Goal: Task Accomplishment & Management: Manage account settings

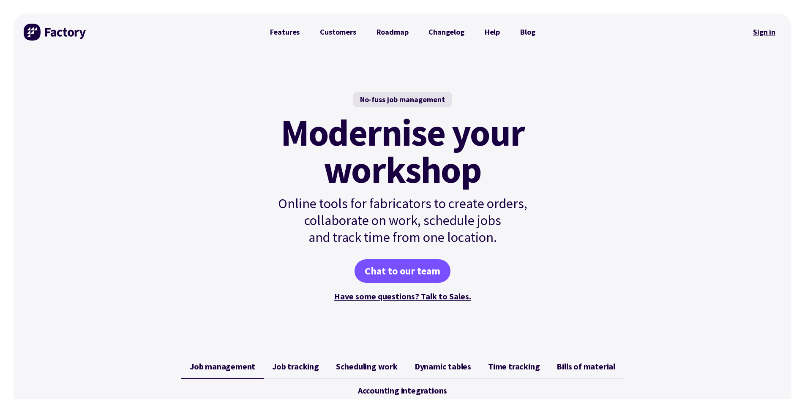
click at [759, 34] on link "Sign in" at bounding box center [764, 31] width 34 height 19
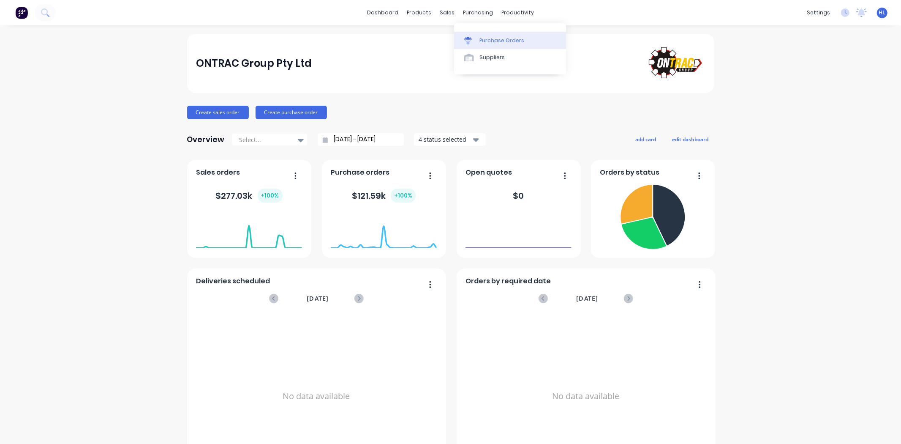
click at [482, 34] on link "Purchase Orders" at bounding box center [510, 40] width 112 height 17
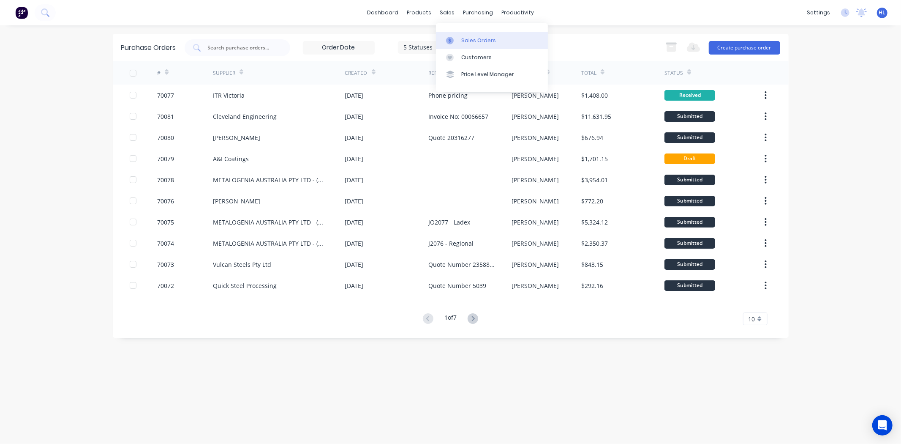
click at [464, 37] on div "Sales Orders" at bounding box center [478, 41] width 35 height 8
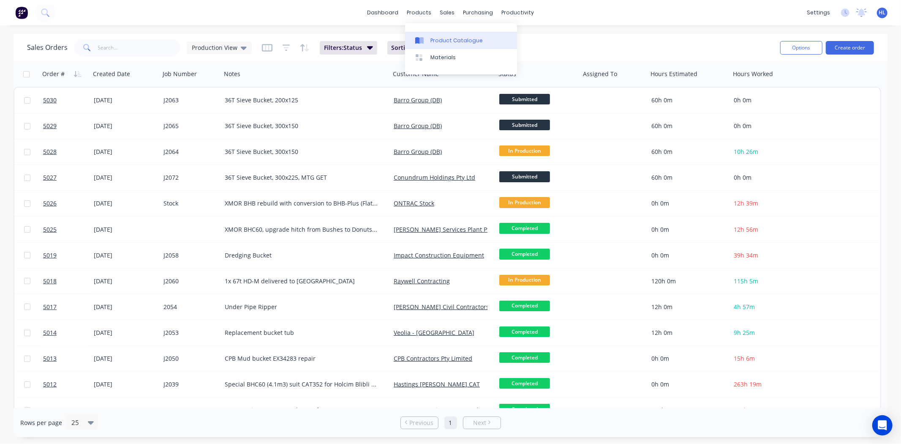
click at [429, 36] on link "Product Catalogue" at bounding box center [461, 40] width 112 height 17
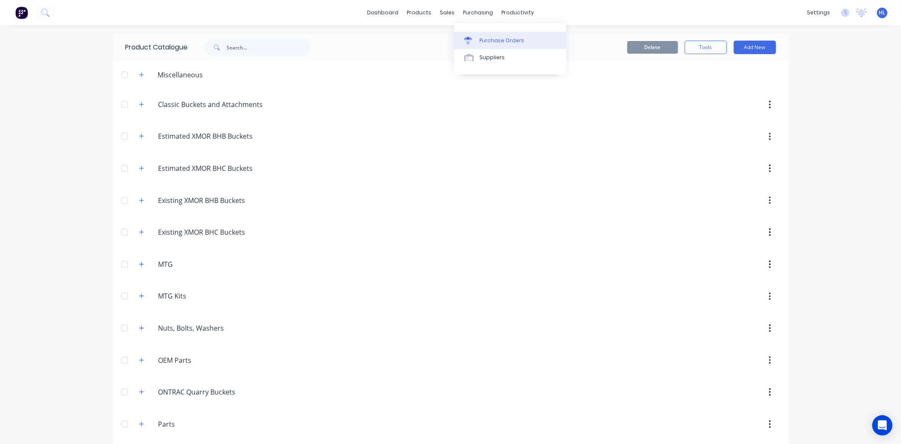
click at [485, 37] on div "Purchase Orders" at bounding box center [502, 41] width 45 height 8
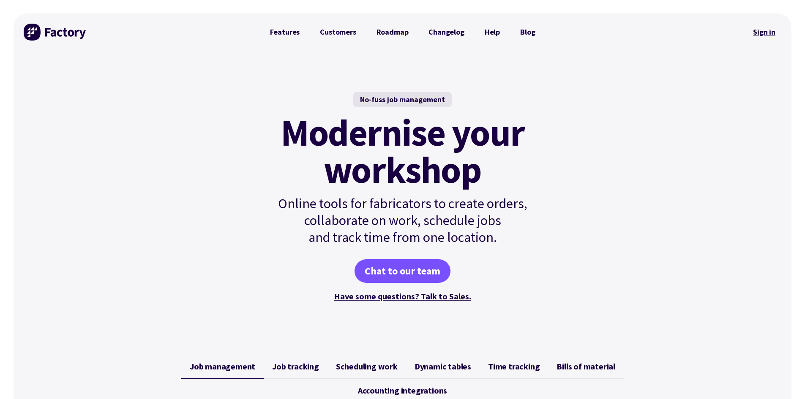
click at [396, 32] on link "Sign in" at bounding box center [764, 31] width 34 height 19
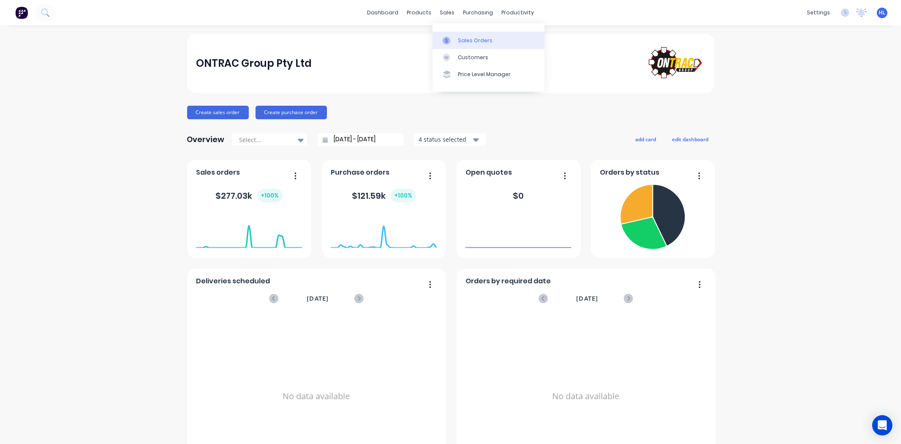
click at [458, 35] on link "Sales Orders" at bounding box center [489, 40] width 112 height 17
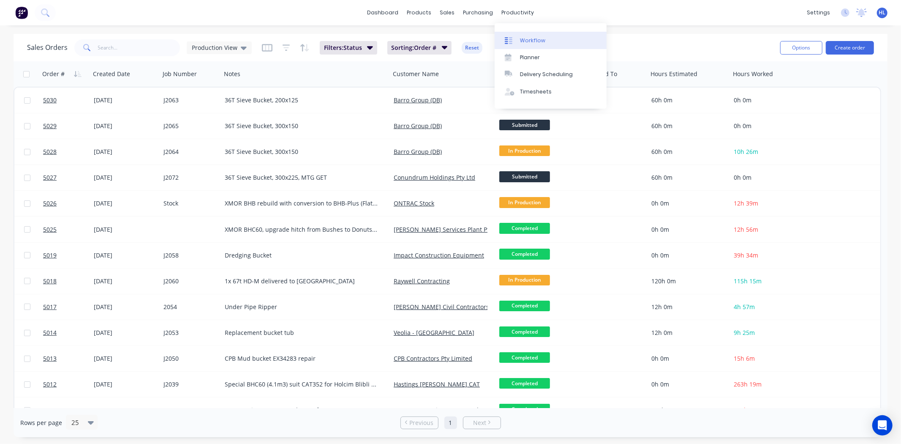
click at [530, 43] on div "Workflow" at bounding box center [532, 41] width 25 height 8
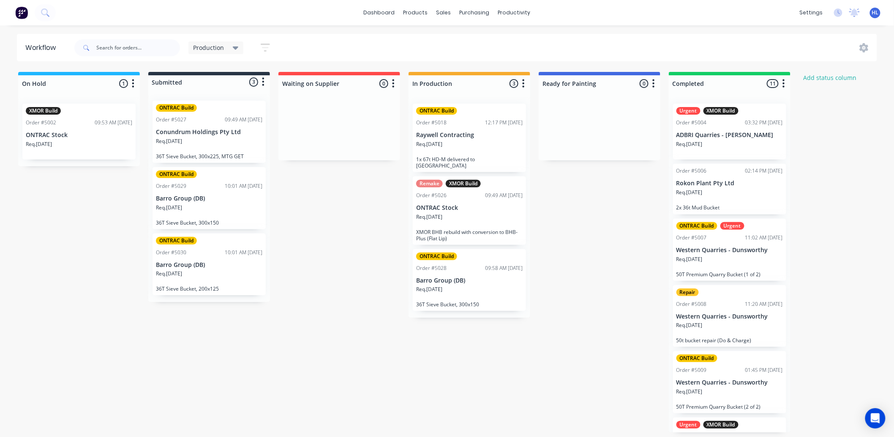
click at [369, 200] on div "On Hold 1 Status colour #1FB6FF hex #1FB6FF Save Cancel Notifications Email SMS…" at bounding box center [515, 252] width 1042 height 360
click at [509, 44] on div "Purchase Orders" at bounding box center [502, 41] width 45 height 8
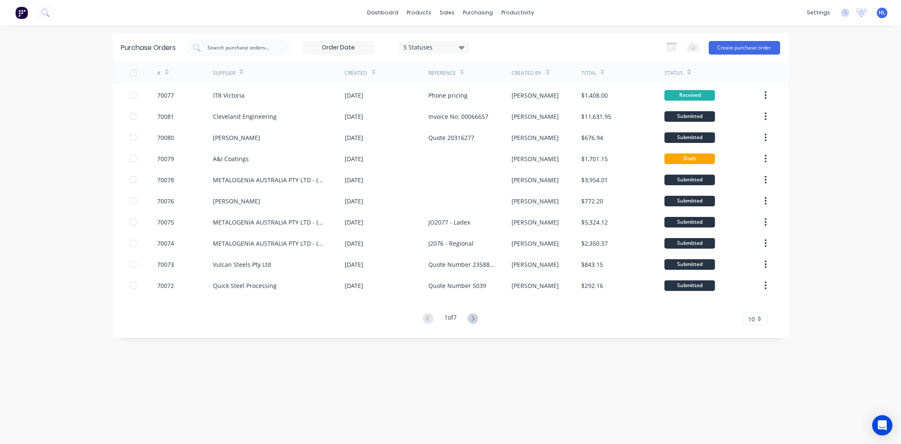
click at [750, 318] on span "10" at bounding box center [752, 318] width 7 height 9
click at [758, 429] on div "35" at bounding box center [756, 423] width 24 height 15
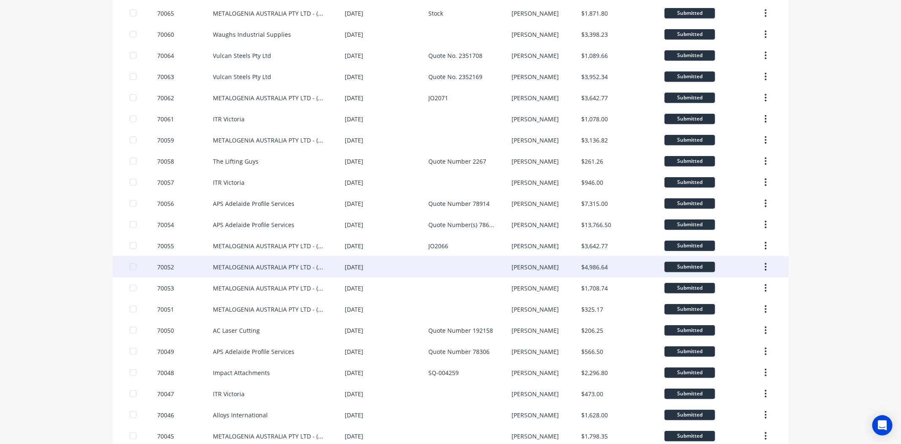
scroll to position [431, 0]
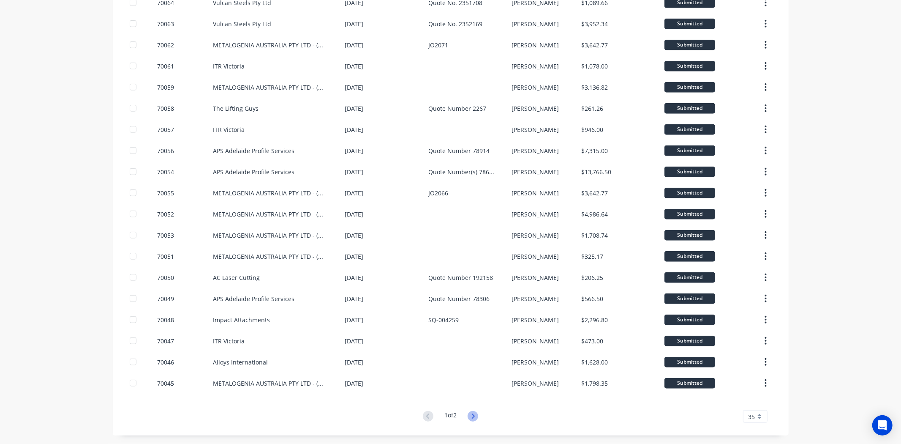
click at [468, 419] on icon at bounding box center [473, 416] width 11 height 11
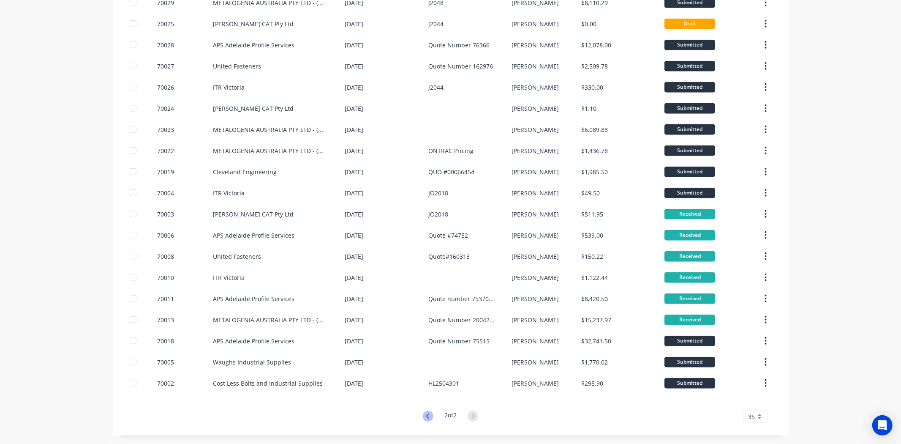
click at [425, 415] on icon at bounding box center [428, 416] width 11 height 11
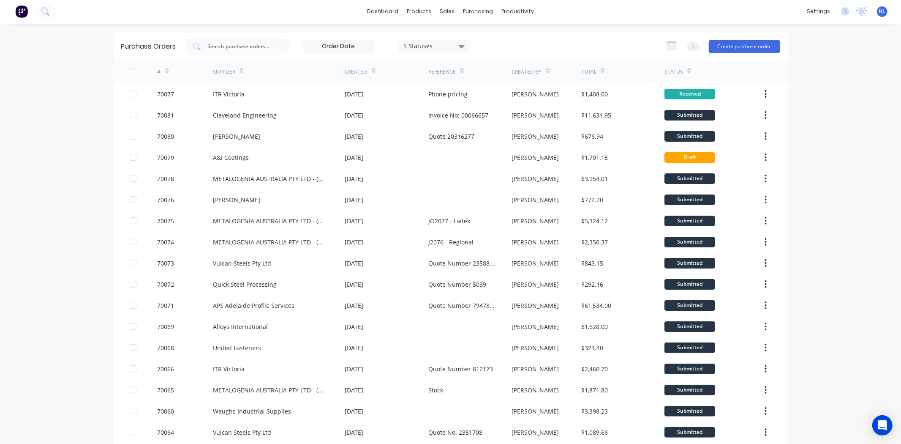
scroll to position [0, 0]
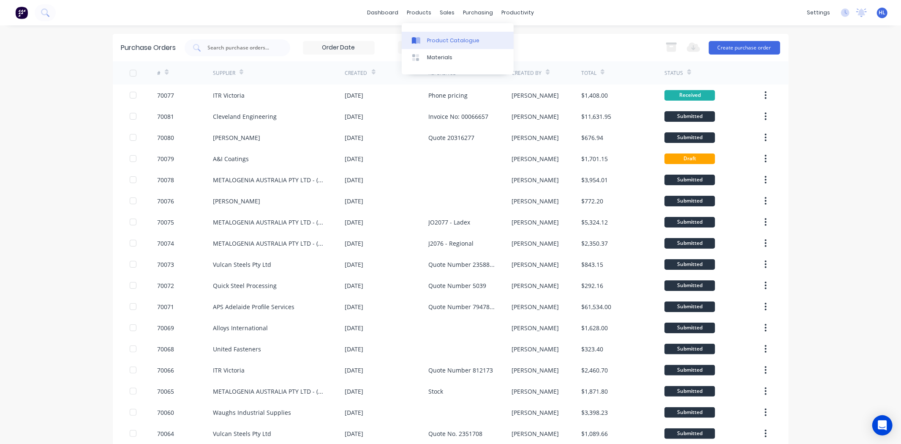
click at [430, 37] on div "Product Catalogue" at bounding box center [453, 41] width 52 height 8
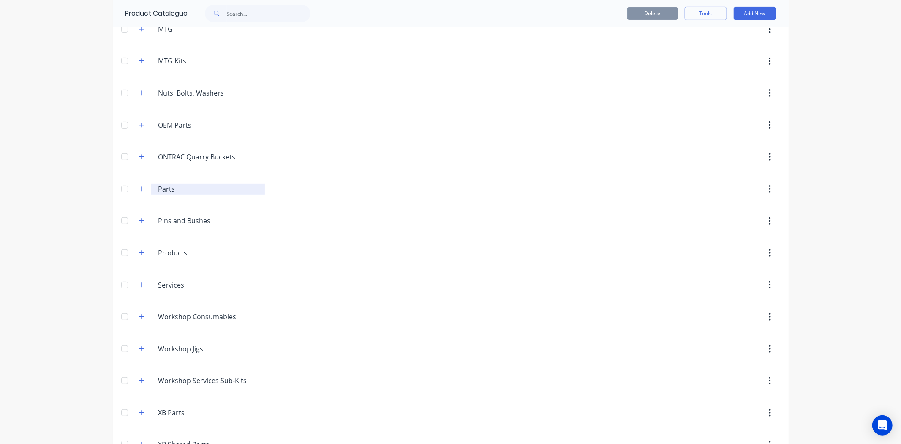
scroll to position [235, 0]
click at [141, 192] on button "button" at bounding box center [142, 189] width 11 height 11
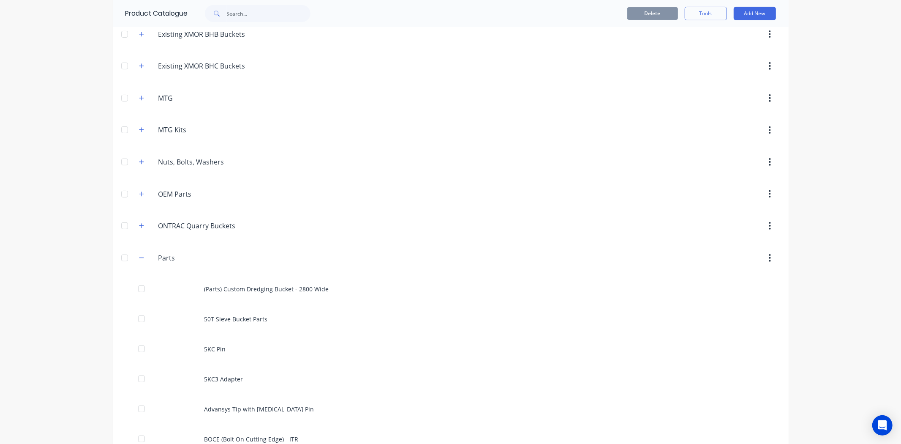
scroll to position [94, 0]
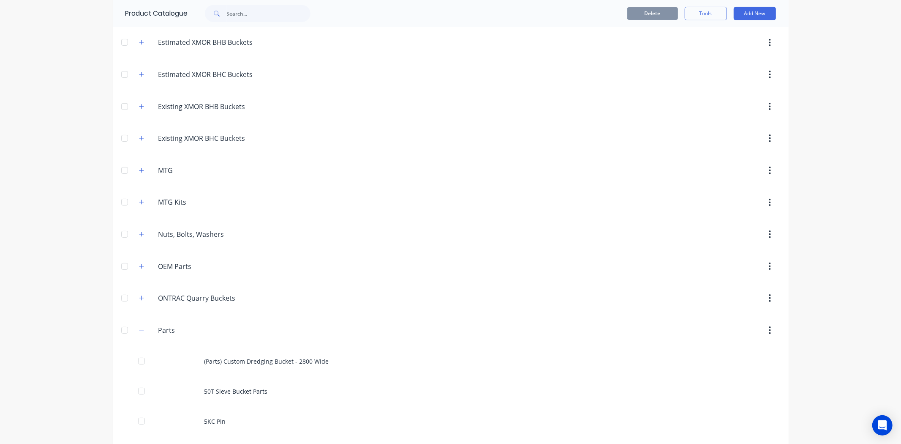
click at [145, 332] on div "Parts Parts" at bounding box center [198, 329] width 133 height 15
click at [140, 330] on icon "button" at bounding box center [141, 330] width 5 height 6
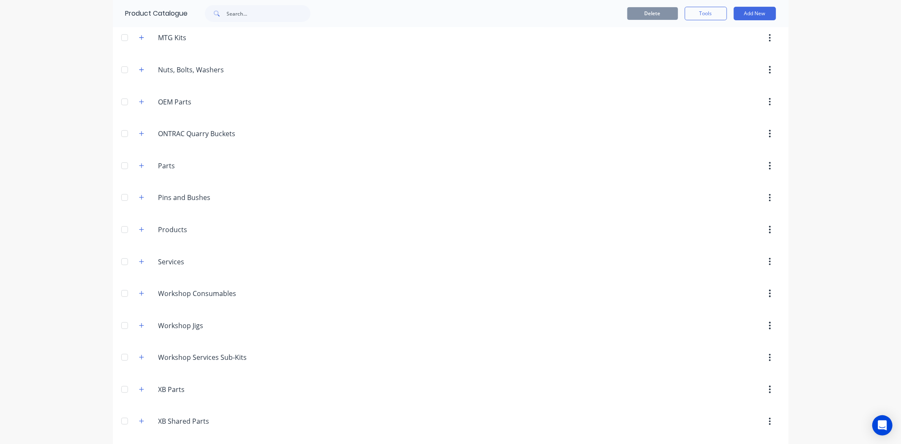
scroll to position [423, 0]
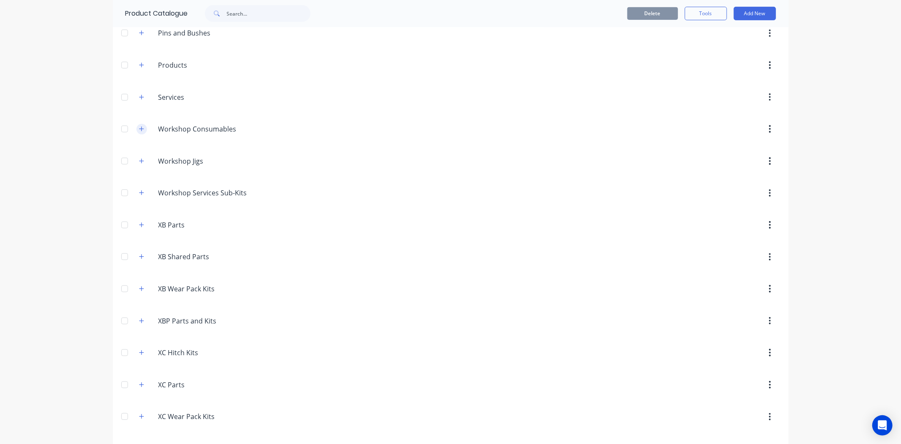
click at [137, 131] on span at bounding box center [142, 129] width 11 height 11
click at [137, 131] on button "button" at bounding box center [142, 129] width 11 height 11
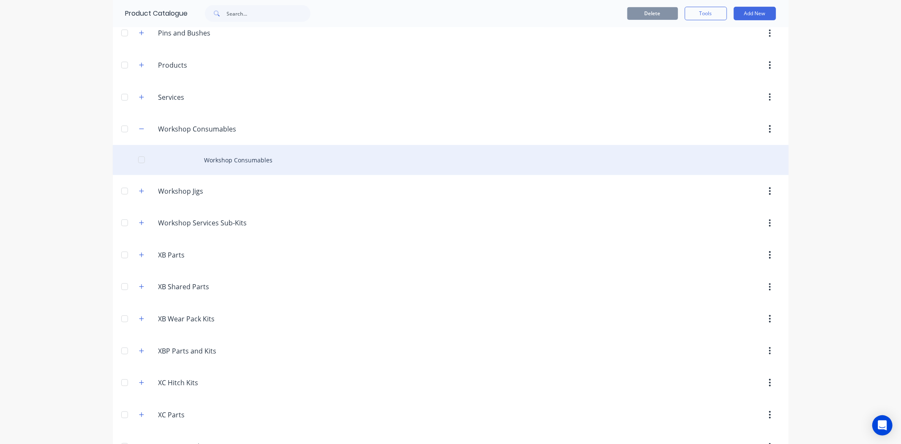
click at [193, 153] on div "Workshop Consumables" at bounding box center [451, 160] width 676 height 30
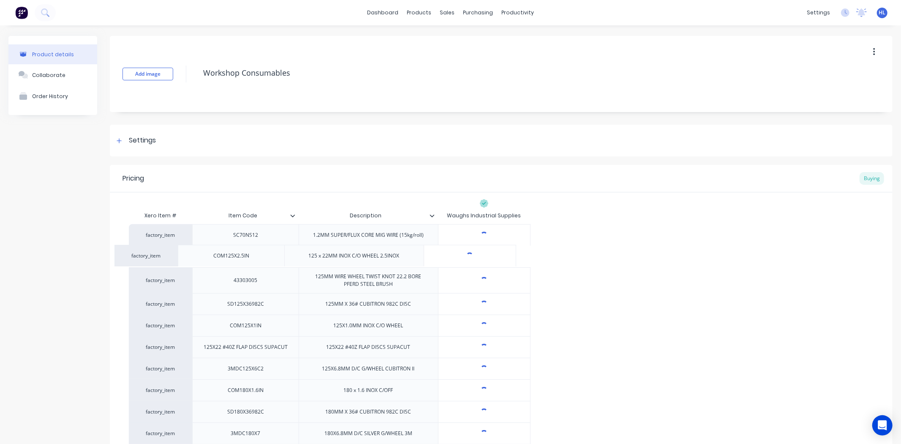
drag, startPoint x: 271, startPoint y: 260, endPoint x: 255, endPoint y: 259, distance: 16.5
drag, startPoint x: 264, startPoint y: 256, endPoint x: 202, endPoint y: 255, distance: 62.6
click at [202, 255] on div "COM125X2.5IN" at bounding box center [245, 257] width 106 height 22
copy div "COM125X2.5IN"
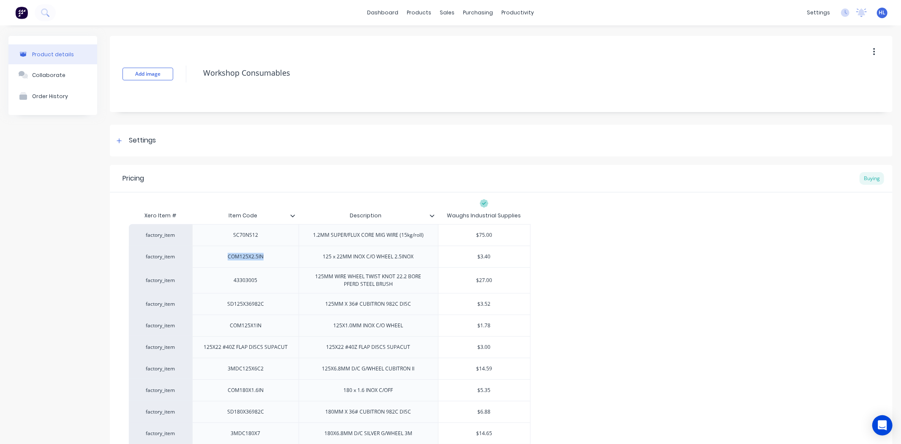
type textarea "x"
click at [489, 39] on div "Purchase Orders" at bounding box center [502, 41] width 45 height 8
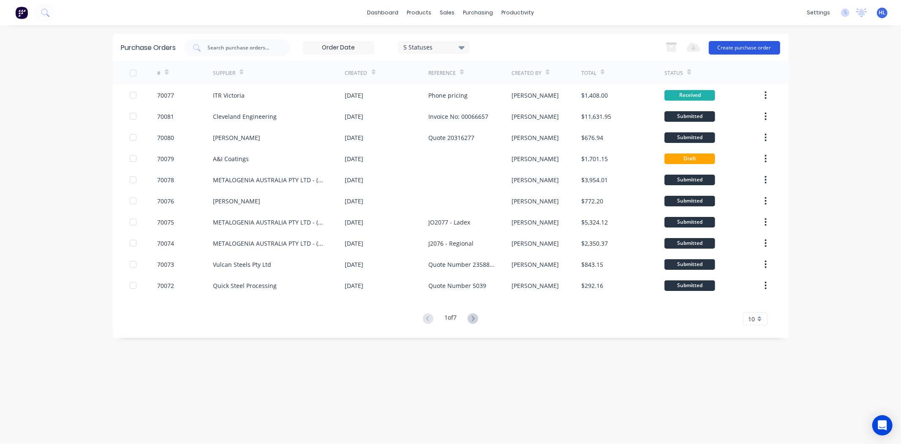
click at [734, 46] on button "Create purchase order" at bounding box center [744, 48] width 71 height 14
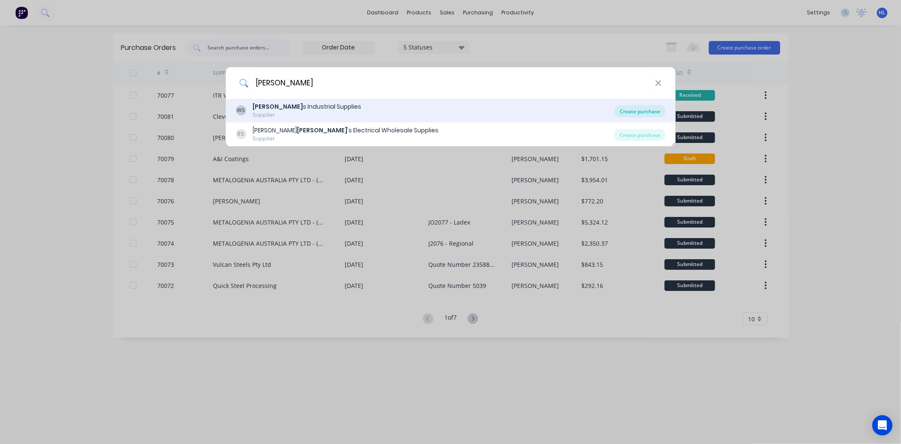
type input "[PERSON_NAME]"
click at [635, 107] on div "Create purchase" at bounding box center [640, 111] width 51 height 12
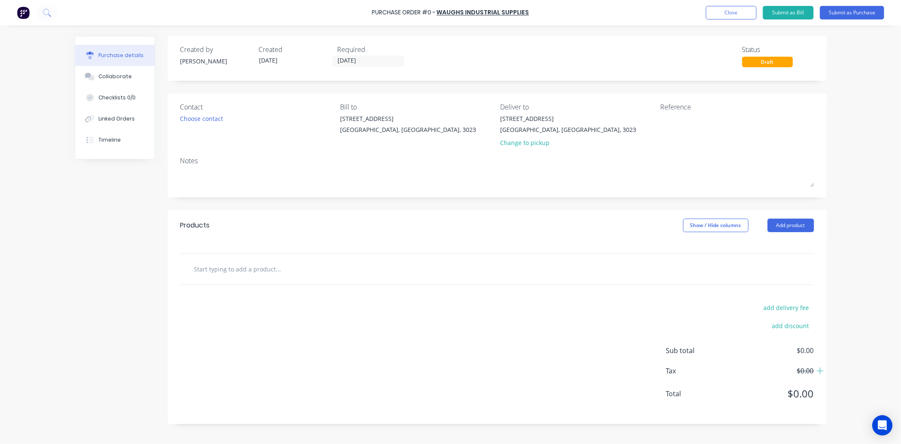
click at [295, 276] on input "text" at bounding box center [278, 268] width 169 height 17
paste input "COM125X2.5IN"
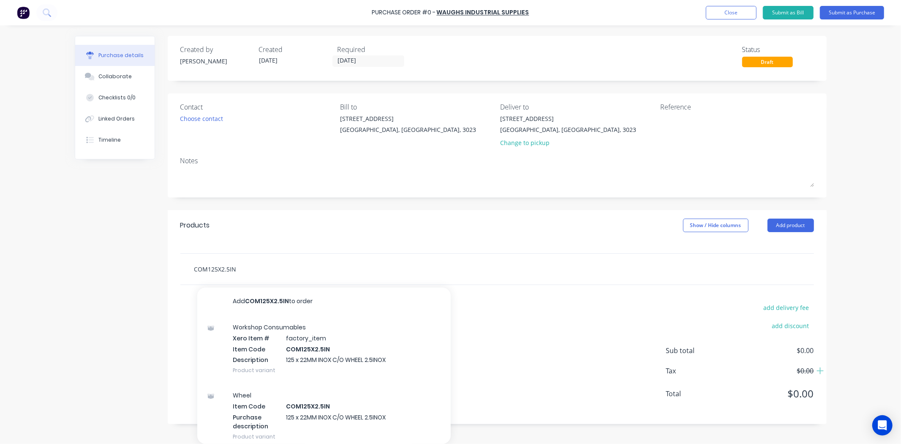
drag, startPoint x: 238, startPoint y: 267, endPoint x: 142, endPoint y: 265, distance: 95.5
click at [142, 265] on div "Created by Hayden Created 03/09/25 Required 03/09/25 Status Draft Contact Choos…" at bounding box center [451, 232] width 752 height 393
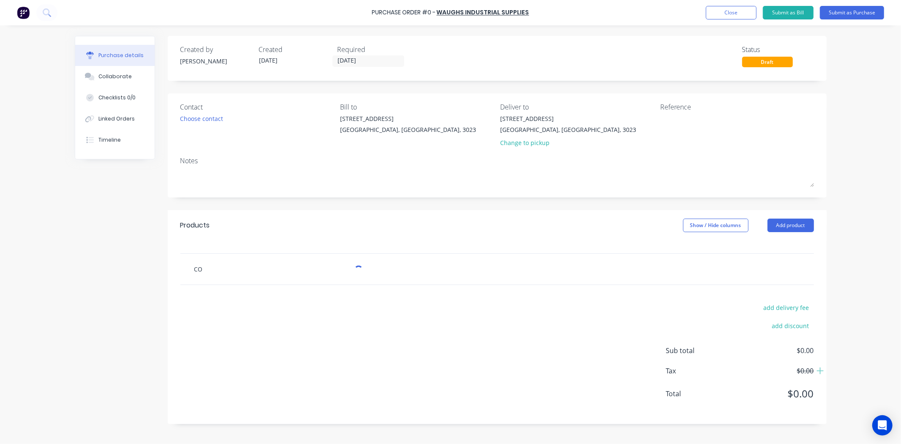
type input "C"
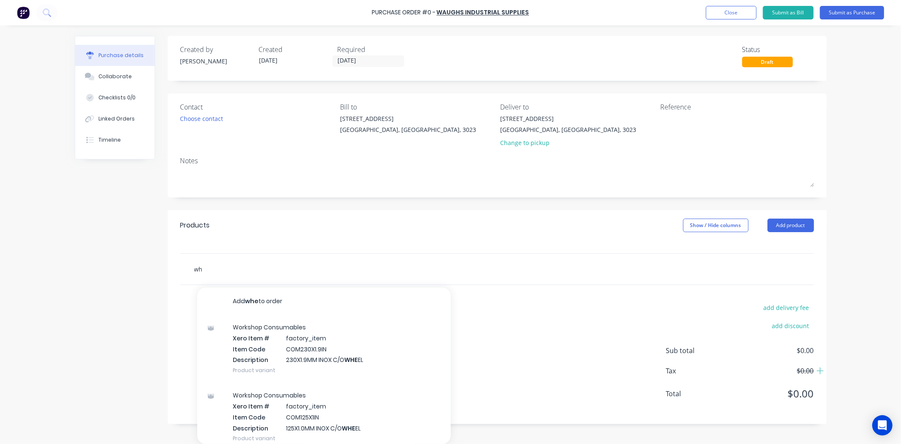
type input "w"
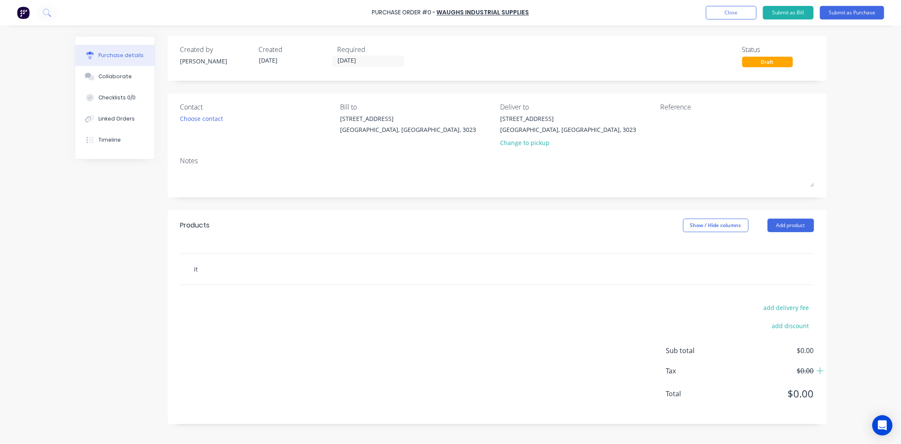
type input "itr"
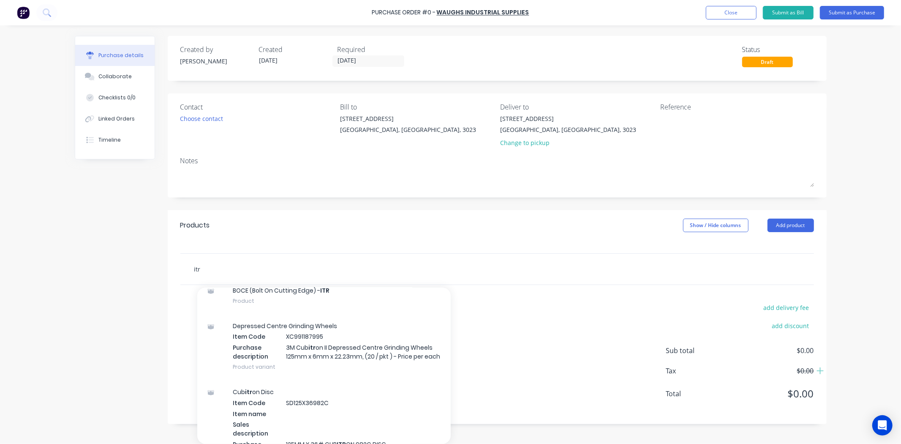
scroll to position [798, 0]
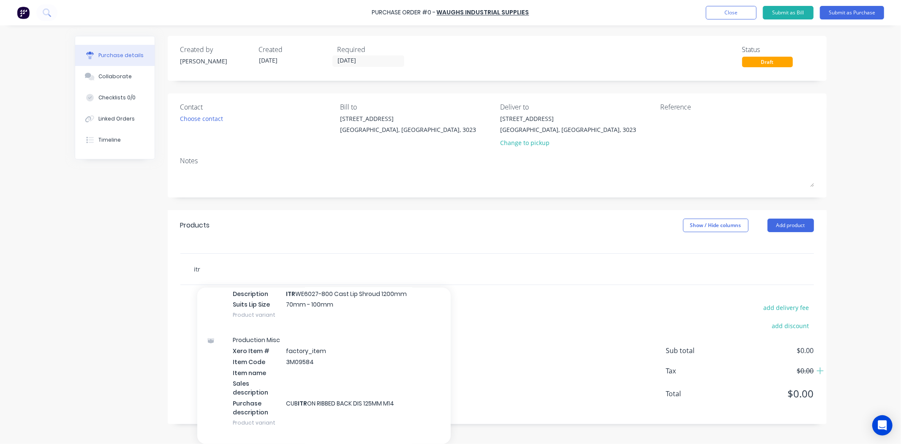
drag, startPoint x: 237, startPoint y: 266, endPoint x: 127, endPoint y: 263, distance: 110.4
click at [127, 264] on div "Created by Hayden Created 03/09/25 Required 03/09/25 Status Draft Contact Choos…" at bounding box center [451, 232] width 752 height 393
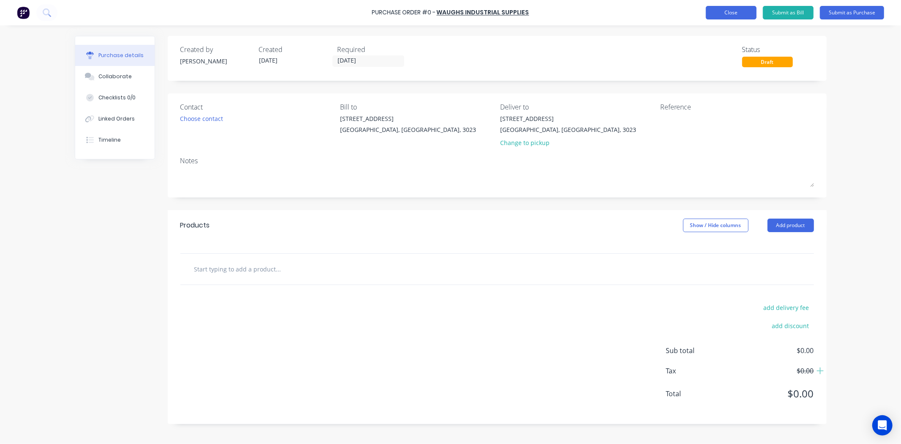
click at [739, 15] on button "Close" at bounding box center [731, 13] width 51 height 14
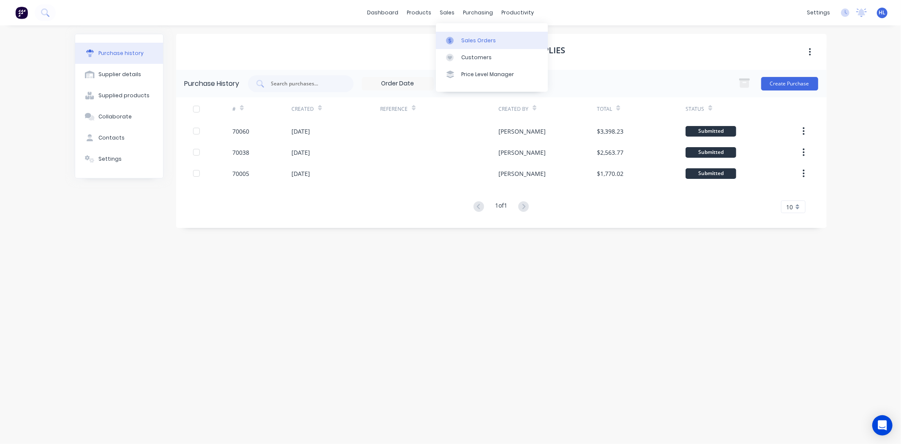
click at [468, 40] on div "Sales Orders" at bounding box center [478, 41] width 35 height 8
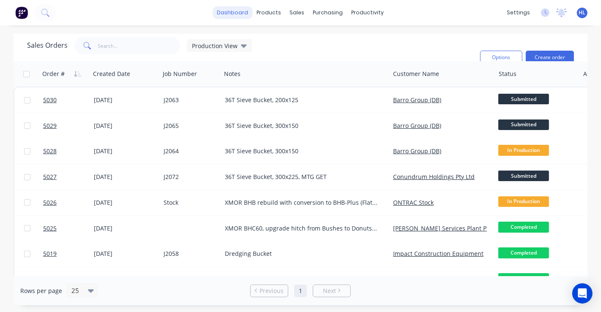
click at [229, 8] on link "dashboard" at bounding box center [233, 12] width 40 height 13
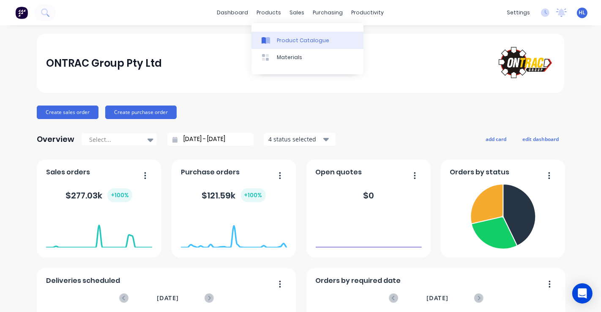
click at [285, 35] on link "Product Catalogue" at bounding box center [307, 40] width 112 height 17
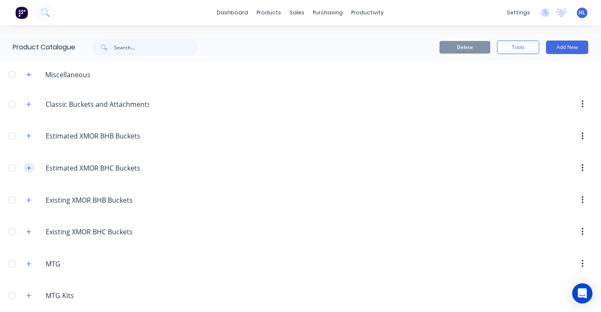
click at [32, 170] on button "button" at bounding box center [29, 168] width 11 height 11
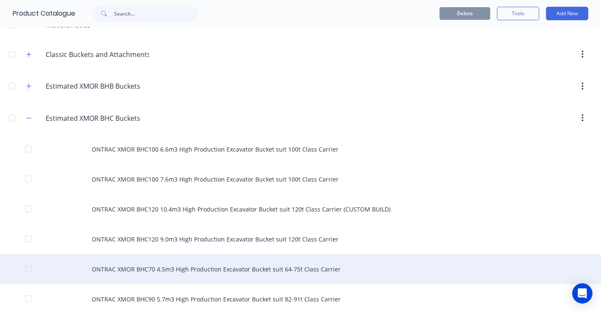
scroll to position [47, 0]
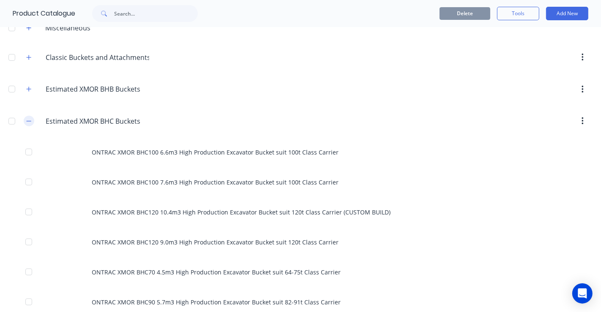
click at [30, 121] on icon "button" at bounding box center [28, 121] width 5 height 6
click at [29, 123] on icon "button" at bounding box center [28, 121] width 5 height 6
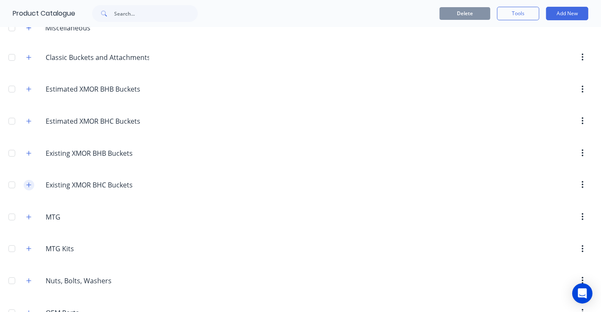
click at [27, 183] on icon "button" at bounding box center [28, 185] width 5 height 6
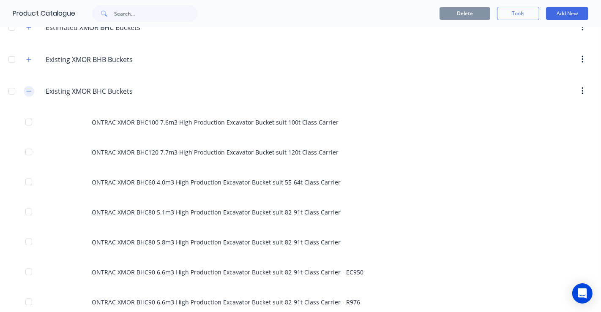
scroll to position [188, 0]
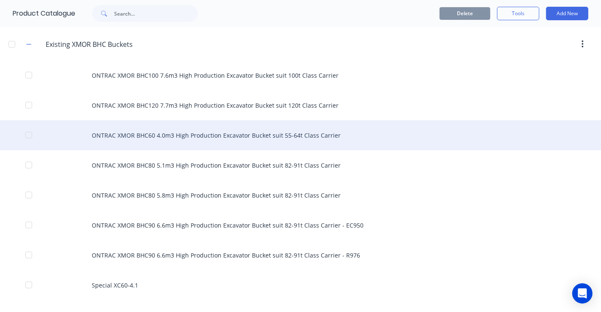
click at [147, 135] on div "ONTRAC XMOR BHC60 4.0m3 High Production Excavator Bucket suit 55-64t Class Carr…" at bounding box center [300, 135] width 601 height 30
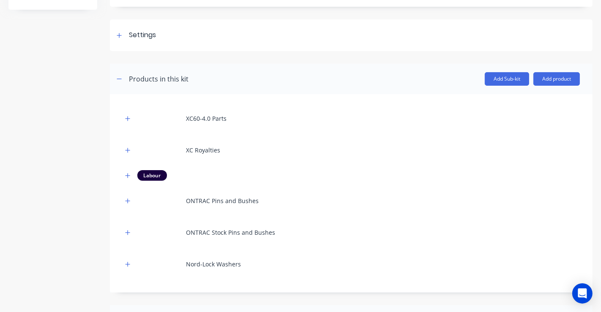
scroll to position [47, 0]
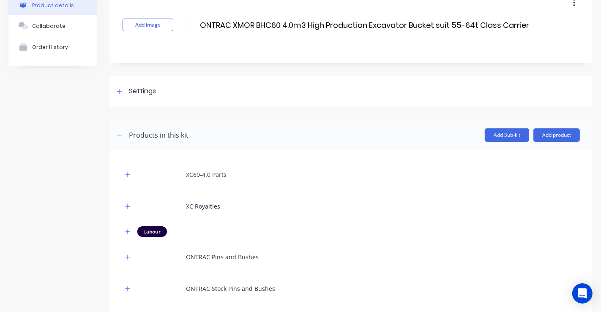
click at [132, 169] on div at bounding box center [128, 174] width 11 height 11
click at [129, 173] on icon "button" at bounding box center [127, 175] width 5 height 6
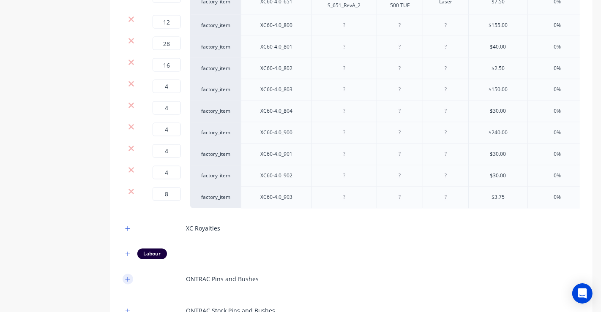
scroll to position [1362, 0]
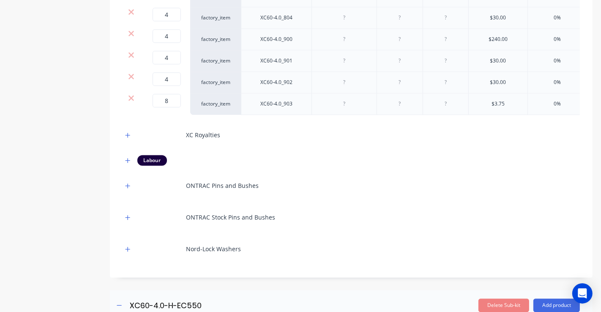
click at [131, 140] on div at bounding box center [128, 135] width 11 height 11
click at [129, 140] on button "button" at bounding box center [128, 135] width 11 height 11
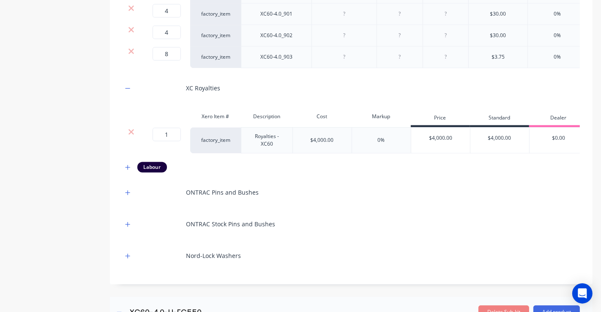
scroll to position [1455, 0]
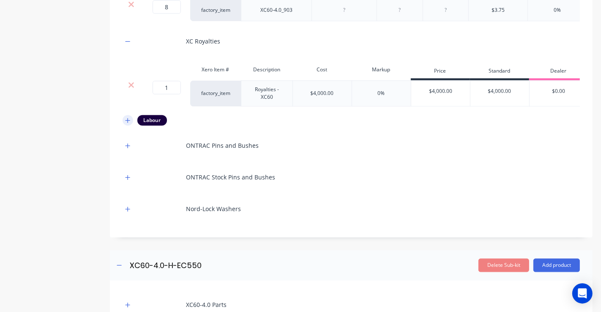
click at [129, 126] on button "button" at bounding box center [128, 120] width 11 height 11
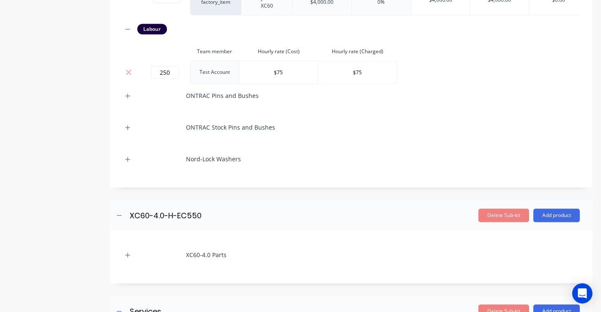
scroll to position [1549, 0]
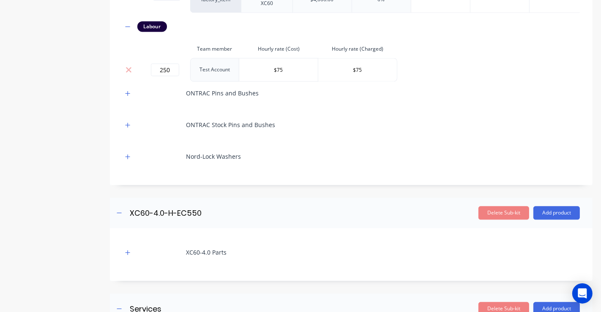
click at [127, 98] on button "button" at bounding box center [128, 93] width 11 height 11
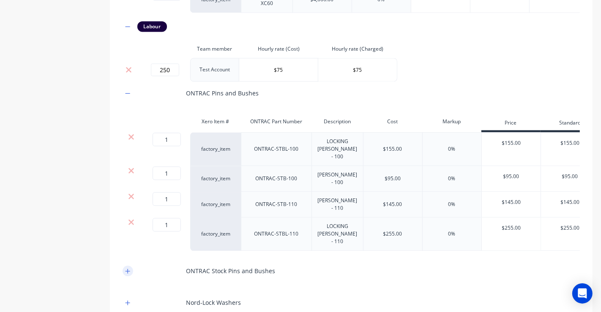
click at [125, 274] on icon "button" at bounding box center [127, 271] width 5 height 6
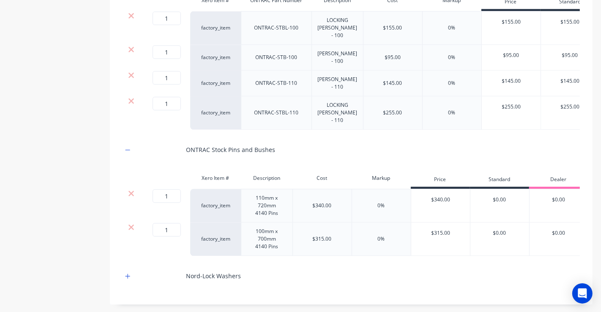
scroll to position [1737, 0]
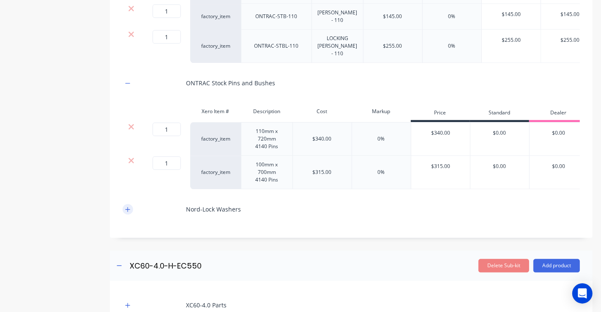
click at [128, 213] on icon "button" at bounding box center [127, 210] width 5 height 6
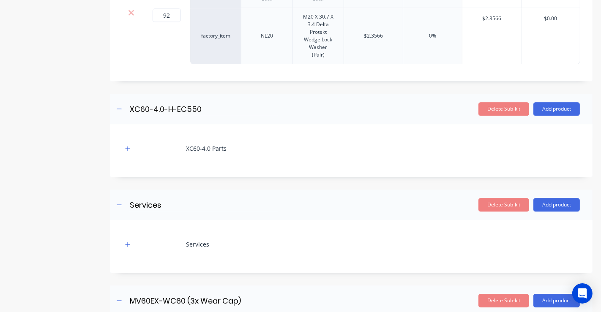
scroll to position [2019, 0]
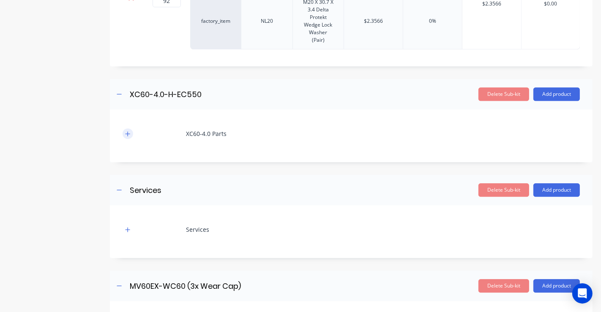
click at [128, 137] on icon "button" at bounding box center [127, 134] width 5 height 6
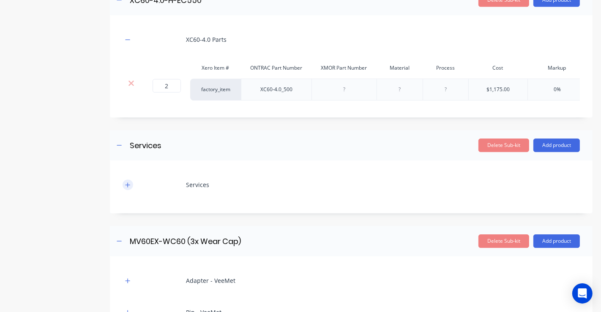
click at [131, 190] on button "button" at bounding box center [128, 185] width 11 height 11
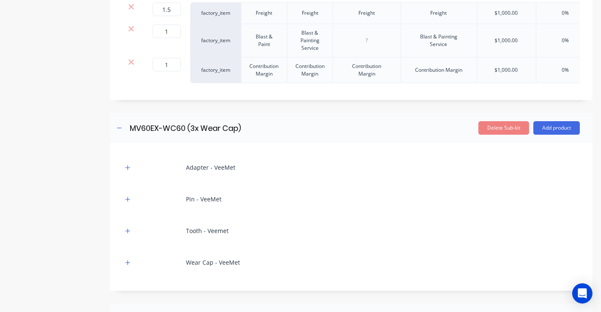
scroll to position [2348, 0]
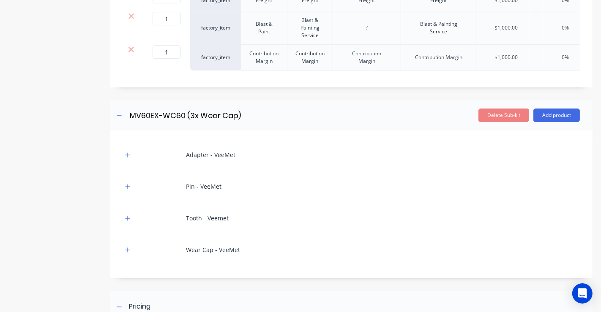
click at [133, 167] on div "Adapter - VeeMet" at bounding box center [351, 154] width 457 height 23
drag, startPoint x: 131, startPoint y: 184, endPoint x: 132, endPoint y: 191, distance: 6.8
click at [131, 160] on button "button" at bounding box center [128, 155] width 11 height 11
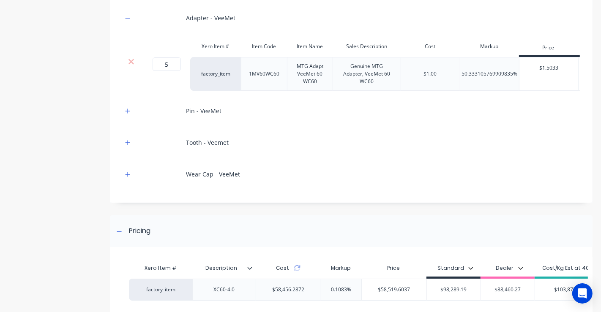
scroll to position [2488, 0]
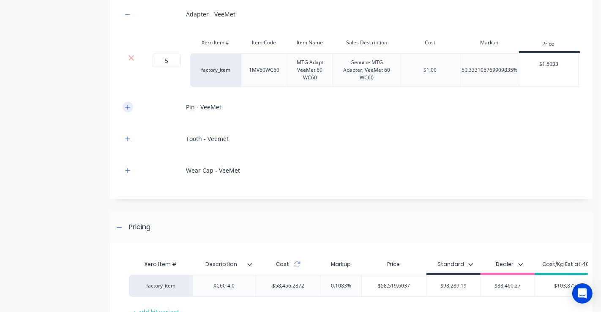
click at [133, 119] on div "Pin - VeeMet" at bounding box center [351, 107] width 457 height 23
click at [128, 110] on icon "button" at bounding box center [127, 107] width 5 height 6
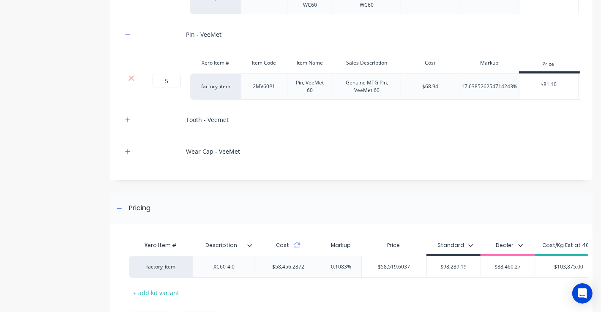
scroll to position [2658, 0]
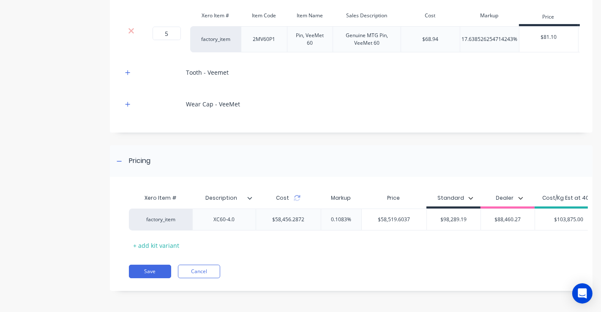
drag, startPoint x: 155, startPoint y: 272, endPoint x: 161, endPoint y: 290, distance: 18.8
click at [161, 290] on div "Xero Item # Description Cost Markup Price Standard Dealer Cost/Kg Est at 40 Lis…" at bounding box center [351, 239] width 483 height 106
click at [296, 195] on icon at bounding box center [297, 198] width 7 height 7
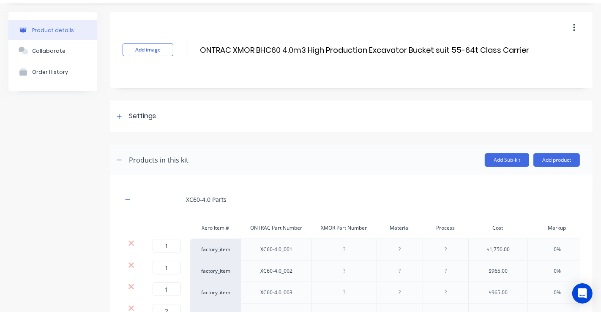
scroll to position [0, 0]
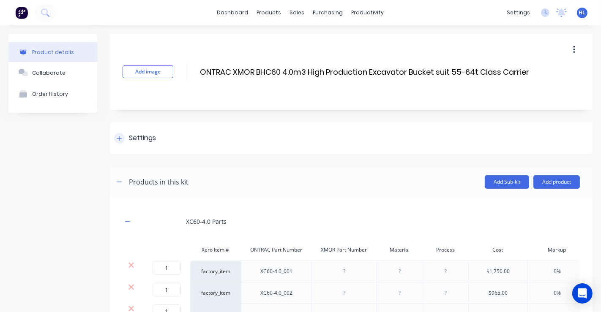
click at [134, 147] on div "Settings" at bounding box center [351, 139] width 483 height 32
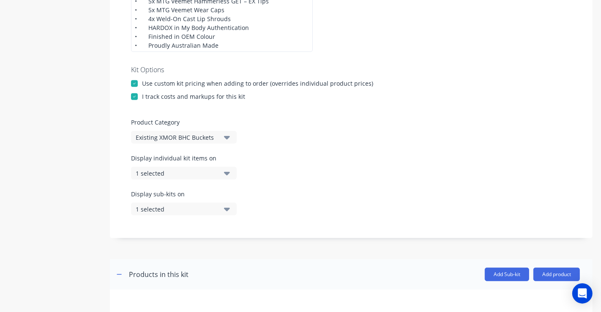
scroll to position [328, 0]
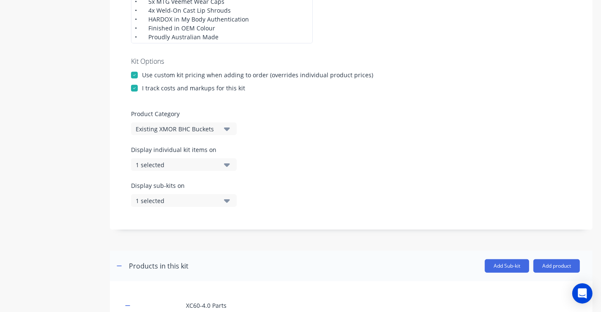
click at [136, 167] on div "1 selected" at bounding box center [177, 165] width 82 height 9
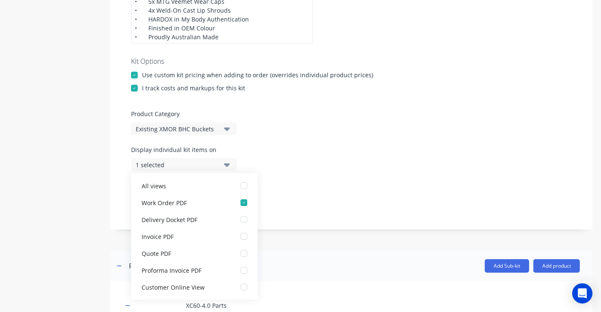
click at [139, 167] on div "1 selected" at bounding box center [177, 165] width 82 height 9
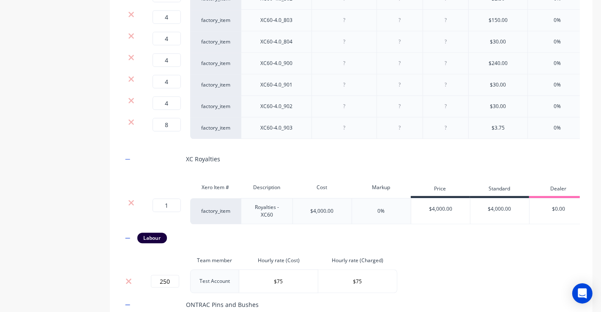
scroll to position [3070, 0]
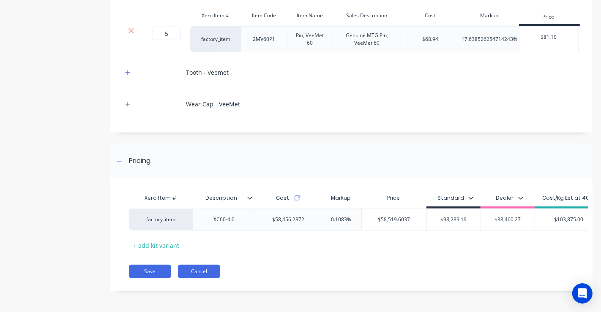
click at [207, 272] on button "Cancel" at bounding box center [199, 272] width 42 height 14
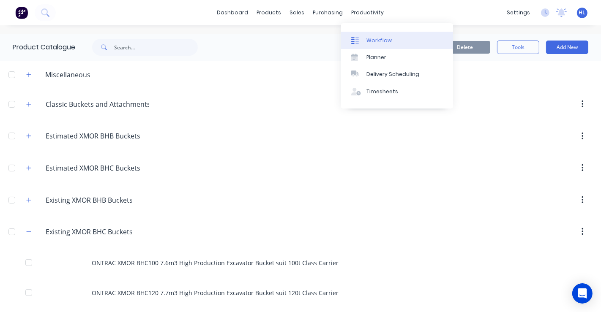
click at [368, 37] on div "Workflow" at bounding box center [378, 41] width 25 height 8
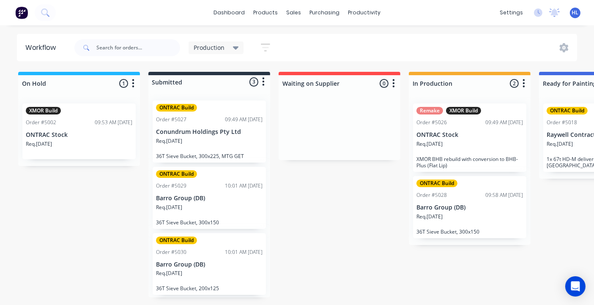
click at [349, 217] on div "On Hold 1 Status colour #1FB6FF hex #1FB6FF Save Cancel Notifications Email SMS…" at bounding box center [515, 186] width 1042 height 229
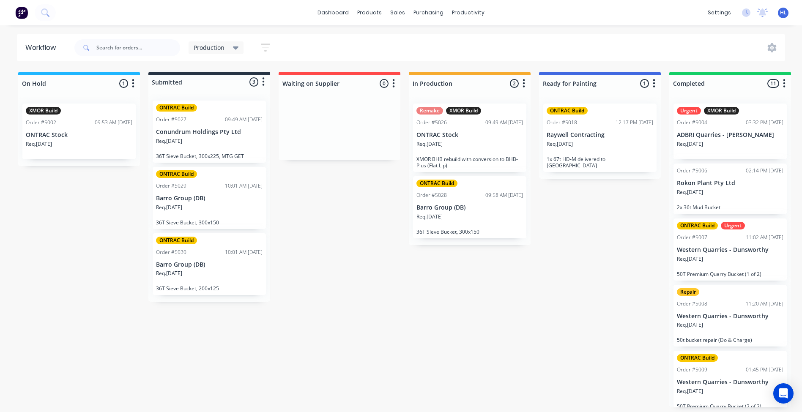
click at [485, 289] on div "On Hold 1 Status colour #1FB6FF hex #1FB6FF Save Cancel Notifications Email SMS…" at bounding box center [515, 240] width 1042 height 336
click at [487, 199] on div "09:58 AM [DATE]" at bounding box center [504, 195] width 38 height 8
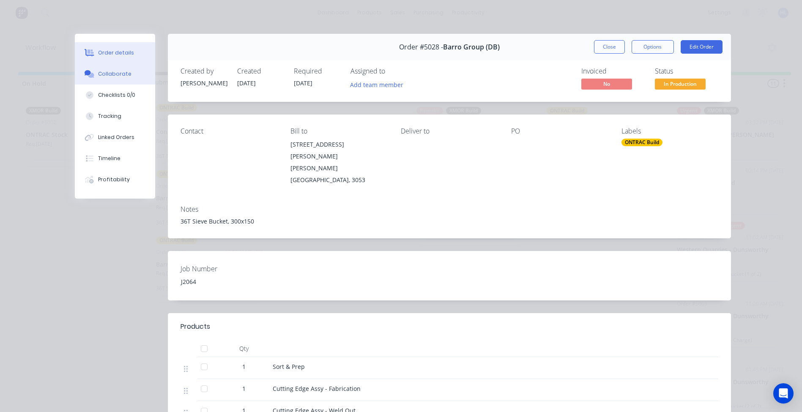
click at [128, 80] on button "Collaborate" at bounding box center [115, 73] width 80 height 21
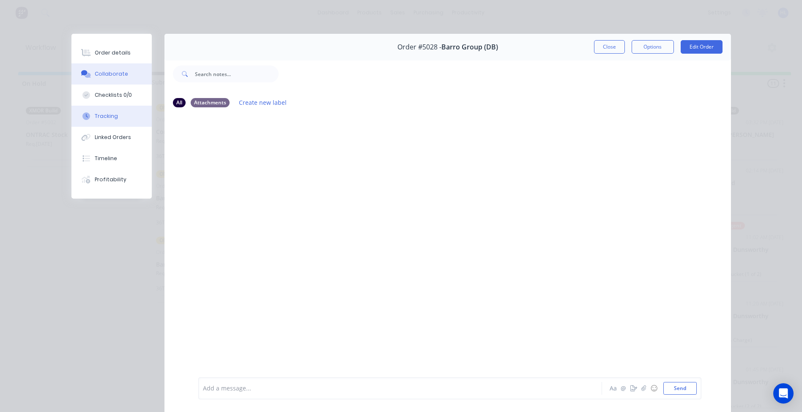
click at [118, 114] on button "Tracking" at bounding box center [111, 116] width 80 height 21
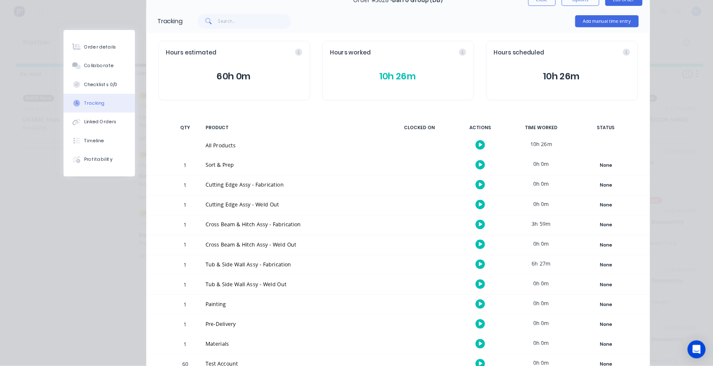
scroll to position [63, 0]
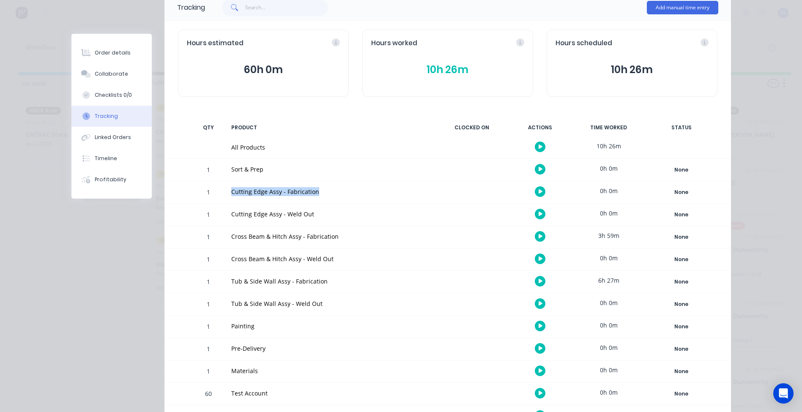
drag, startPoint x: 305, startPoint y: 191, endPoint x: 222, endPoint y: 187, distance: 82.9
click at [226, 188] on div "Cutting Edge Assy - Fabrication" at bounding box center [330, 192] width 209 height 22
click at [286, 207] on div "Cutting Edge Assy - Weld Out" at bounding box center [330, 215] width 209 height 22
drag, startPoint x: 288, startPoint y: 213, endPoint x: 248, endPoint y: 211, distance: 40.2
click at [245, 211] on div "Cutting Edge Assy - Weld Out" at bounding box center [330, 214] width 199 height 9
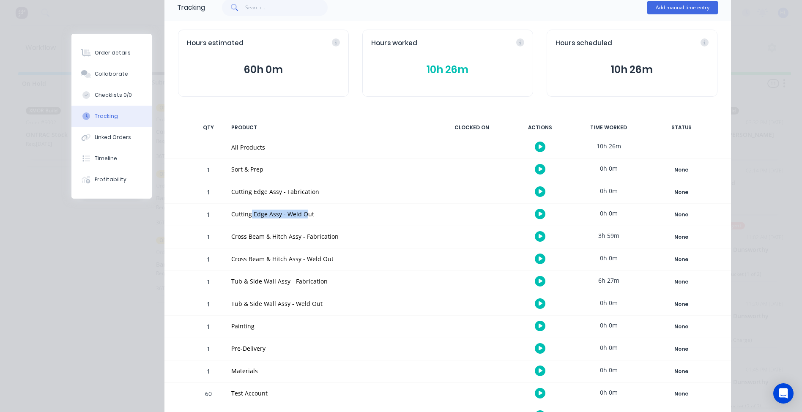
click at [280, 226] on div "Cross Beam & Hitch Assy - Fabrication" at bounding box center [330, 237] width 209 height 22
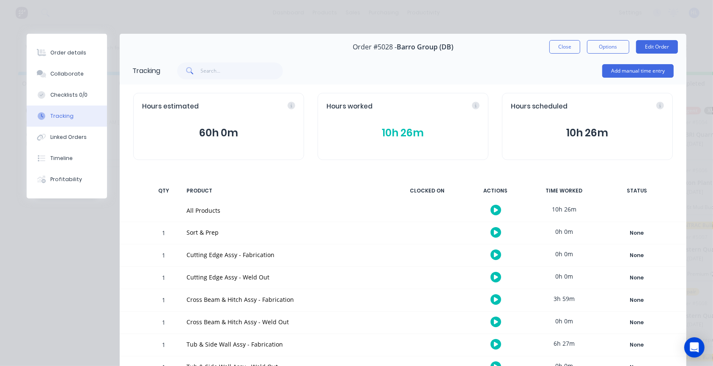
scroll to position [56, 0]
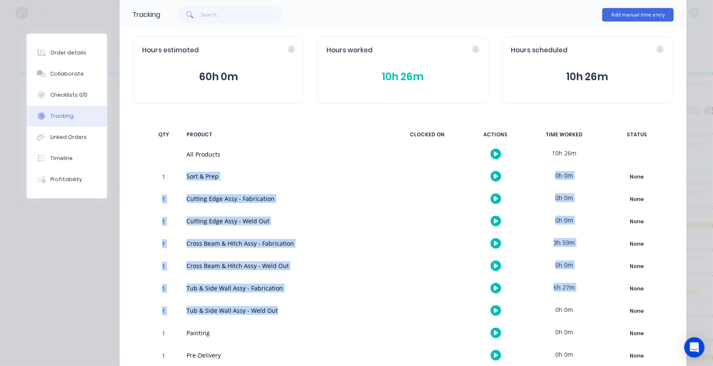
drag, startPoint x: 271, startPoint y: 310, endPoint x: 178, endPoint y: 176, distance: 163.1
click at [178, 176] on div "Tracking Add manual time entry Hours estimated 60h 0m Hours worked 10h 26m Hour…" at bounding box center [403, 222] width 566 height 442
click at [267, 251] on div "Cross Beam & Hitch Assy - Fabrication" at bounding box center [285, 244] width 209 height 22
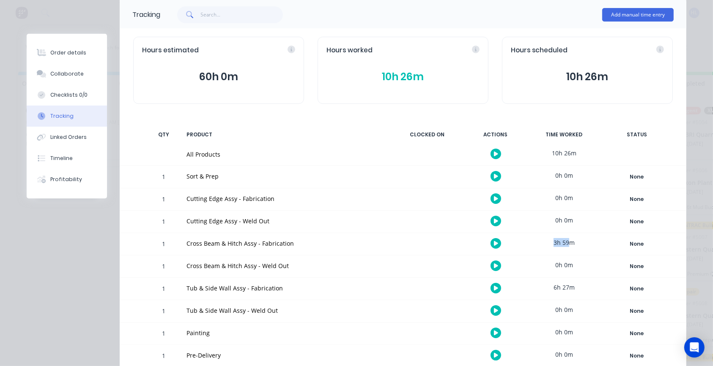
drag, startPoint x: 559, startPoint y: 237, endPoint x: 538, endPoint y: 236, distance: 21.2
click at [538, 235] on div "3h 59m" at bounding box center [563, 242] width 63 height 19
drag, startPoint x: 552, startPoint y: 278, endPoint x: 543, endPoint y: 281, distance: 9.9
click at [543, 281] on div "6h 27m" at bounding box center [563, 287] width 63 height 19
click at [276, 280] on div "Tub & Side Wall Assy - Fabrication" at bounding box center [285, 289] width 209 height 22
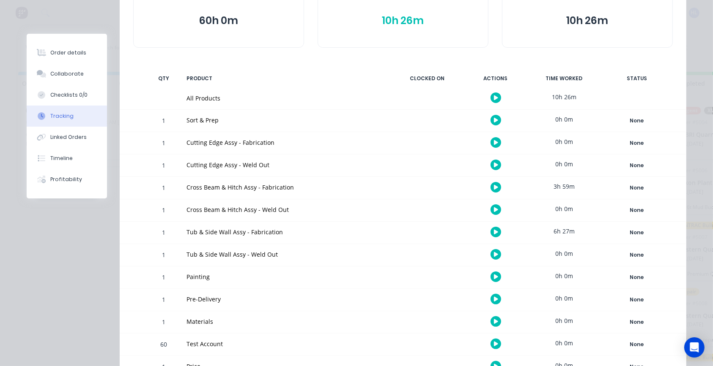
scroll to position [0, 0]
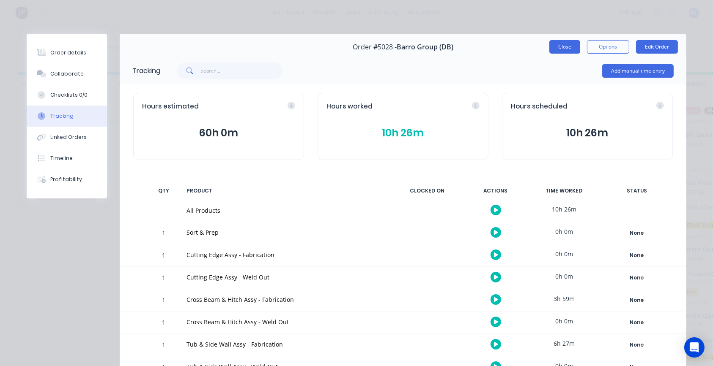
click at [560, 46] on button "Close" at bounding box center [564, 47] width 31 height 14
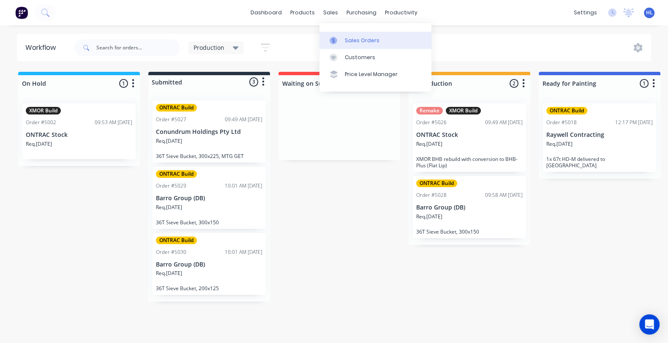
click at [337, 38] on icon at bounding box center [334, 41] width 8 height 8
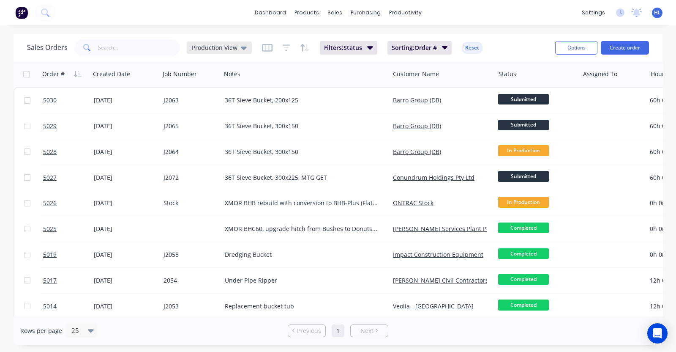
click at [238, 49] on div "Production View" at bounding box center [219, 48] width 55 height 8
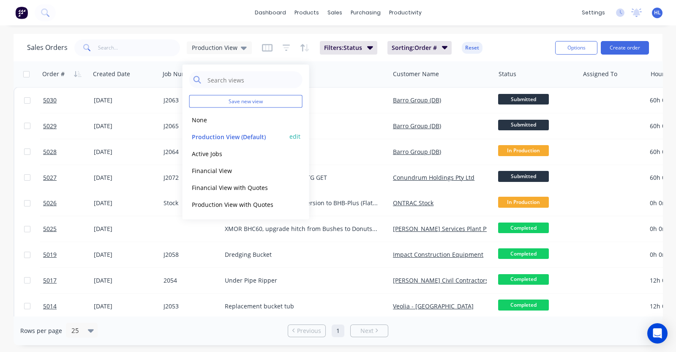
click at [251, 139] on button "Production View (Default)" at bounding box center [237, 136] width 96 height 10
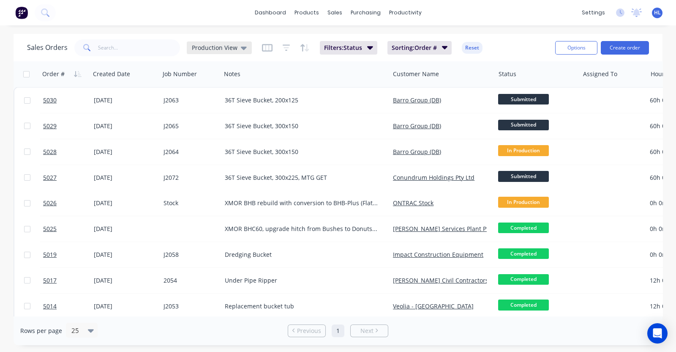
click at [232, 45] on span "Production View" at bounding box center [215, 47] width 46 height 9
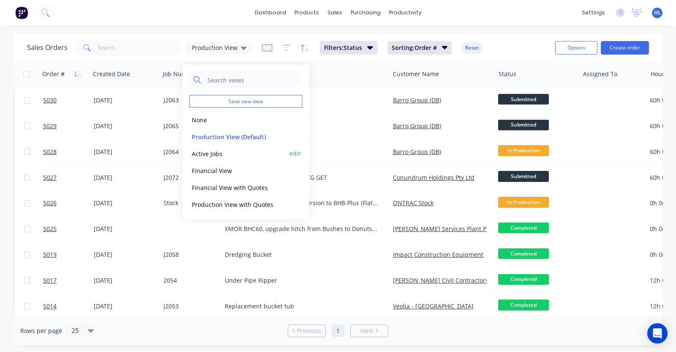
click at [240, 149] on button "Active Jobs" at bounding box center [237, 153] width 96 height 10
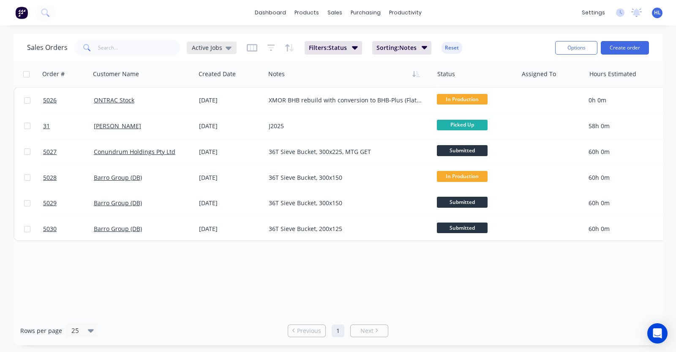
click at [226, 45] on icon at bounding box center [229, 47] width 6 height 9
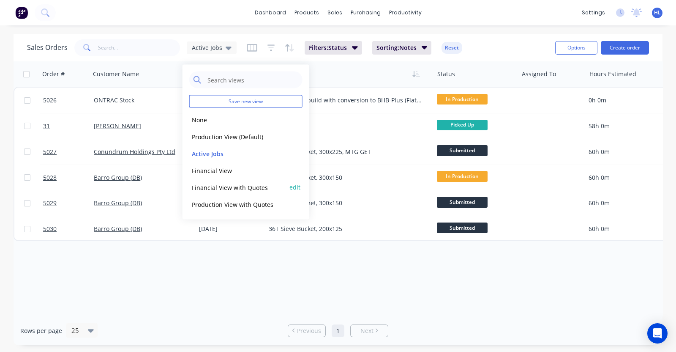
drag, startPoint x: 241, startPoint y: 173, endPoint x: 239, endPoint y: 187, distance: 13.7
click at [239, 187] on div "Save new view None edit Production View (Default) edit Active Jobs edit Financi…" at bounding box center [246, 142] width 127 height 155
click at [239, 187] on button "Financial View with Quotes" at bounding box center [237, 187] width 96 height 10
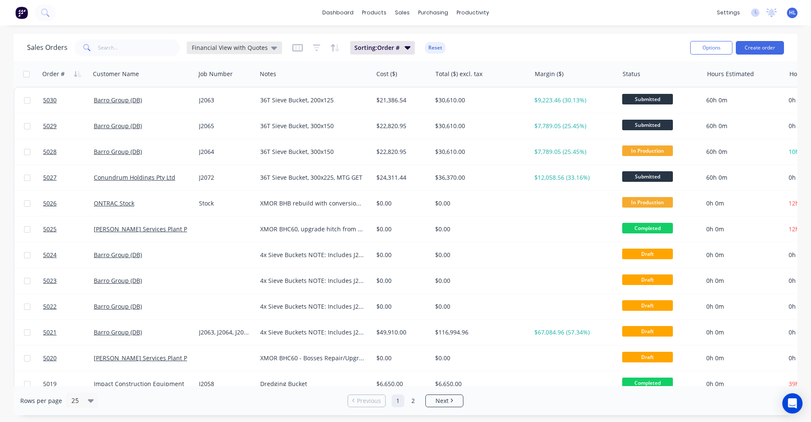
click at [248, 47] on span "Financial View with Quotes" at bounding box center [230, 47] width 76 height 9
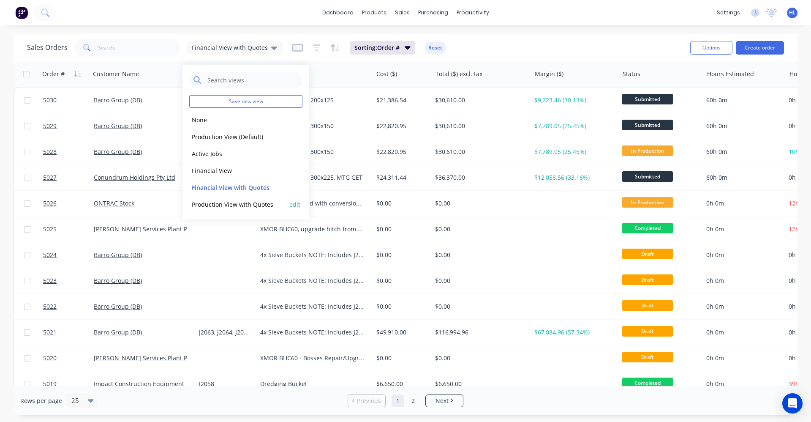
click at [232, 203] on button "Production View with Quotes" at bounding box center [237, 204] width 96 height 10
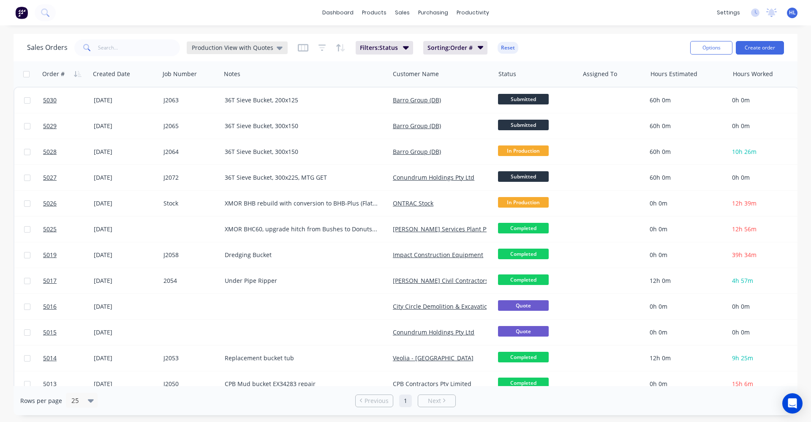
click at [274, 52] on div "Production View with Quotes" at bounding box center [237, 47] width 101 height 13
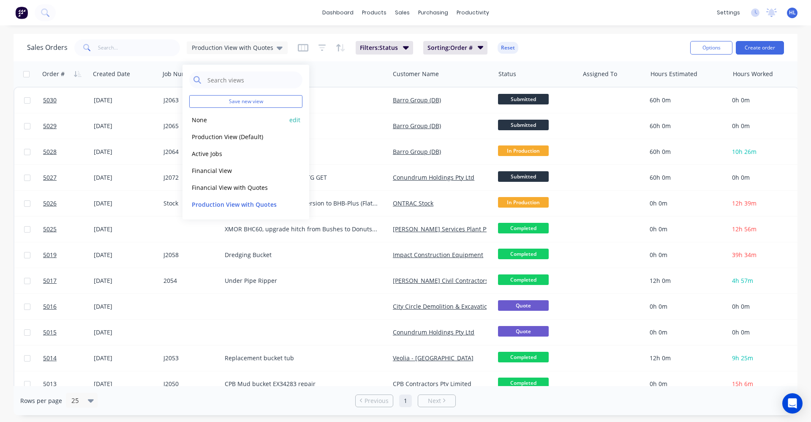
click at [244, 118] on button "None" at bounding box center [237, 120] width 96 height 10
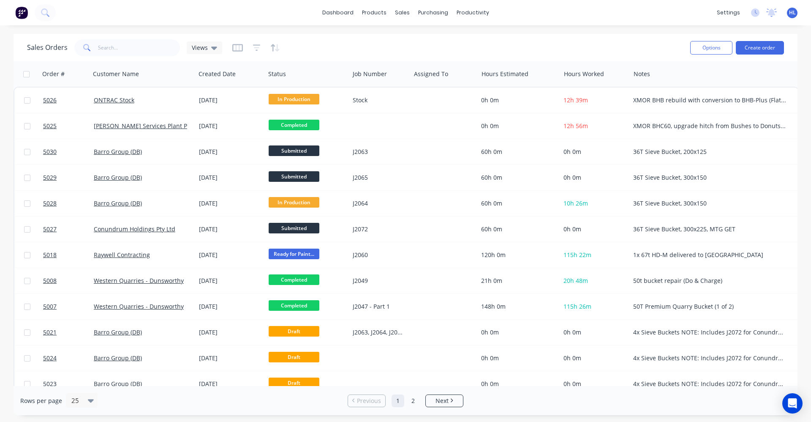
drag, startPoint x: 549, startPoint y: 386, endPoint x: 668, endPoint y: 403, distance: 119.9
click at [675, 351] on div "Rows per page 25 Previous 1 2 Next" at bounding box center [406, 400] width 784 height 29
click at [392, 37] on div "Product Catalogue" at bounding box center [411, 41] width 52 height 8
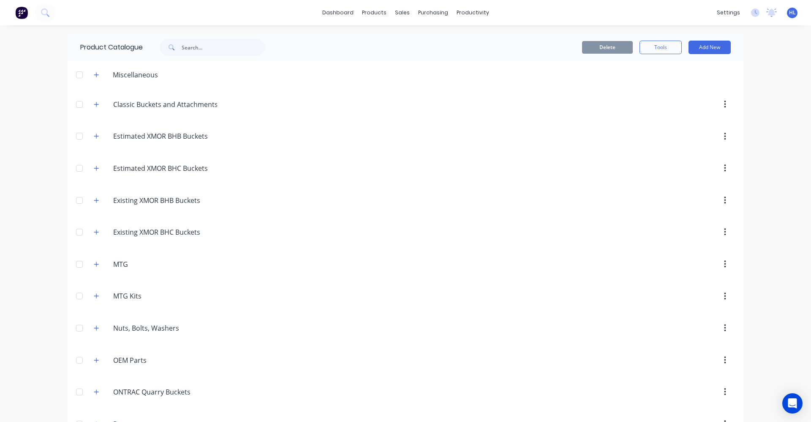
click at [28, 195] on div "dashboard products sales purchasing productivity dashboard products Product Cat…" at bounding box center [405, 211] width 811 height 422
click at [94, 297] on icon "button" at bounding box center [96, 296] width 5 height 6
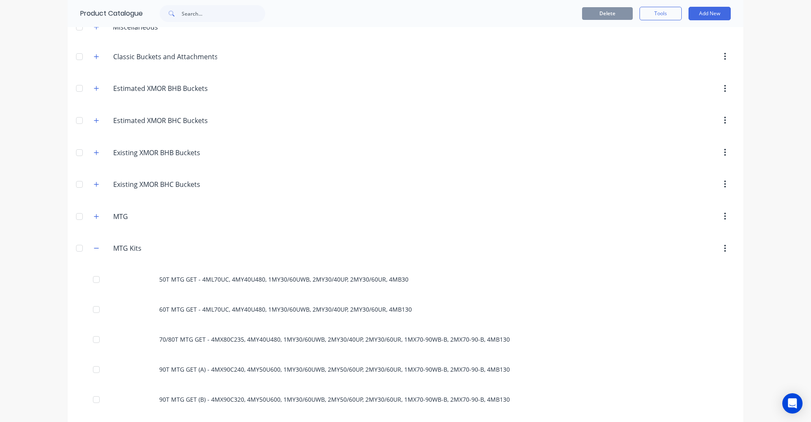
scroll to position [63, 0]
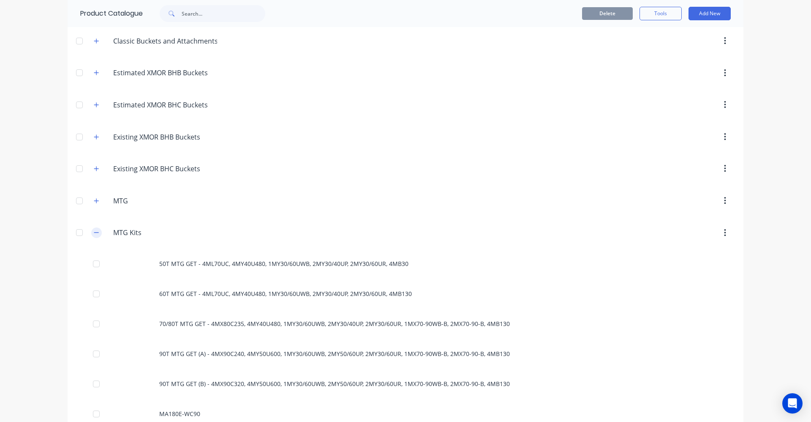
click at [93, 236] on button "button" at bounding box center [96, 232] width 11 height 11
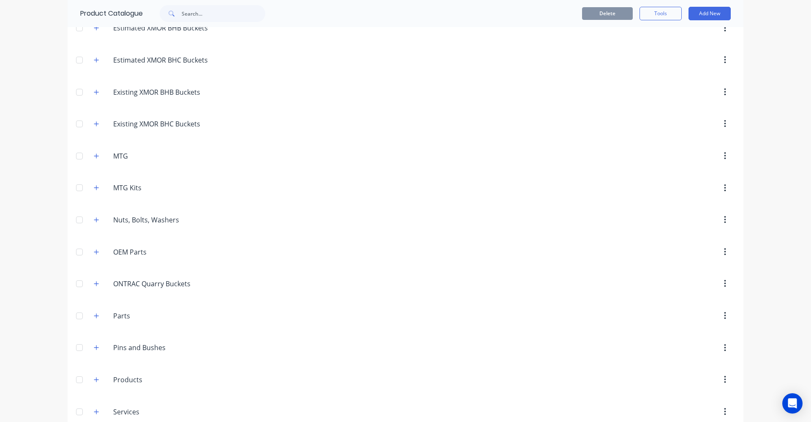
scroll to position [127, 0]
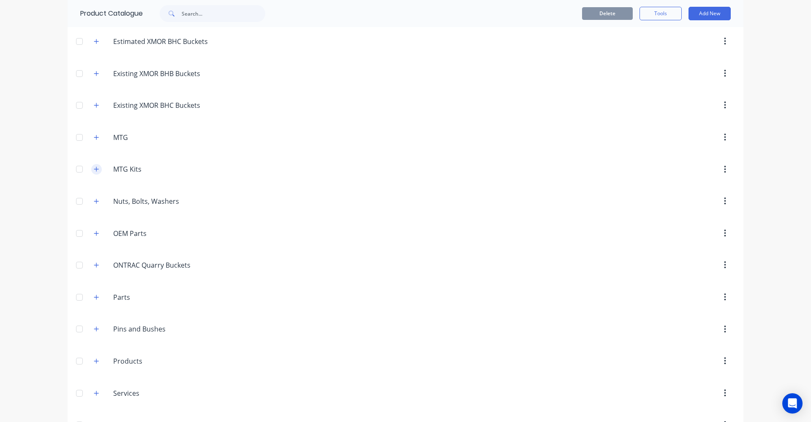
click at [94, 167] on icon "button" at bounding box center [96, 169] width 5 height 6
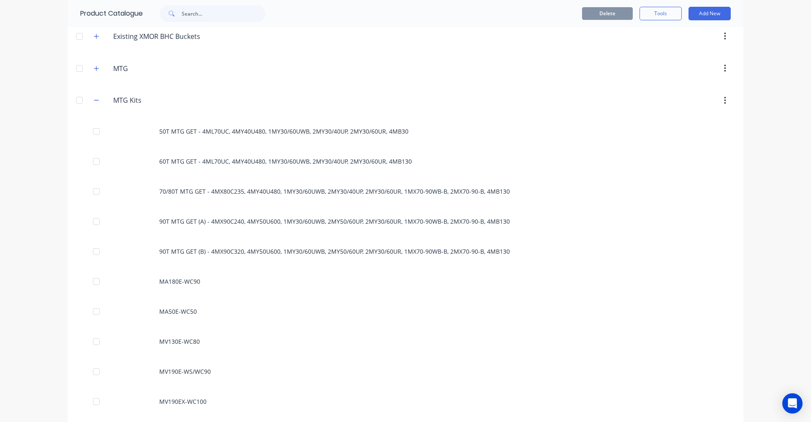
scroll to position [5, 0]
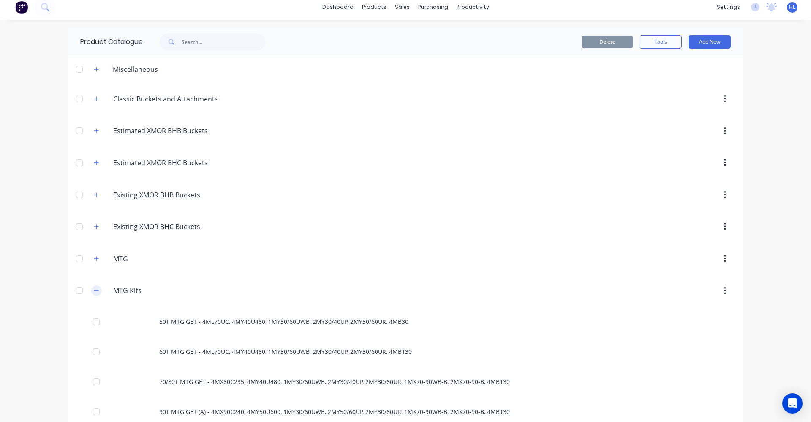
click at [94, 290] on icon "button" at bounding box center [96, 290] width 5 height 6
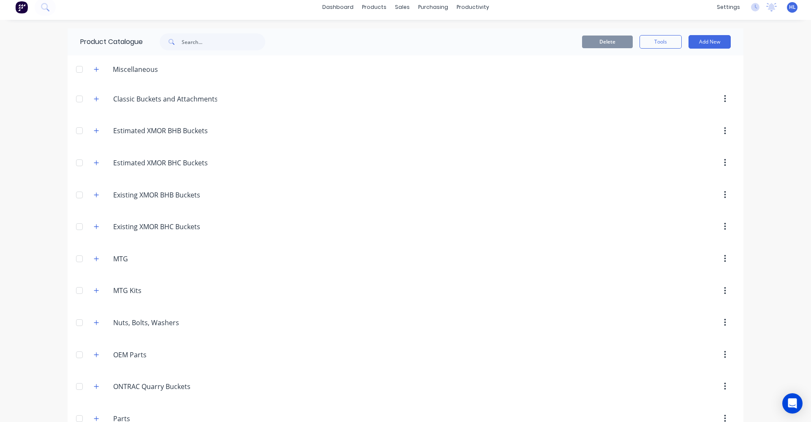
click at [156, 245] on header "MTG MTG" at bounding box center [406, 259] width 676 height 32
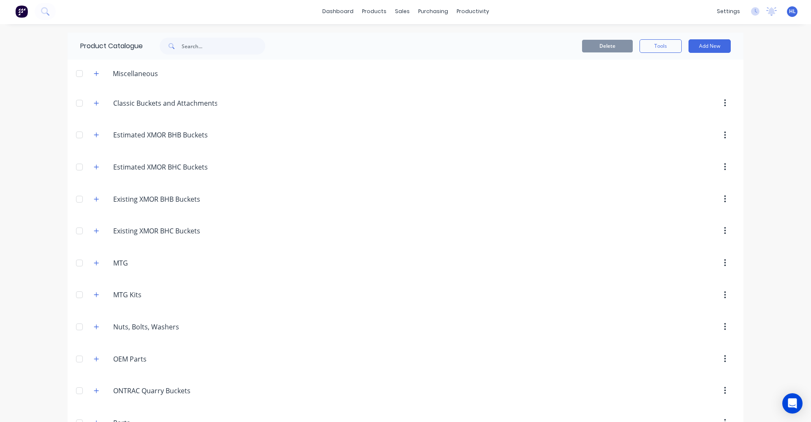
scroll to position [0, 0]
click at [442, 41] on div "Purchase Orders" at bounding box center [455, 41] width 45 height 8
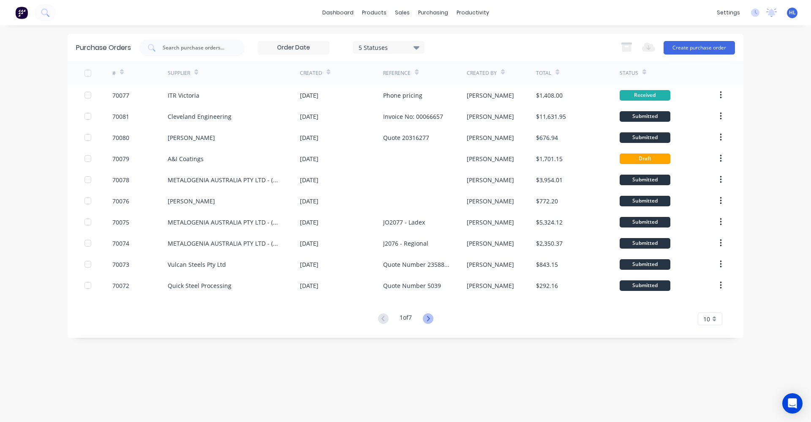
click at [430, 318] on icon at bounding box center [428, 318] width 3 height 5
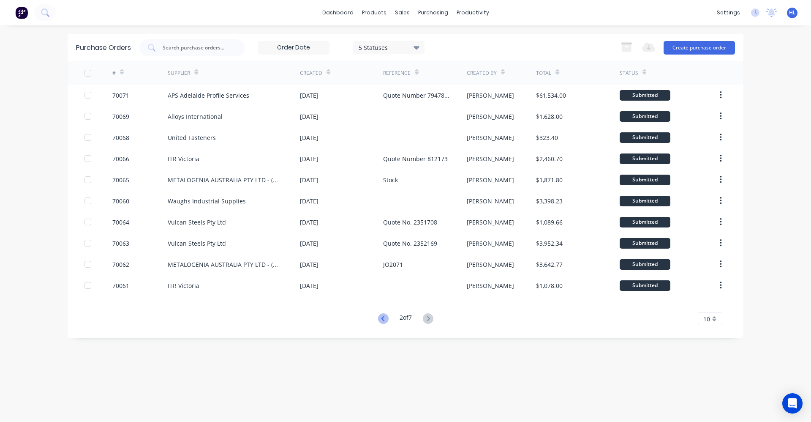
click at [380, 323] on icon at bounding box center [383, 318] width 11 height 11
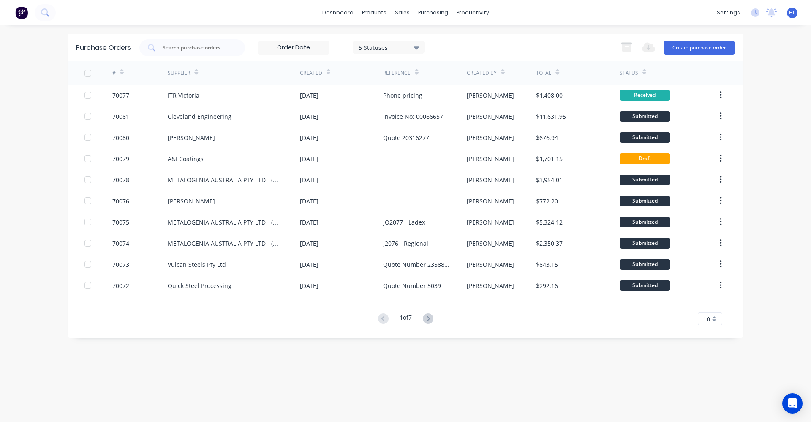
drag, startPoint x: 708, startPoint y: 319, endPoint x: 712, endPoint y: 327, distance: 8.1
click at [707, 319] on span "10" at bounding box center [707, 318] width 7 height 9
click at [711, 306] on div "35" at bounding box center [711, 304] width 24 height 15
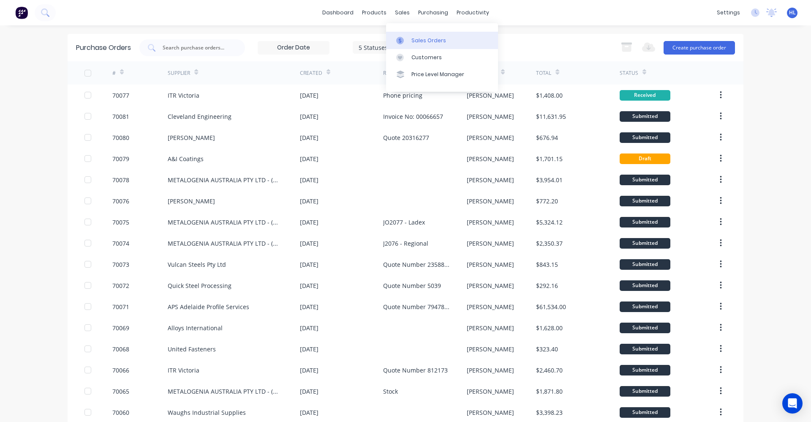
click at [418, 38] on div "Sales Orders" at bounding box center [429, 41] width 35 height 8
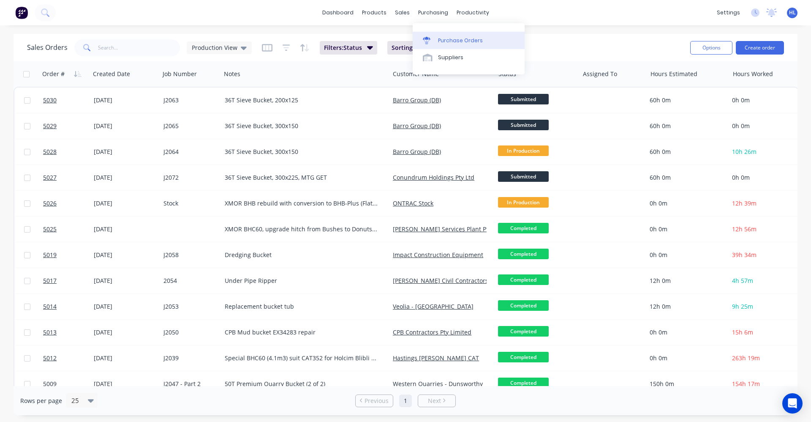
click at [460, 43] on div "Purchase Orders" at bounding box center [460, 41] width 45 height 8
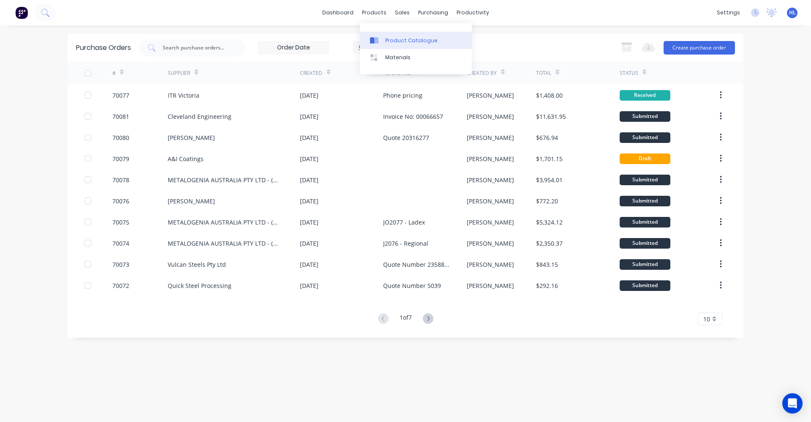
click at [396, 45] on link "Product Catalogue" at bounding box center [416, 40] width 112 height 17
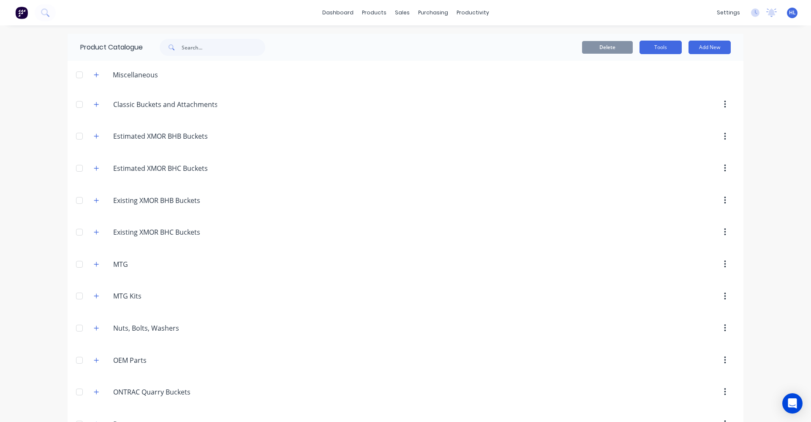
drag, startPoint x: 644, startPoint y: 50, endPoint x: 649, endPoint y: 49, distance: 5.7
click at [647, 49] on button "Tools" at bounding box center [661, 48] width 42 height 14
click at [638, 91] on div "Stocktake" at bounding box center [641, 86] width 65 height 12
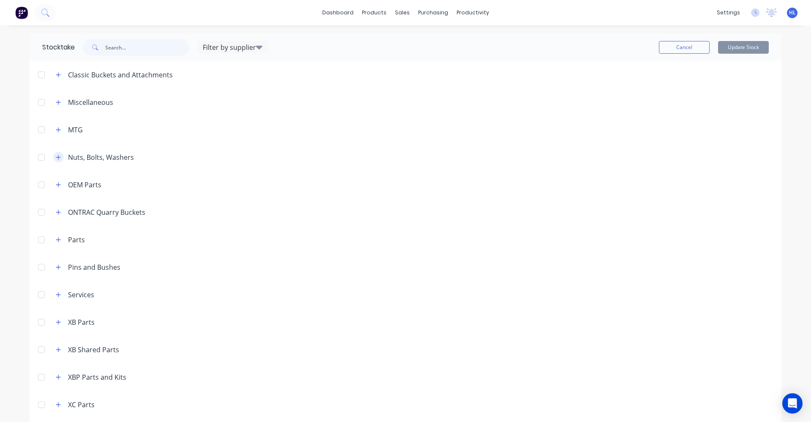
drag, startPoint x: 57, startPoint y: 152, endPoint x: 52, endPoint y: 156, distance: 6.3
click at [55, 153] on span at bounding box center [58, 157] width 11 height 11
click at [56, 159] on icon "button" at bounding box center [58, 157] width 5 height 6
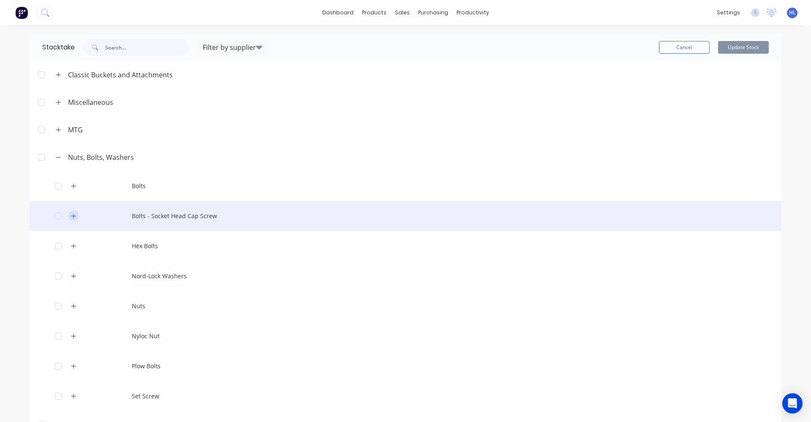
click at [73, 215] on button "button" at bounding box center [73, 215] width 11 height 11
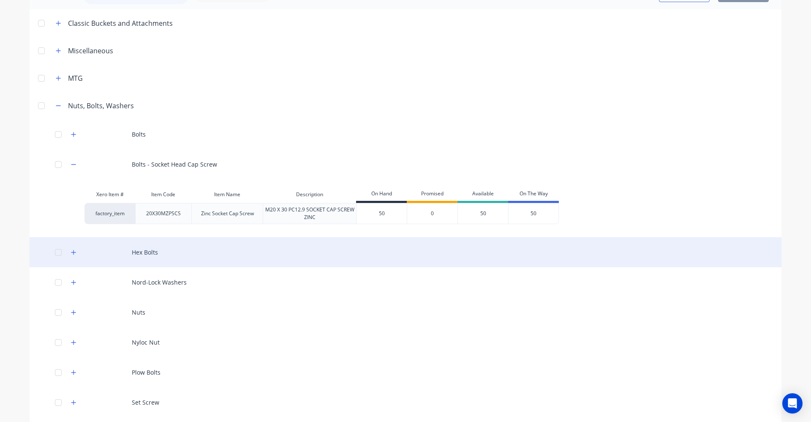
scroll to position [63, 0]
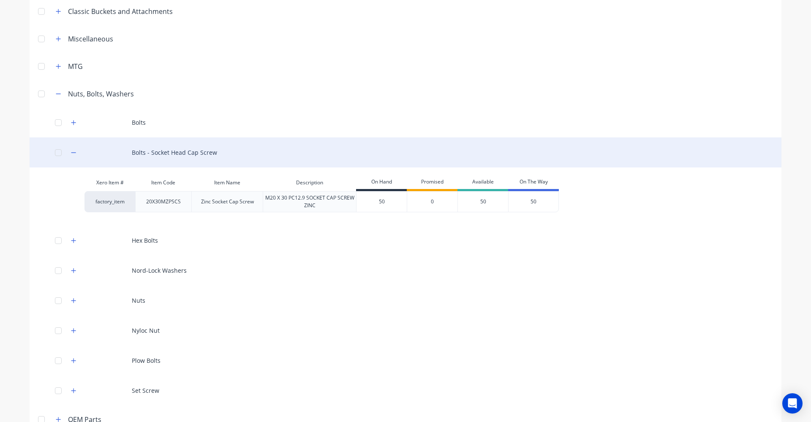
click at [59, 146] on div at bounding box center [58, 152] width 17 height 17
click at [53, 150] on div at bounding box center [58, 152] width 17 height 17
drag, startPoint x: 67, startPoint y: 153, endPoint x: 71, endPoint y: 137, distance: 16.4
click at [71, 153] on icon "button" at bounding box center [73, 153] width 5 height 6
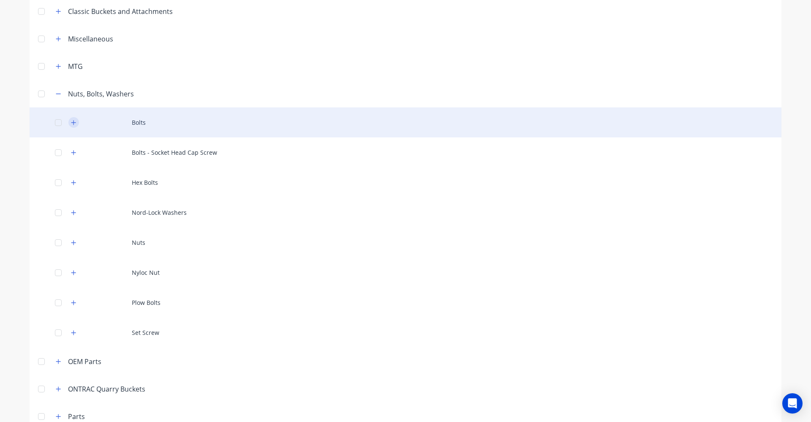
click at [71, 125] on icon "button" at bounding box center [73, 123] width 5 height 6
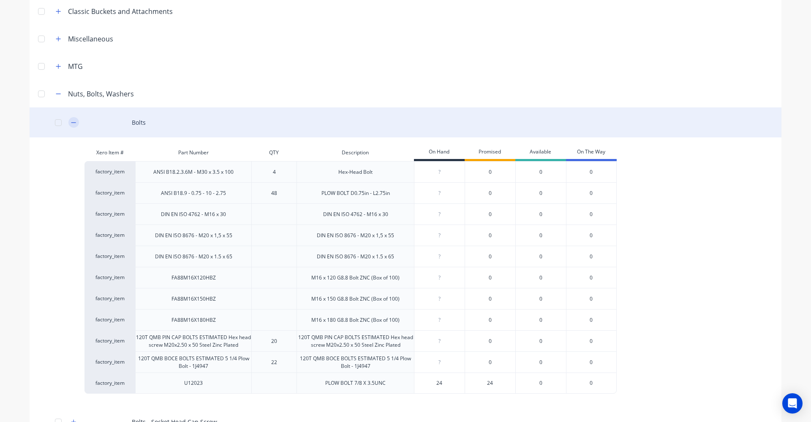
click at [69, 128] on div "Bolts" at bounding box center [406, 122] width 752 height 30
click at [71, 125] on icon "button" at bounding box center [73, 123] width 5 height 6
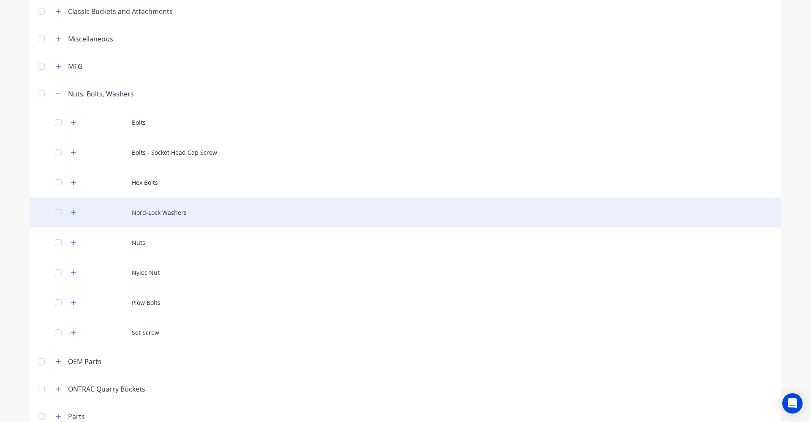
scroll to position [127, 0]
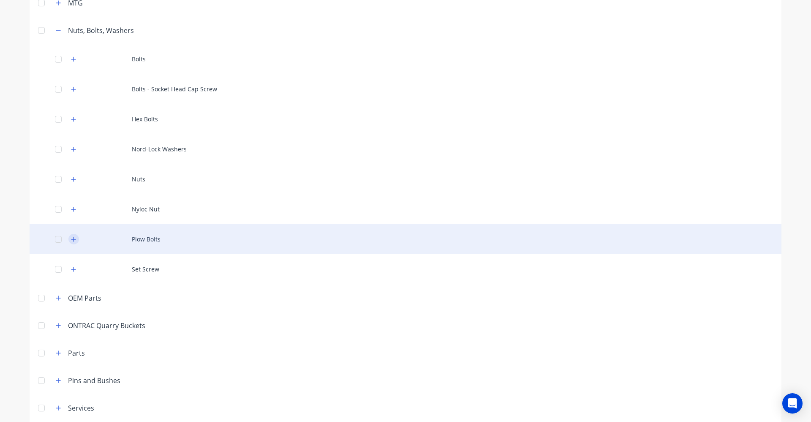
click at [70, 237] on button "button" at bounding box center [73, 239] width 11 height 11
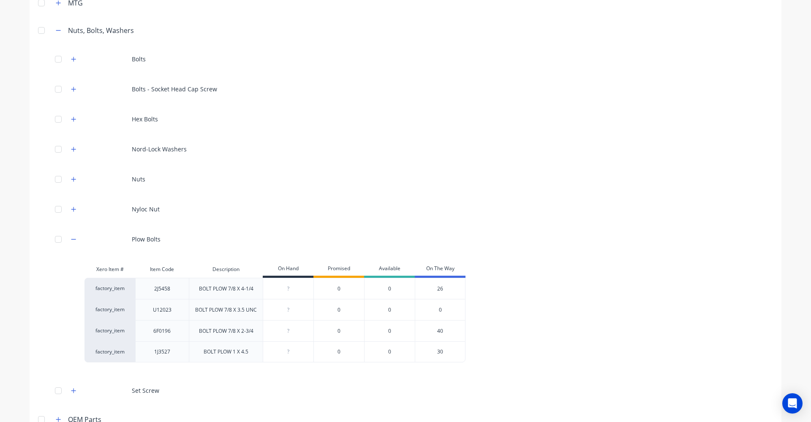
click at [285, 348] on input "number" at bounding box center [288, 352] width 50 height 8
drag, startPoint x: 287, startPoint y: 351, endPoint x: 276, endPoint y: 349, distance: 11.5
click at [276, 349] on input "0" at bounding box center [288, 352] width 50 height 8
type input "30"
click at [681, 331] on div "factory_item 2J5458 BOLT PLOW 7/8 X 4-1/4 ? 0 0 26 factory_item U12023 BOLT PLO…" at bounding box center [399, 320] width 628 height 85
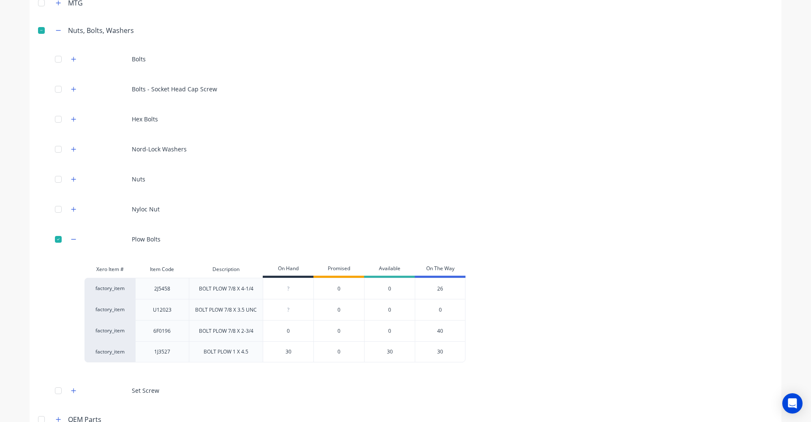
drag, startPoint x: 284, startPoint y: 329, endPoint x: 303, endPoint y: 337, distance: 20.6
click at [284, 329] on input "0" at bounding box center [288, 331] width 50 height 8
type input "40"
click at [597, 328] on div "factory_item 2J5458 BOLT PLOW 7/8 X 4-1/4 ? 0 0 26 factory_item U12023 BOLT PLO…" at bounding box center [399, 320] width 628 height 85
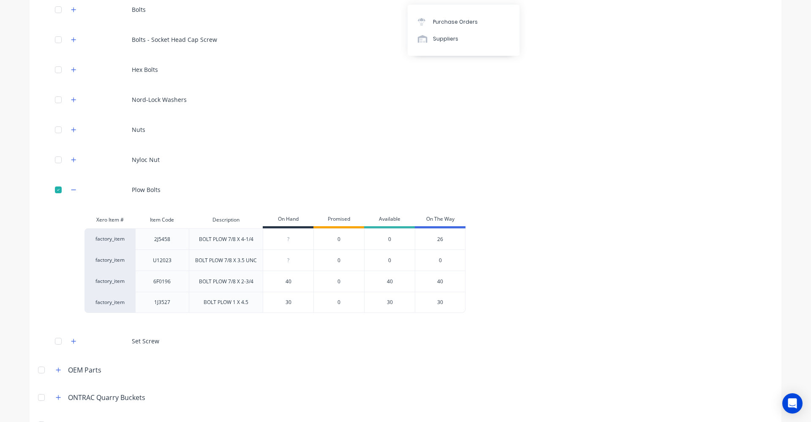
scroll to position [190, 0]
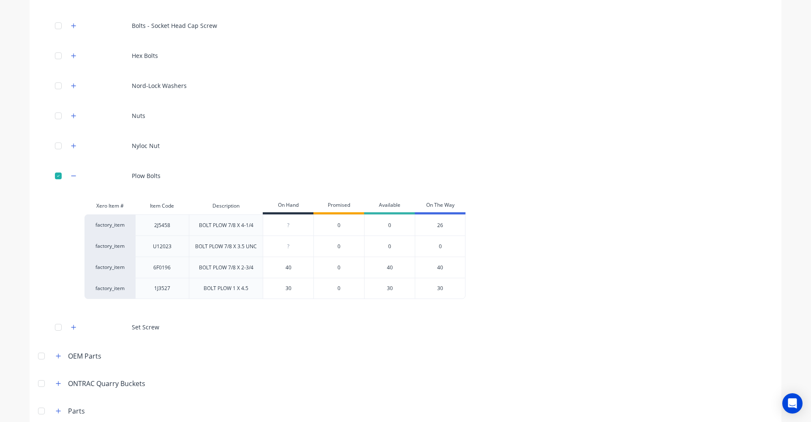
click at [290, 229] on div "? 0" at bounding box center [288, 225] width 50 height 21
click at [582, 270] on div "factory_item 2J5458 BOLT PLOW 7/8 X 4-1/4 02 026 0 2 26 factory_item U12023 BOL…" at bounding box center [399, 256] width 628 height 85
click at [280, 223] on input "026" at bounding box center [288, 225] width 50 height 8
type input "26"
click at [568, 227] on div "factory_item 2J5458 BOLT PLOW 7/8 X 4-1/4 26 26 0 26 26 factory_item U12023 BOL…" at bounding box center [399, 256] width 628 height 85
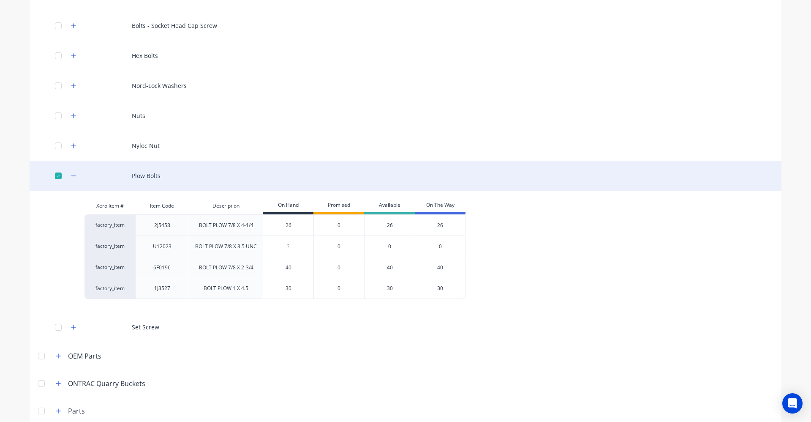
click at [50, 172] on div at bounding box center [58, 175] width 17 height 17
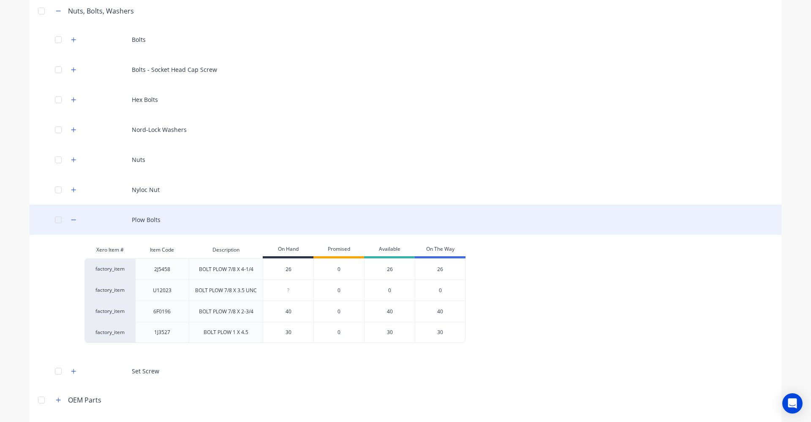
scroll to position [0, 0]
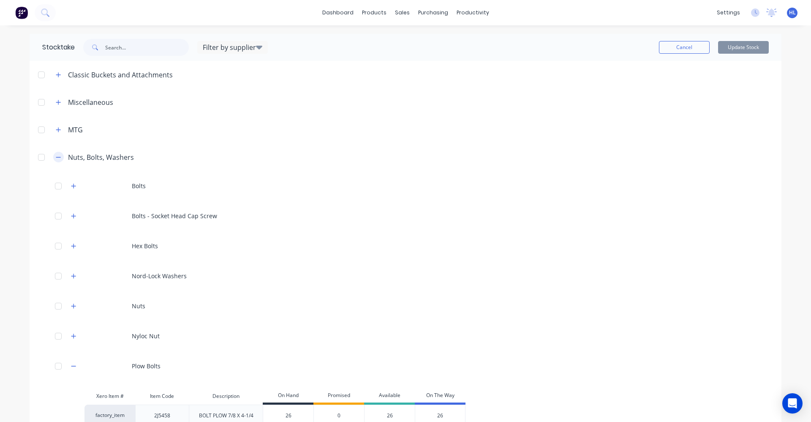
click at [56, 156] on icon "button" at bounding box center [58, 157] width 5 height 6
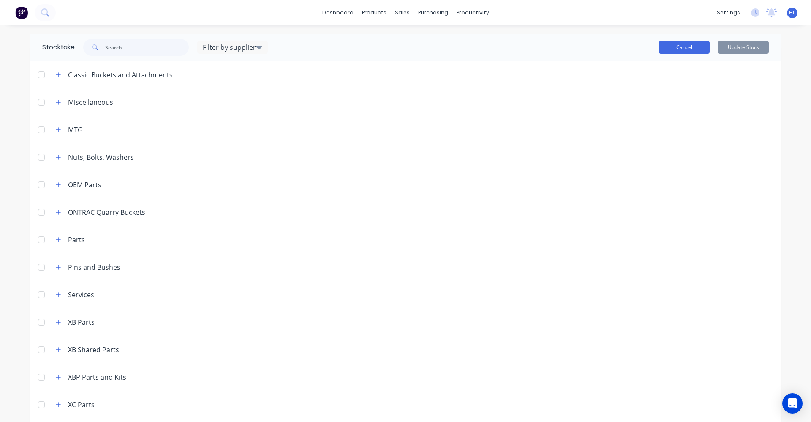
click at [661, 41] on button "Cancel" at bounding box center [684, 47] width 51 height 13
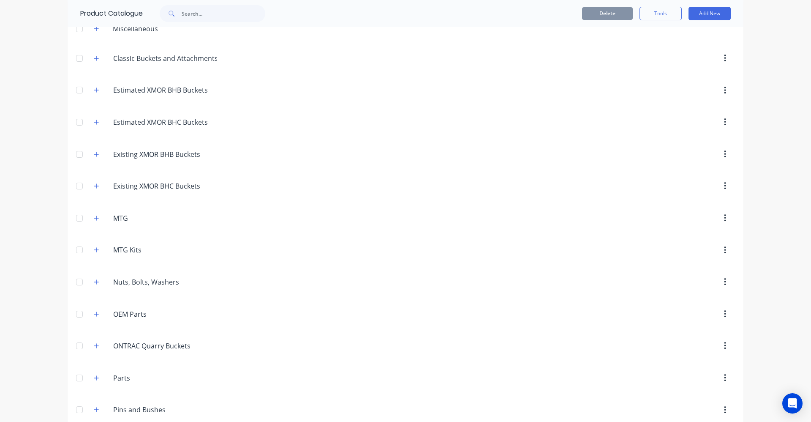
scroll to position [63, 0]
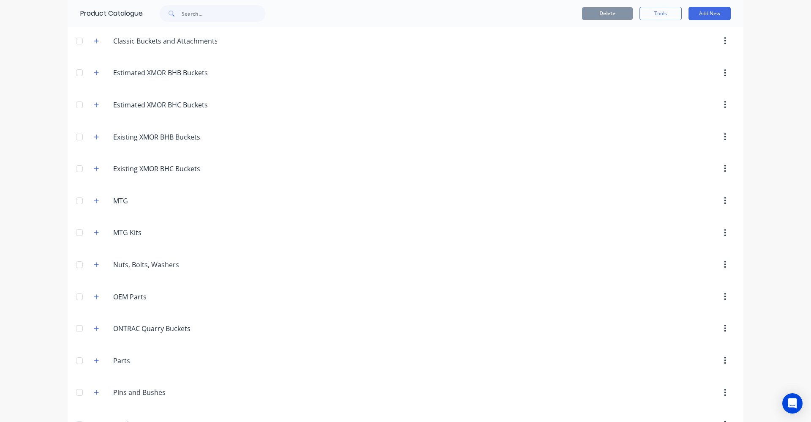
click at [9, 274] on div "dashboard products sales purchasing productivity dashboard products Product Cat…" at bounding box center [405, 211] width 811 height 422
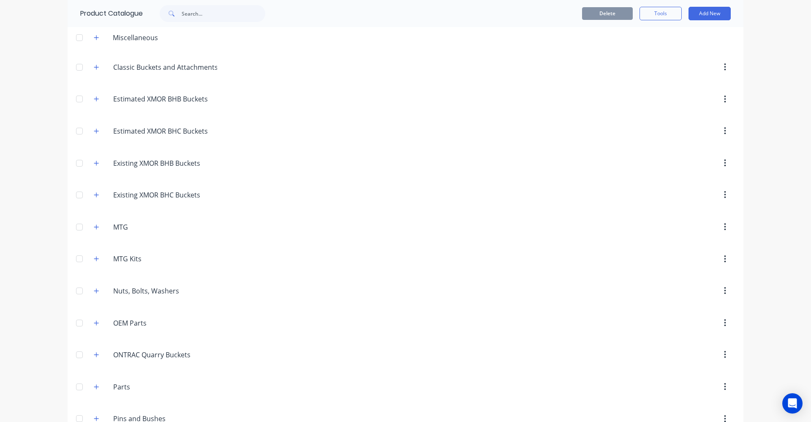
scroll to position [0, 0]
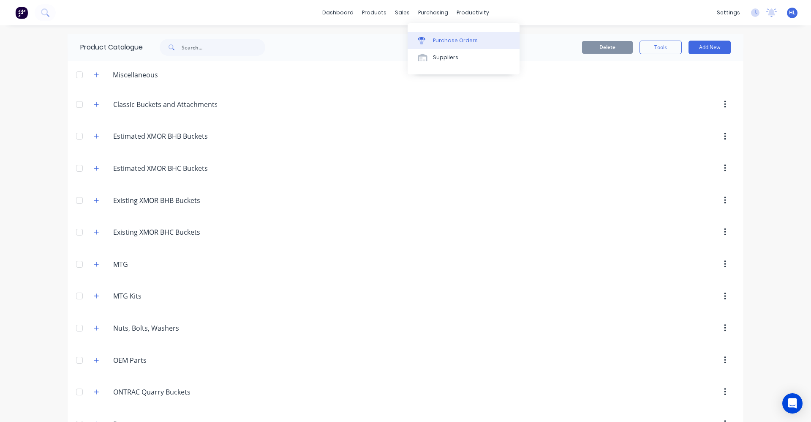
click at [440, 34] on link "Purchase Orders" at bounding box center [464, 40] width 112 height 17
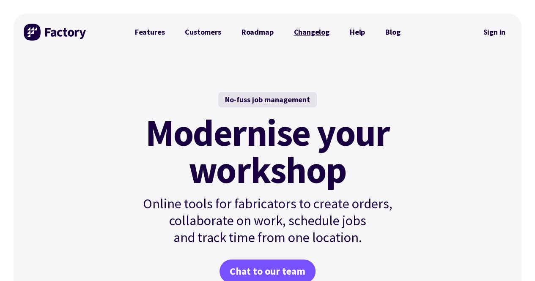
drag, startPoint x: 0, startPoint y: 0, endPoint x: 317, endPoint y: 35, distance: 318.8
click at [317, 35] on link "Changelog" at bounding box center [311, 32] width 56 height 17
click at [261, 33] on link "Roadmap" at bounding box center [257, 32] width 52 height 17
click at [314, 34] on link "Changelog" at bounding box center [311, 32] width 56 height 17
click at [264, 38] on link "Roadmap" at bounding box center [257, 32] width 52 height 17
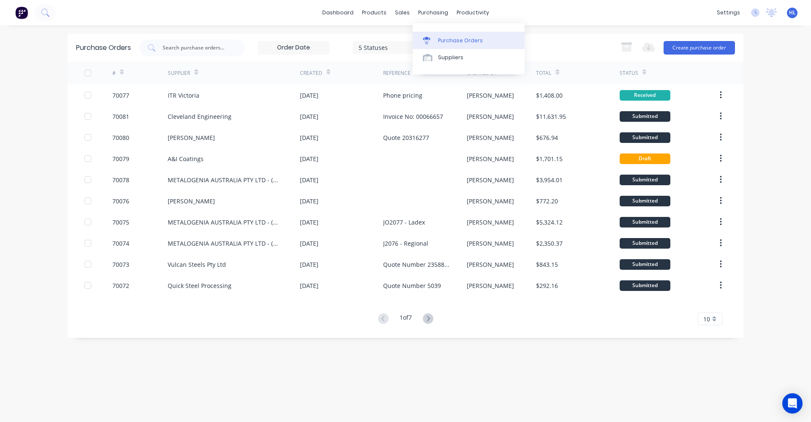
click at [448, 39] on div "Purchase Orders" at bounding box center [460, 41] width 45 height 8
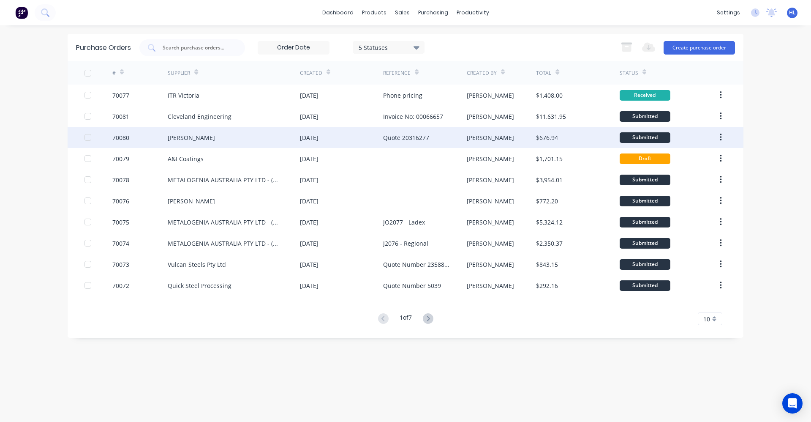
click at [127, 141] on div "70080" at bounding box center [120, 137] width 17 height 9
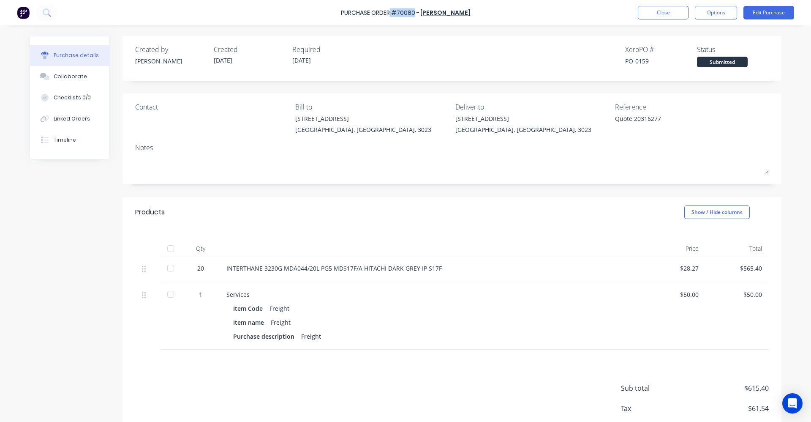
drag, startPoint x: 422, startPoint y: 14, endPoint x: 407, endPoint y: 20, distance: 15.9
click at [398, 16] on div "Purchase Order #70080 -" at bounding box center [380, 12] width 79 height 9
click at [411, 25] on div "Purchase Order #70080 - Akzo Nobel Close Options Edit Purchase" at bounding box center [405, 12] width 811 height 25
click at [521, 33] on div "Purchase details Collaborate Checklists 0/0 Linked Orders Timeline Created by A…" at bounding box center [405, 198] width 769 height 380
click at [654, 10] on button "Close" at bounding box center [663, 13] width 51 height 14
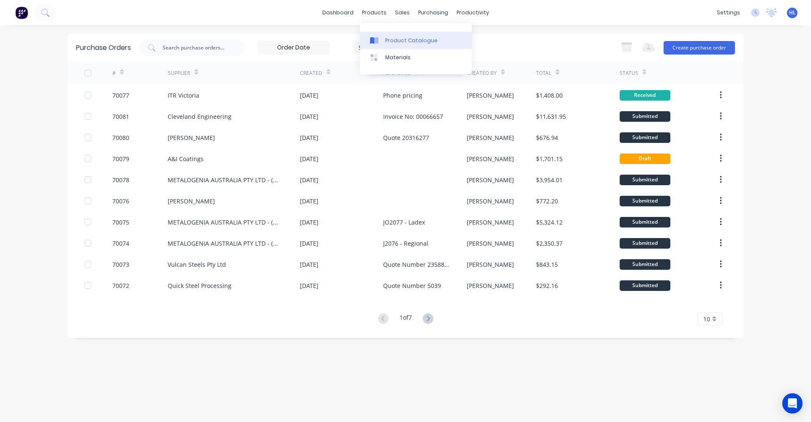
click at [399, 37] on div "Product Catalogue" at bounding box center [411, 41] width 52 height 8
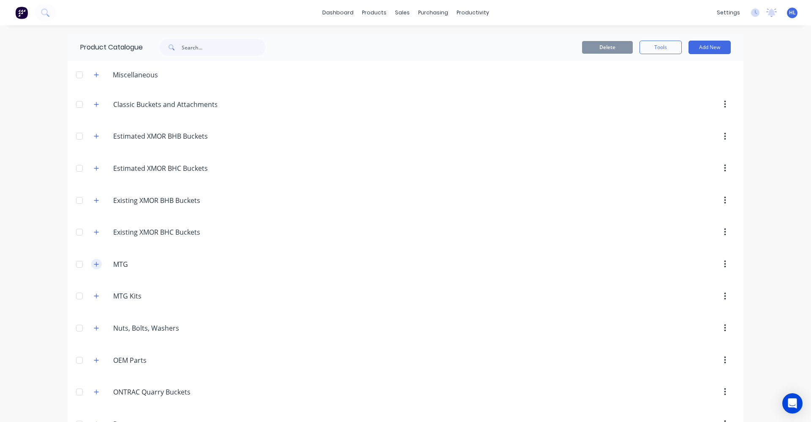
click at [94, 264] on icon "button" at bounding box center [96, 264] width 5 height 5
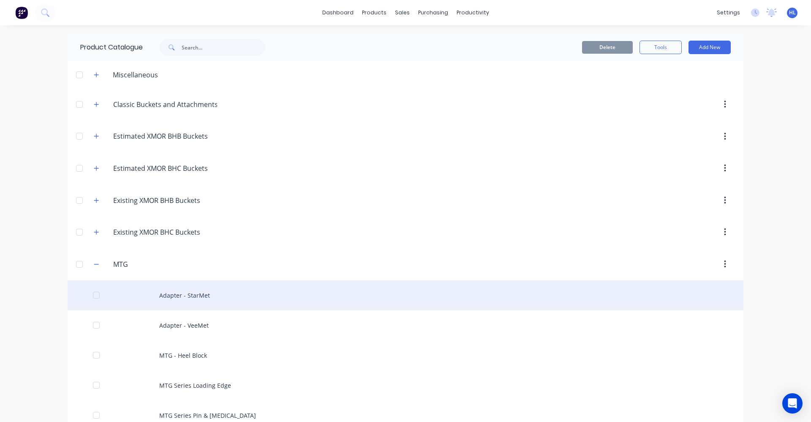
click at [184, 297] on div "Adapter - StarMet" at bounding box center [406, 295] width 676 height 30
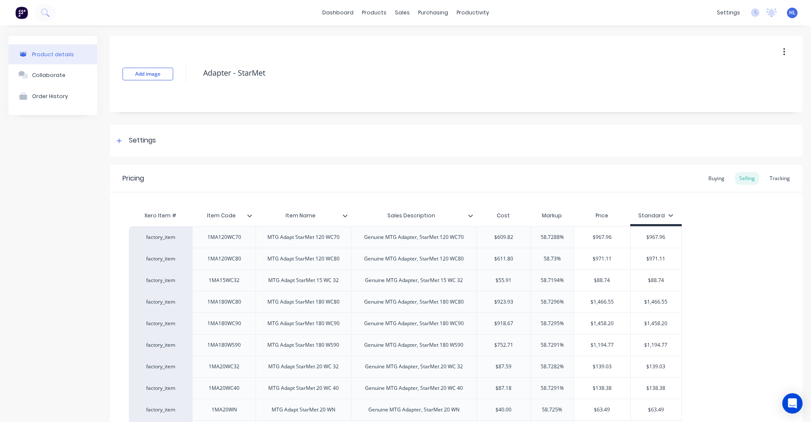
type textarea "x"
click at [384, 39] on div "Product Catalogue" at bounding box center [407, 41] width 52 height 8
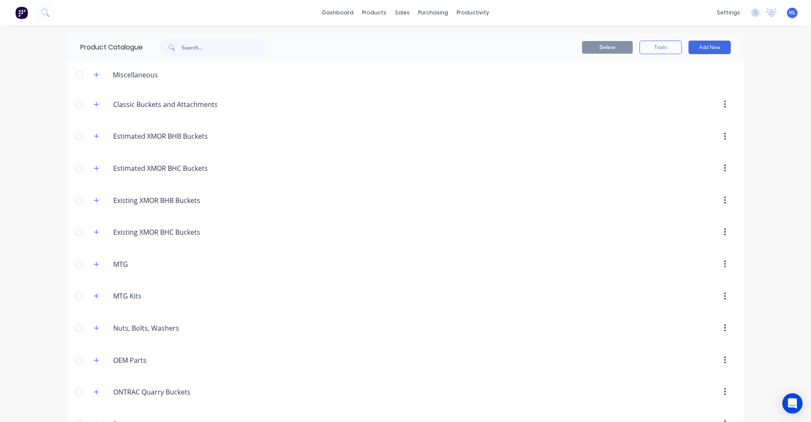
click at [660, 39] on div "Delete Tools Add New" at bounding box center [515, 47] width 457 height 27
click at [653, 50] on button "Tools" at bounding box center [661, 48] width 42 height 14
click at [625, 91] on div "Stocktake" at bounding box center [641, 86] width 65 height 12
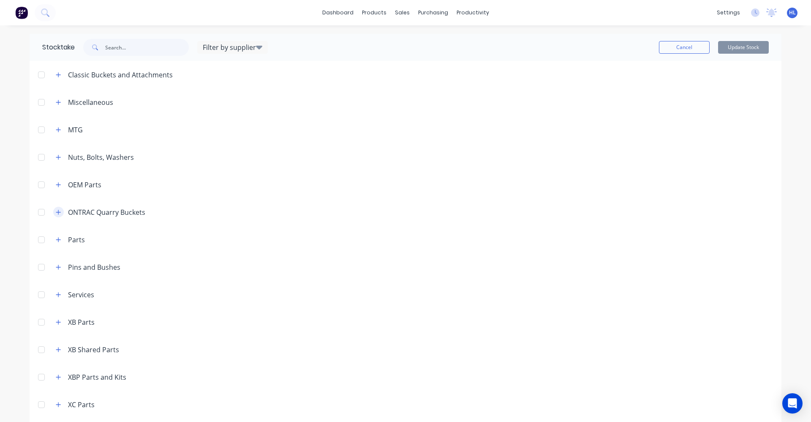
click at [56, 212] on icon "button" at bounding box center [58, 212] width 5 height 6
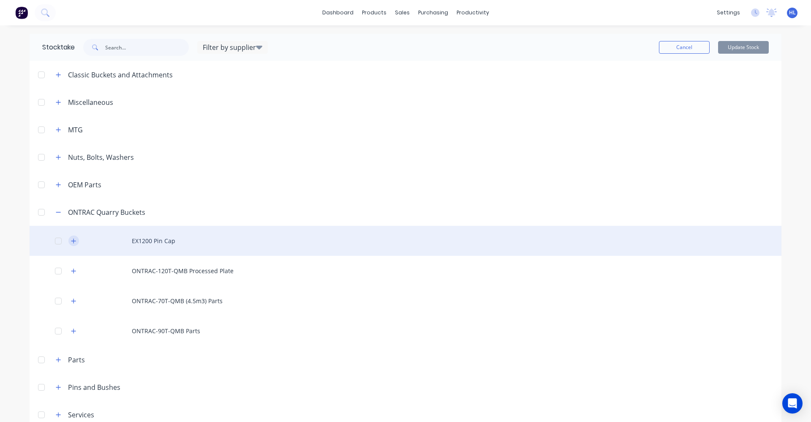
click at [71, 240] on icon "button" at bounding box center [73, 241] width 5 height 6
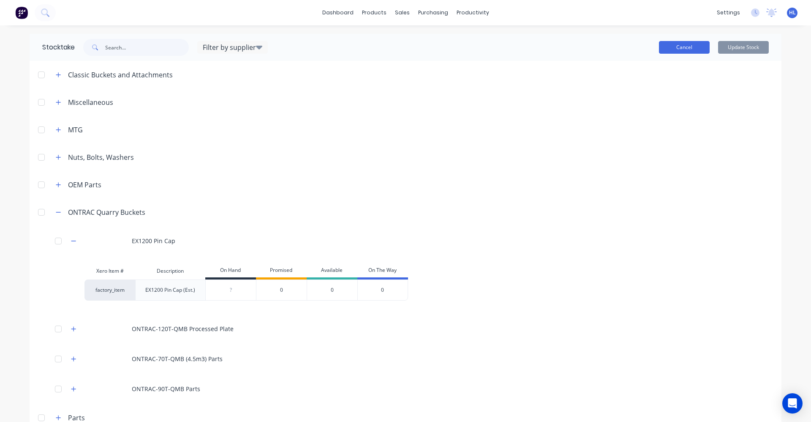
click at [677, 43] on button "Cancel" at bounding box center [684, 47] width 51 height 13
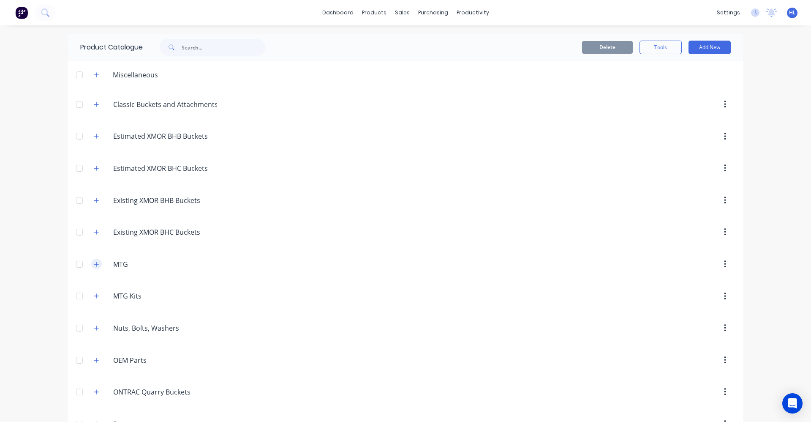
click at [94, 264] on icon "button" at bounding box center [96, 264] width 5 height 6
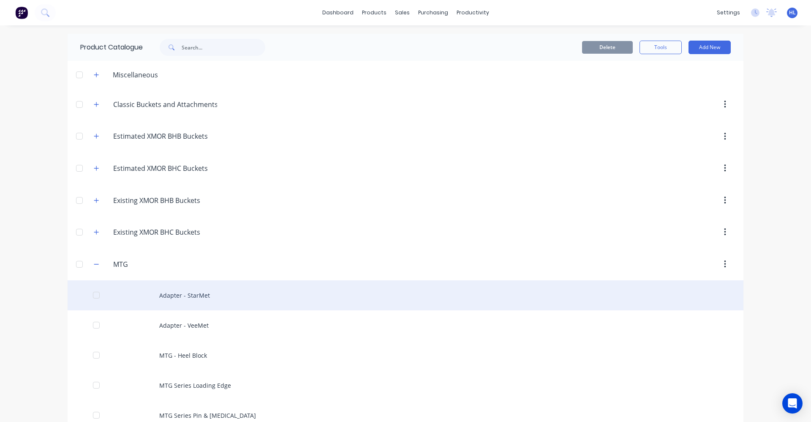
click at [159, 297] on div "Adapter - StarMet" at bounding box center [406, 295] width 676 height 30
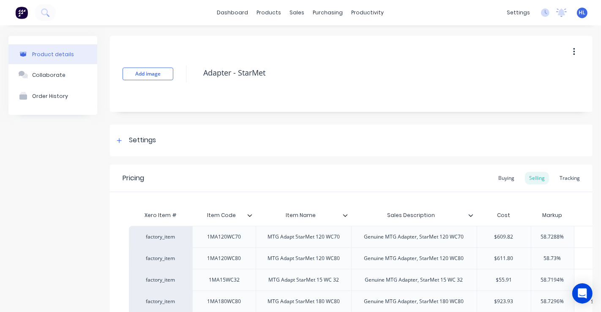
drag, startPoint x: 166, startPoint y: 126, endPoint x: 22, endPoint y: 194, distance: 158.8
type textarea "x"
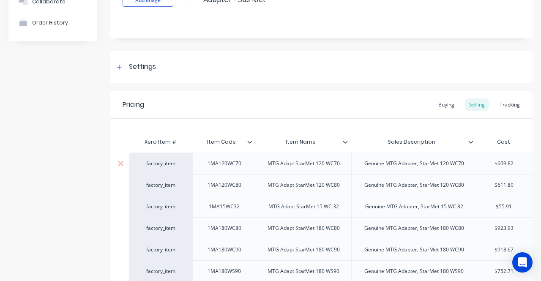
scroll to position [85, 0]
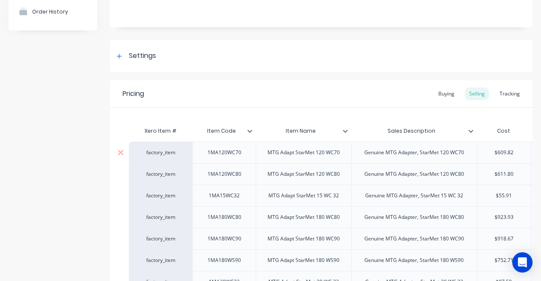
click at [158, 151] on div "factory_item" at bounding box center [160, 153] width 46 height 8
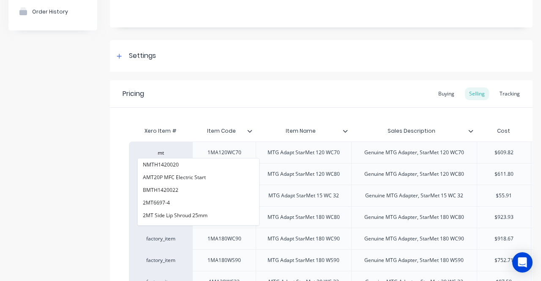
type input "m"
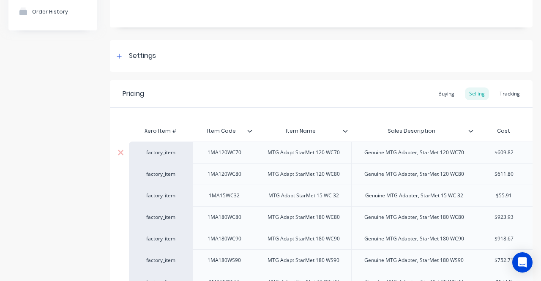
click at [150, 150] on div "factory_item" at bounding box center [160, 153] width 46 height 8
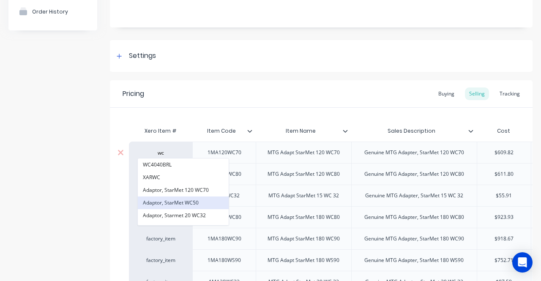
type input "w"
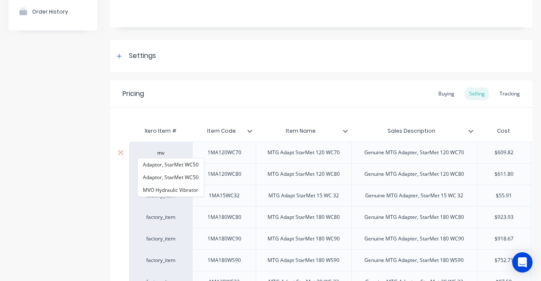
type input "m"
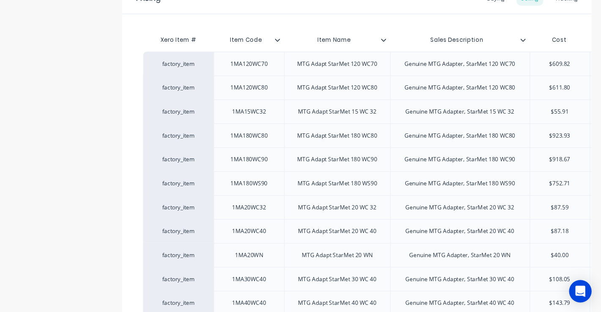
scroll to position [169, 0]
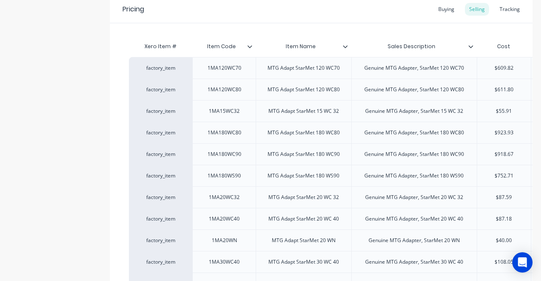
click at [28, 153] on div "Product details Collaborate Order History" at bounding box center [52, 214] width 89 height 695
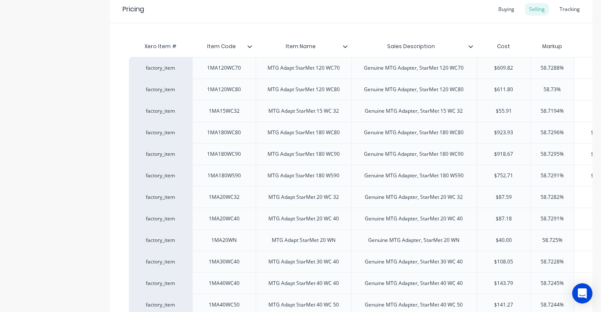
type textarea "x"
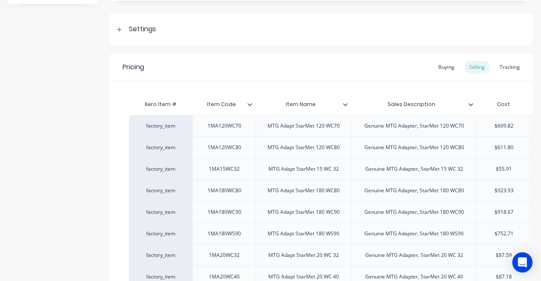
scroll to position [0, 0]
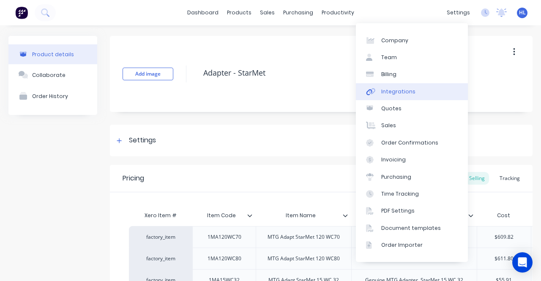
click at [420, 90] on link "Integrations" at bounding box center [412, 91] width 112 height 17
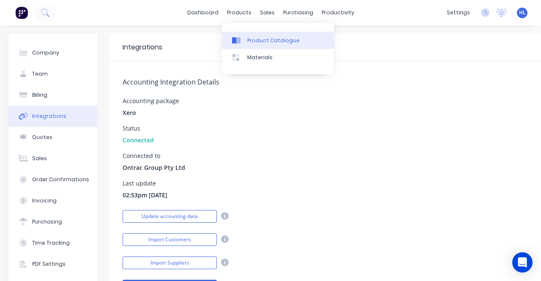
click at [265, 36] on link "Product Catalogue" at bounding box center [278, 40] width 112 height 17
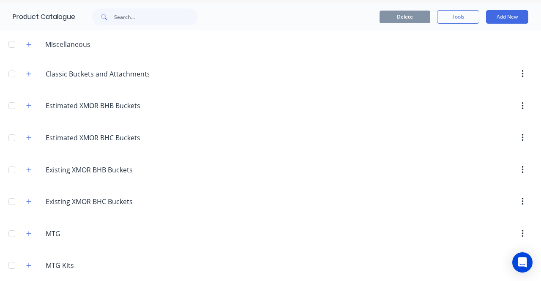
scroll to position [42, 0]
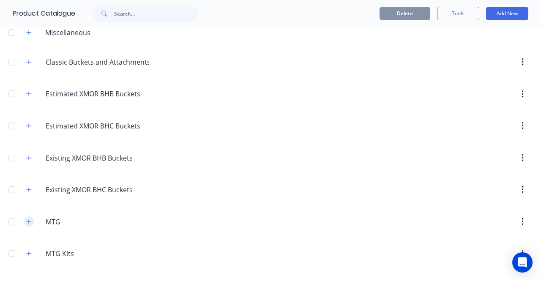
click at [31, 221] on button "button" at bounding box center [29, 221] width 11 height 11
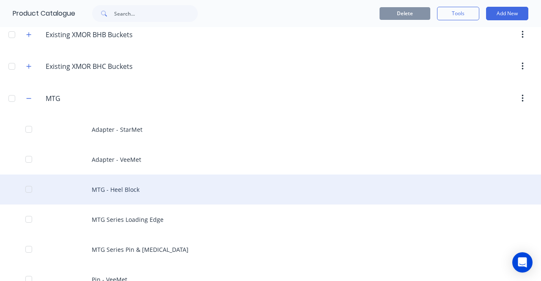
scroll to position [169, 0]
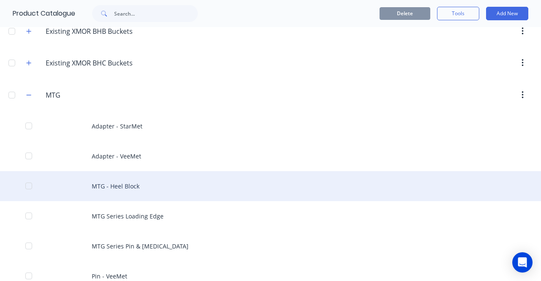
click at [112, 182] on div "MTG - Heel Block" at bounding box center [270, 186] width 541 height 30
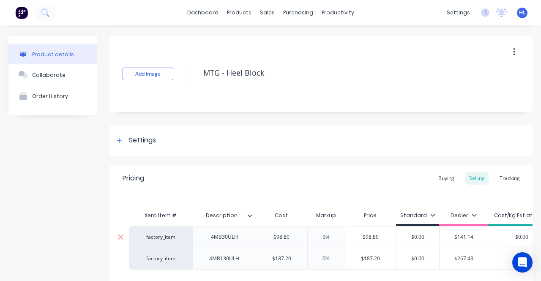
click at [156, 237] on div "factory_item" at bounding box center [160, 237] width 46 height 8
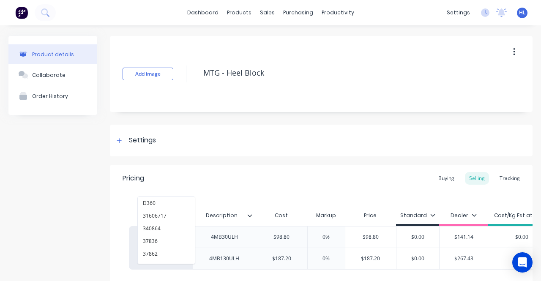
click at [47, 232] on div "Product details Collaborate Order History" at bounding box center [52, 189] width 89 height 307
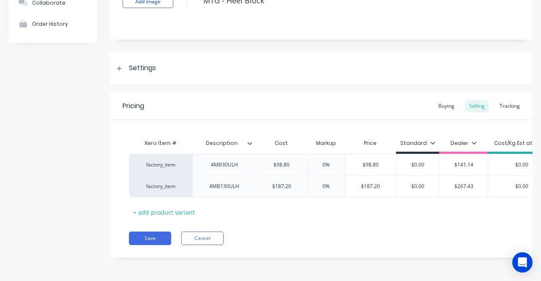
scroll to position [78, 0]
click at [188, 242] on button "Cancel" at bounding box center [202, 239] width 42 height 14
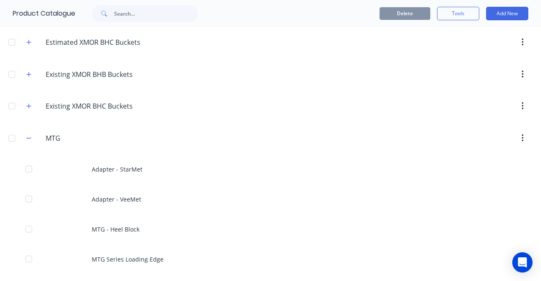
scroll to position [127, 0]
click at [27, 135] on icon "button" at bounding box center [28, 137] width 5 height 6
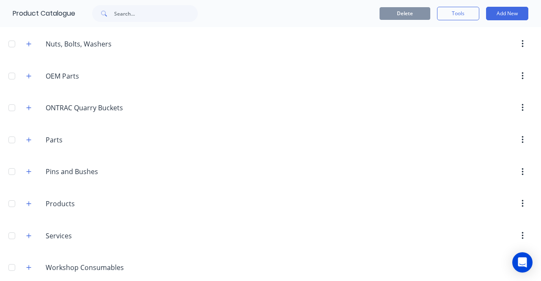
scroll to position [296, 0]
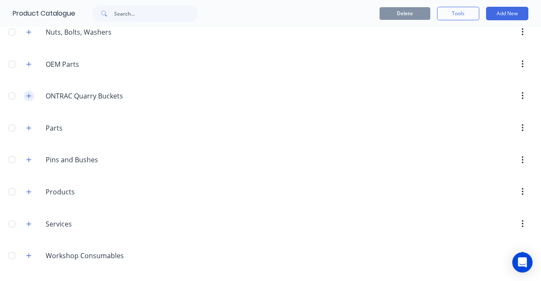
click at [28, 93] on icon "button" at bounding box center [28, 96] width 5 height 6
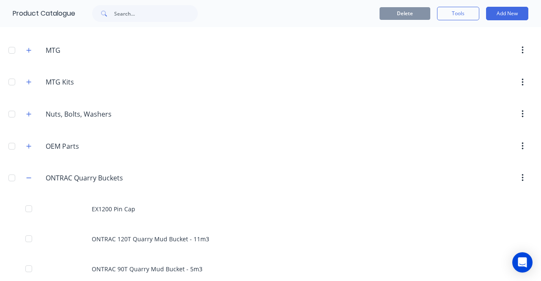
scroll to position [338, 0]
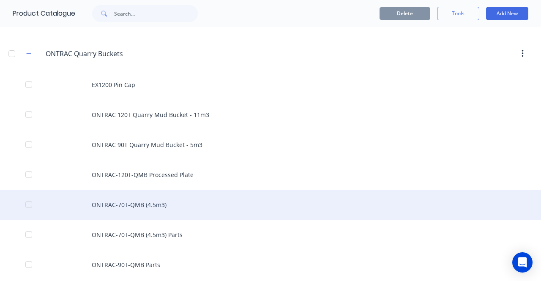
click at [147, 210] on div "ONTRAC-70T-QMB (4.5m3)" at bounding box center [270, 205] width 541 height 30
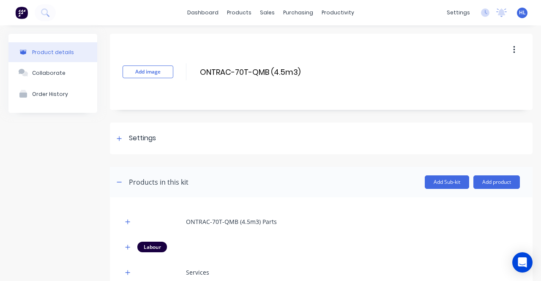
scroll to position [169, 0]
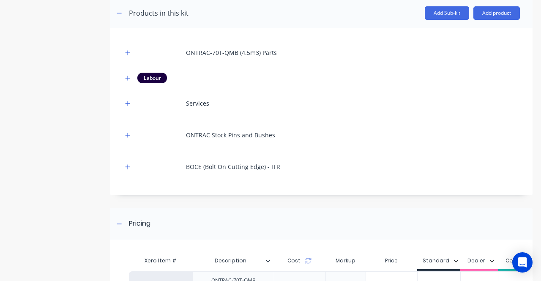
click at [128, 51] on icon "button" at bounding box center [127, 53] width 5 height 6
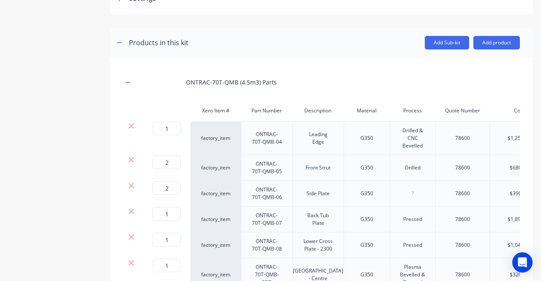
scroll to position [127, 0]
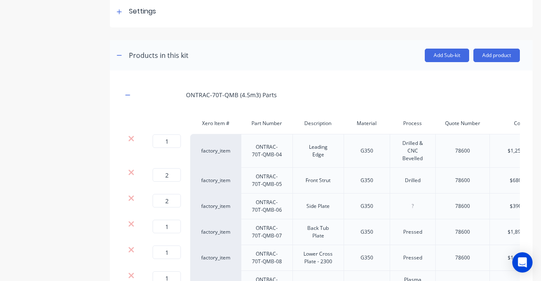
click at [215, 148] on div "factory_item" at bounding box center [215, 151] width 51 height 34
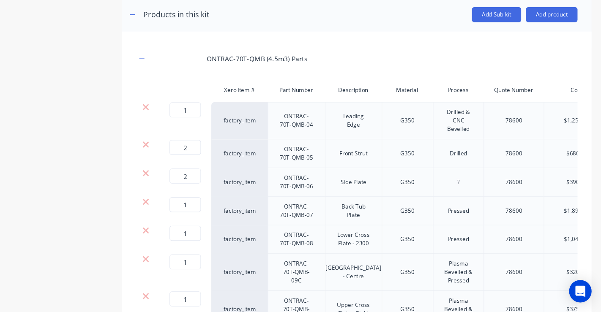
scroll to position [170, 0]
drag, startPoint x: 412, startPoint y: 48, endPoint x: 490, endPoint y: 56, distance: 79.1
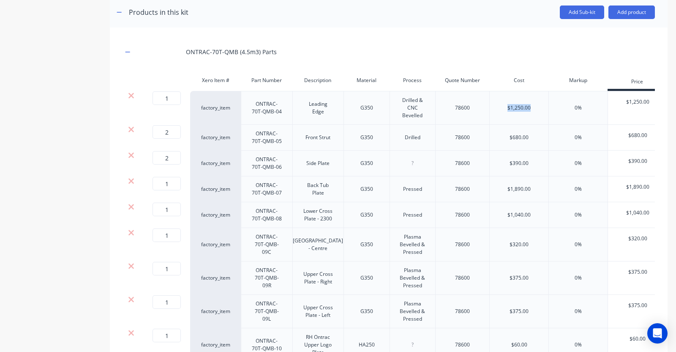
drag, startPoint x: 532, startPoint y: 104, endPoint x: 497, endPoint y: 109, distance: 35.3
click at [497, 109] on div "$1,250.00" at bounding box center [518, 108] width 59 height 34
click at [390, 16] on div "Add Sub-kit Add product" at bounding box center [421, 12] width 467 height 14
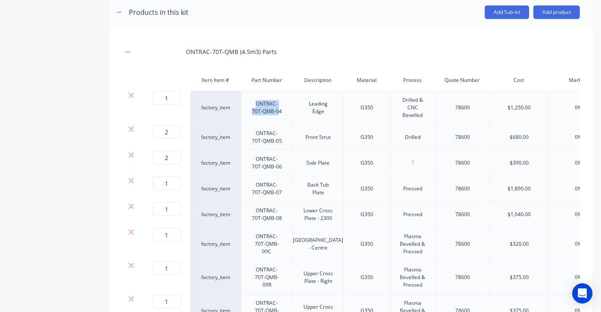
drag, startPoint x: 277, startPoint y: 112, endPoint x: 256, endPoint y: 103, distance: 22.8
click at [254, 102] on div "ONTRAC-70T-QMB-04" at bounding box center [267, 107] width 44 height 19
click at [280, 136] on div "ONTRAC-70T-QMB-05" at bounding box center [267, 137] width 44 height 19
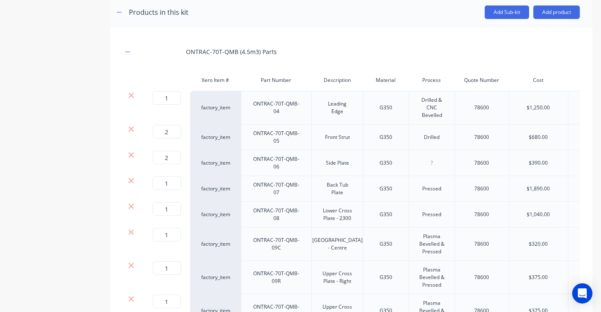
click at [345, 22] on header "Products in this kit Add Sub-kit Add product" at bounding box center [351, 12] width 483 height 30
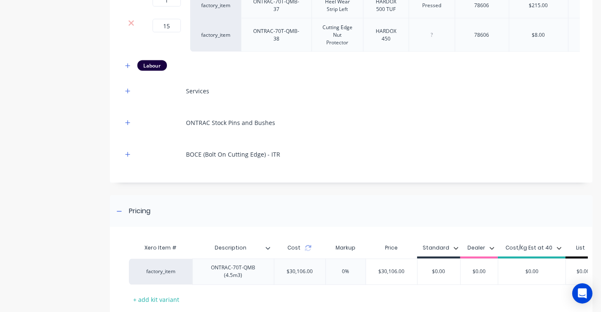
scroll to position [1166, 0]
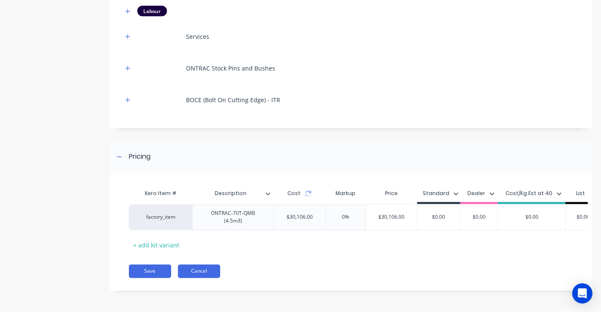
click at [213, 273] on button "Cancel" at bounding box center [199, 272] width 42 height 14
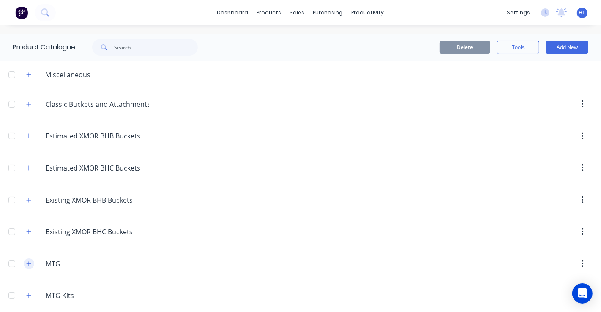
click at [28, 265] on icon "button" at bounding box center [28, 264] width 5 height 6
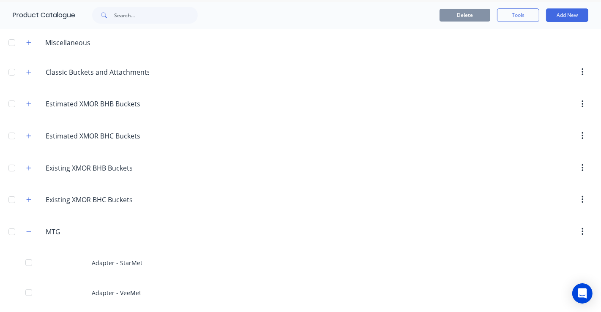
scroll to position [47, 0]
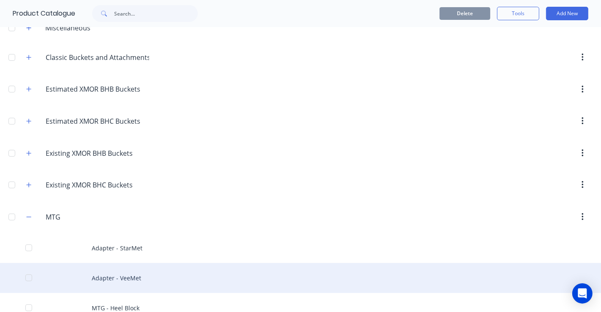
click at [136, 278] on div "Adapter - VeeMet" at bounding box center [300, 278] width 601 height 30
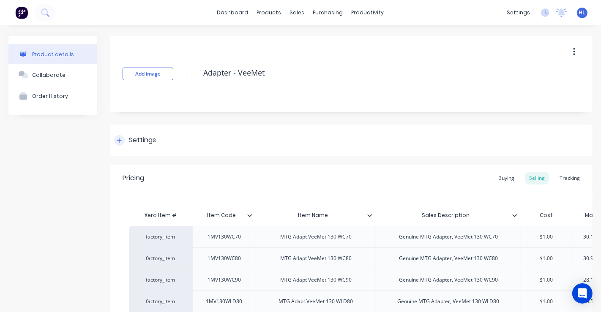
type textarea "x"
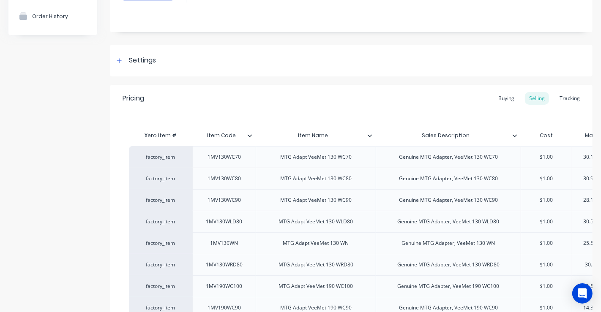
scroll to position [94, 0]
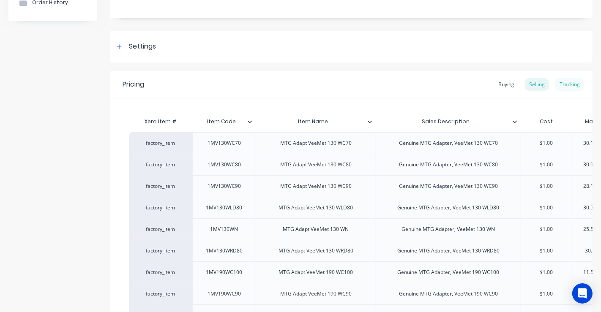
click at [541, 84] on div "Tracking" at bounding box center [569, 84] width 29 height 13
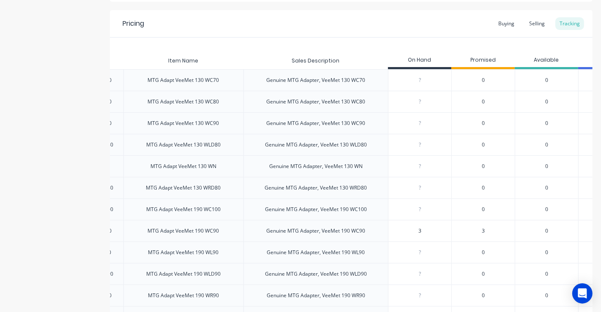
scroll to position [0, 0]
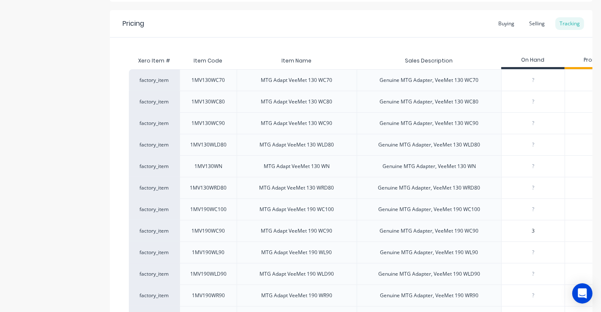
drag, startPoint x: 481, startPoint y: 209, endPoint x: 363, endPoint y: 166, distance: 126.1
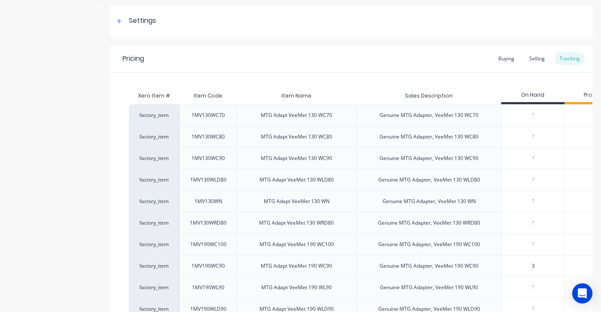
scroll to position [108, 0]
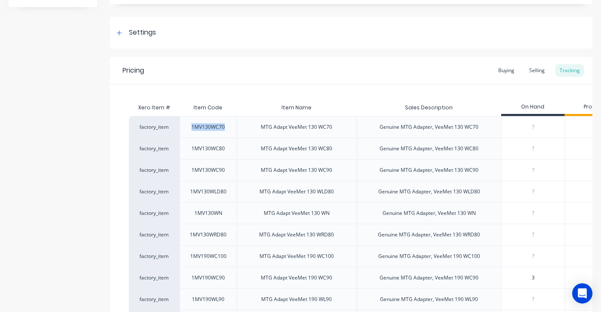
drag, startPoint x: 225, startPoint y: 128, endPoint x: 186, endPoint y: 126, distance: 38.9
click at [186, 125] on div "1MV130WC70" at bounding box center [208, 127] width 47 height 21
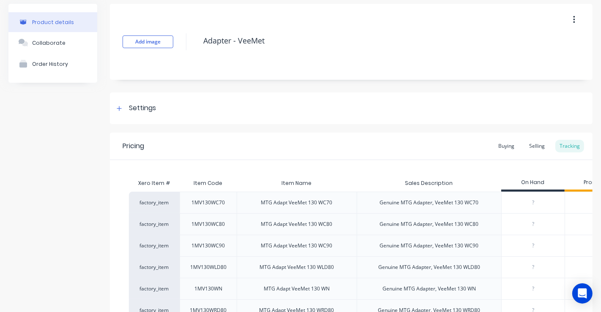
scroll to position [47, 0]
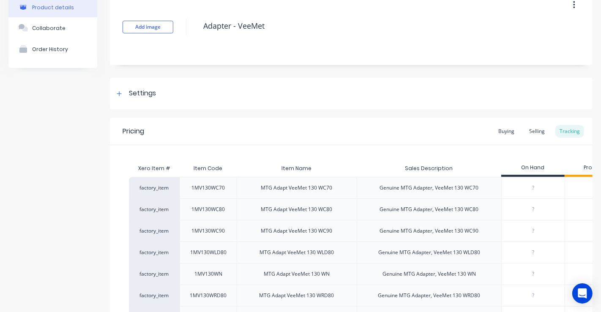
click at [161, 188] on div "factory_item" at bounding box center [154, 188] width 51 height 22
click at [140, 187] on div "factory_item" at bounding box center [154, 188] width 51 height 22
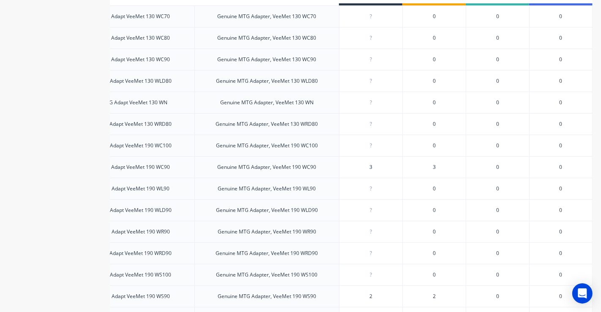
scroll to position [155, 0]
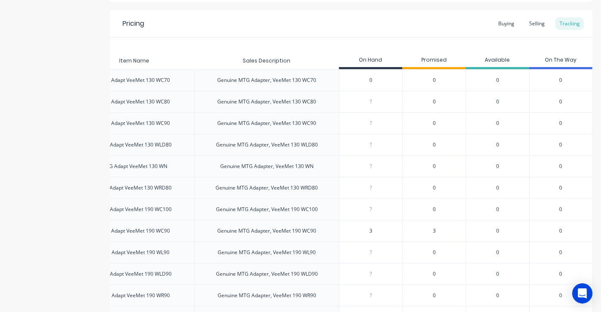
click at [354, 80] on input "0" at bounding box center [370, 80] width 63 height 8
type input "60"
type textarea "x"
type input "6"
type textarea "x"
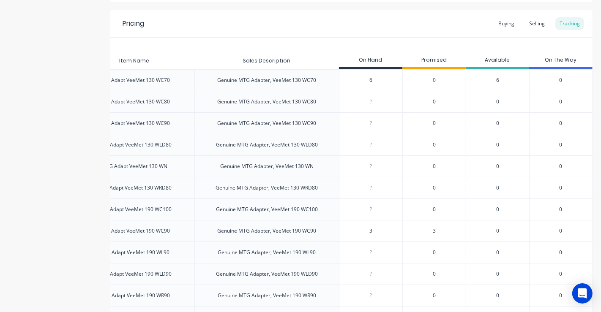
type input "6"
type input "0"
click at [377, 80] on input "6" at bounding box center [370, 80] width 63 height 8
type textarea "x"
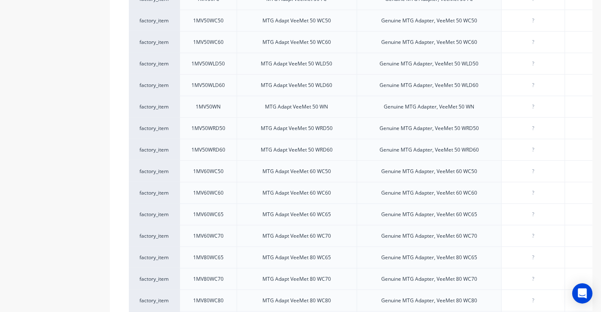
scroll to position [953, 0]
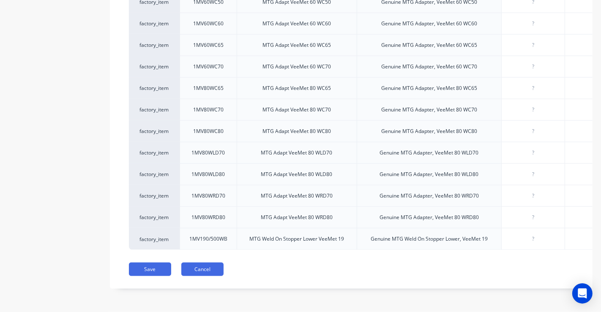
click at [205, 271] on button "Cancel" at bounding box center [202, 270] width 42 height 14
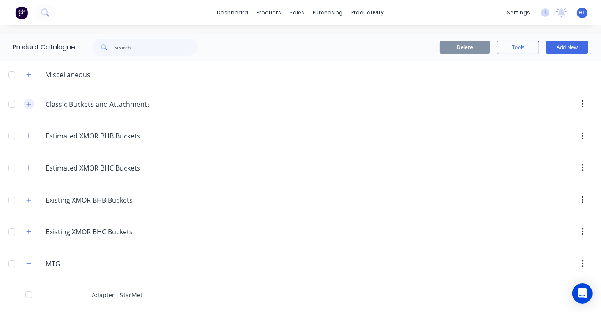
click at [30, 103] on icon "button" at bounding box center [28, 104] width 5 height 6
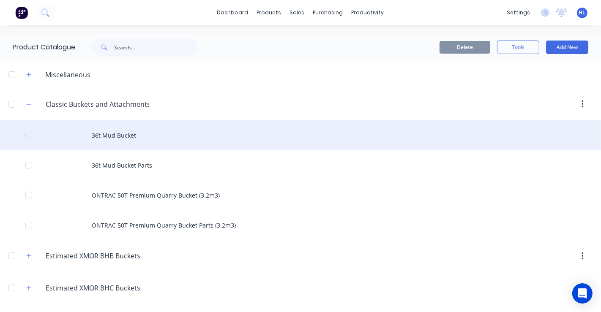
click at [115, 136] on div "36t Mud Bucket" at bounding box center [300, 135] width 601 height 30
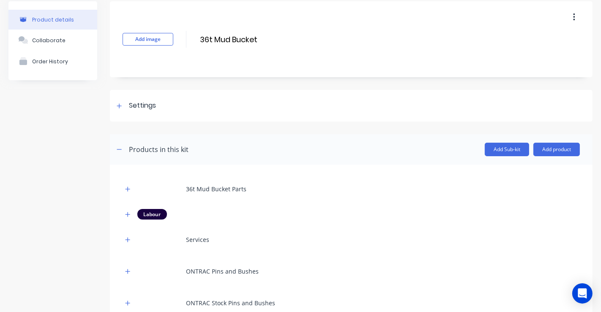
scroll to position [47, 0]
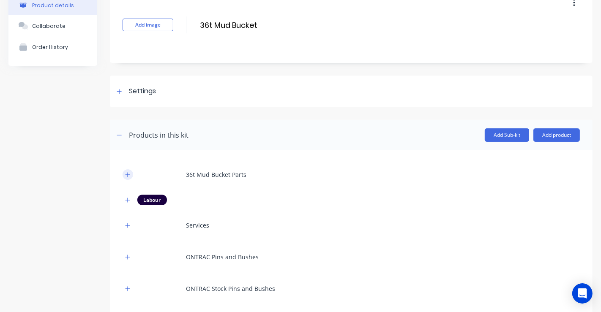
click at [131, 174] on button "button" at bounding box center [128, 174] width 11 height 11
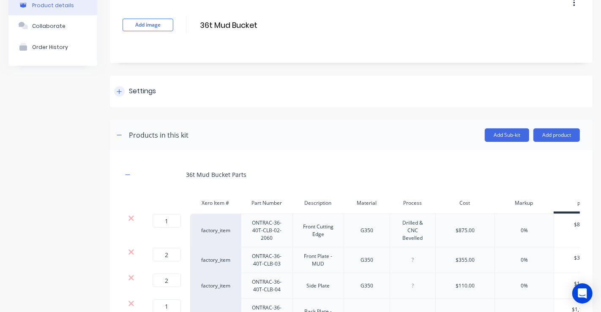
click at [119, 92] on icon at bounding box center [119, 91] width 5 height 5
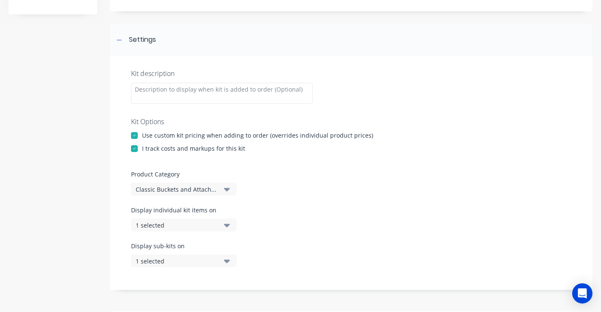
scroll to position [141, 0]
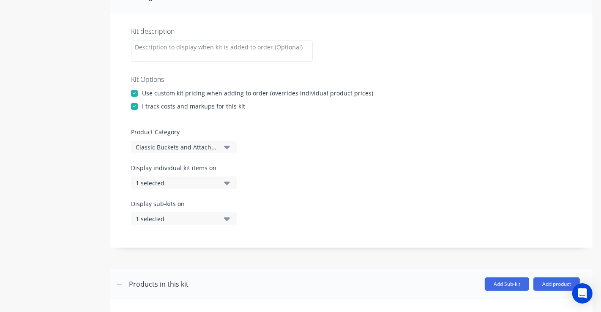
click at [191, 185] on div "1 selected" at bounding box center [177, 183] width 82 height 9
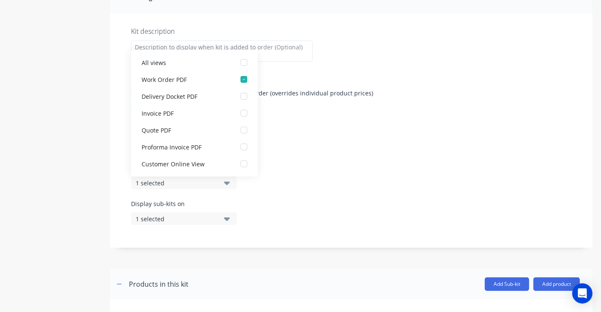
scroll to position [17, 0]
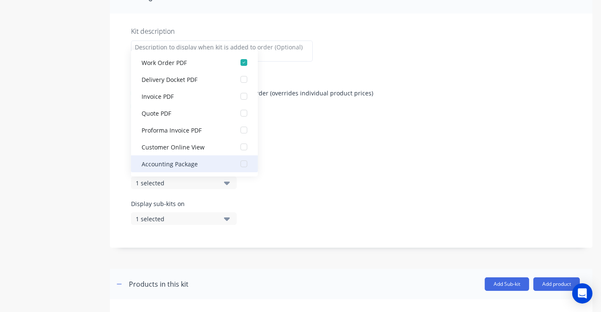
click at [238, 162] on div "button" at bounding box center [243, 164] width 17 height 17
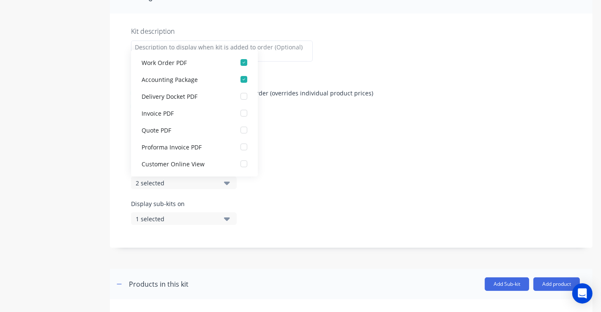
click at [227, 221] on icon "button" at bounding box center [227, 218] width 6 height 9
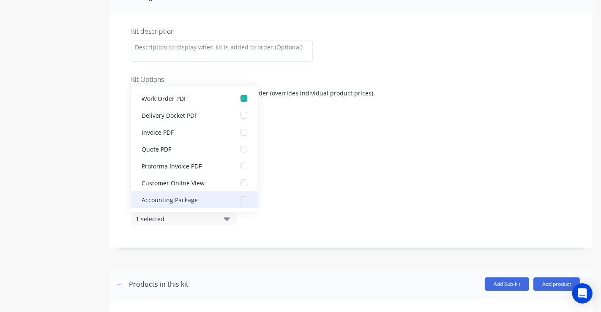
click at [238, 199] on div "button" at bounding box center [243, 199] width 17 height 17
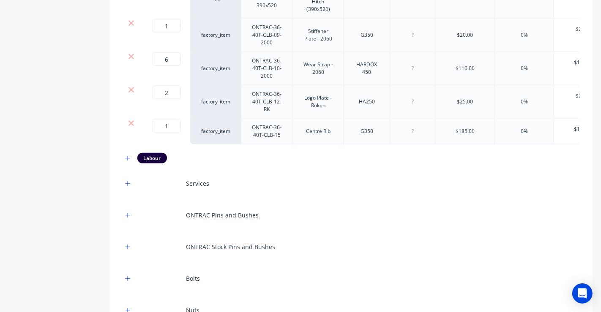
scroll to position [954, 0]
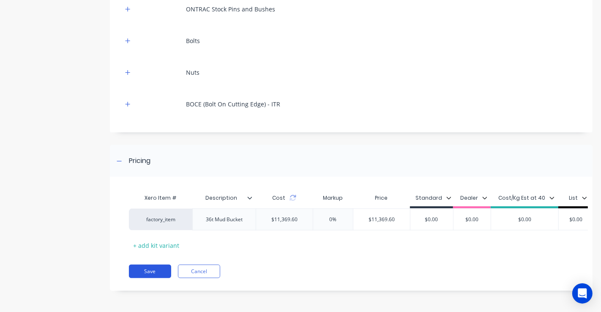
click at [142, 270] on button "Save" at bounding box center [150, 272] width 42 height 14
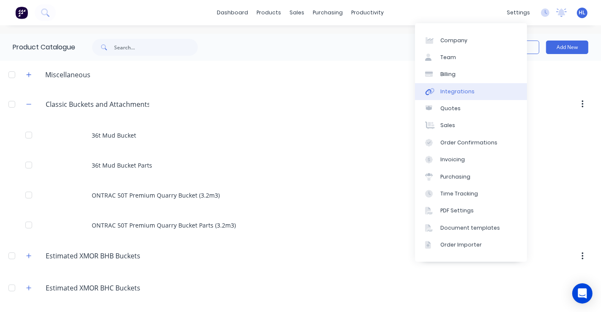
click at [459, 95] on div "Integrations" at bounding box center [457, 92] width 34 height 8
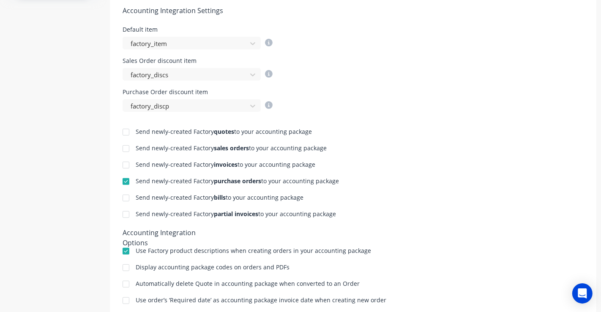
scroll to position [328, 0]
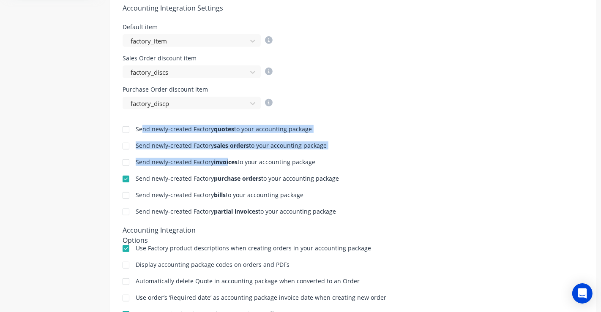
drag, startPoint x: 142, startPoint y: 128, endPoint x: 227, endPoint y: 161, distance: 91.8
click at [227, 161] on div "Send newly-created Factory quotes to your accounting package Send newly-created…" at bounding box center [353, 230] width 486 height 243
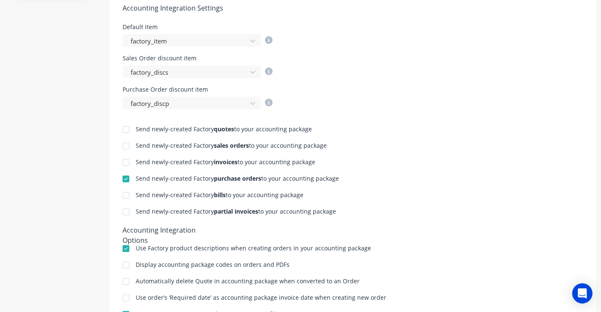
click at [218, 210] on b "partial invoices" at bounding box center [236, 211] width 44 height 8
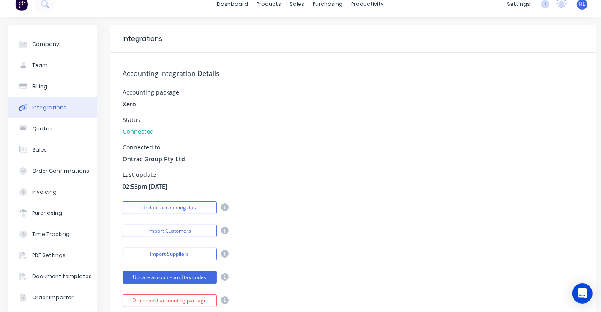
scroll to position [0, 0]
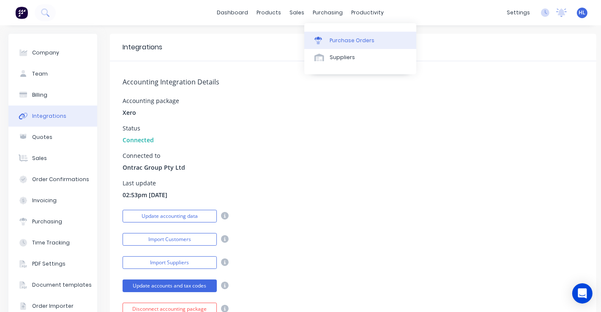
click at [335, 39] on div "Purchase Orders" at bounding box center [352, 41] width 45 height 8
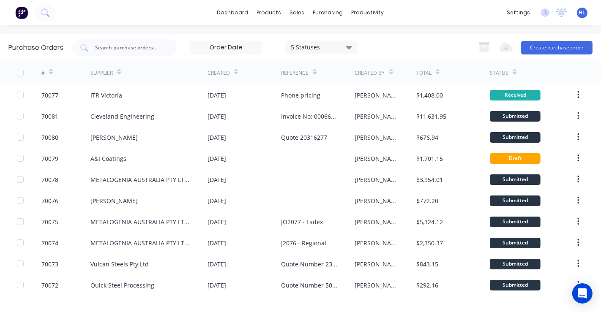
click at [120, 79] on div "Supplier" at bounding box center [148, 72] width 117 height 23
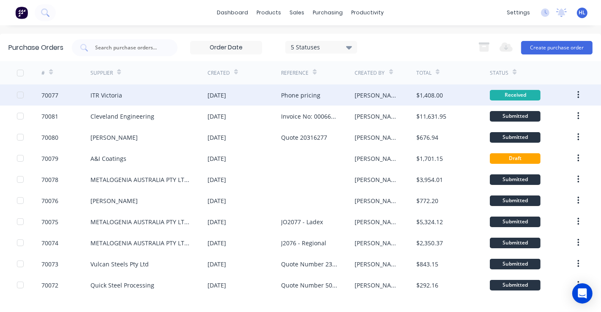
click at [117, 91] on div "ITR Victoria" at bounding box center [106, 95] width 32 height 9
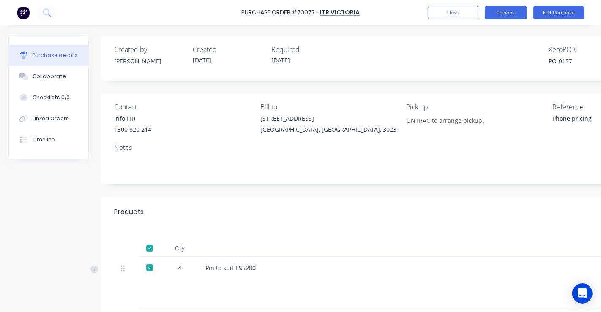
click at [510, 19] on button "Options" at bounding box center [506, 13] width 42 height 14
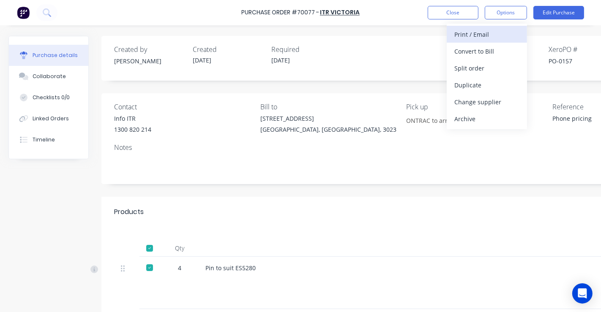
click at [479, 32] on div "Print / Email" at bounding box center [486, 34] width 65 height 12
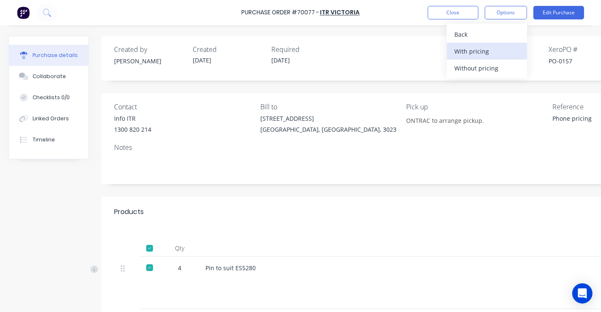
drag, startPoint x: 483, startPoint y: 62, endPoint x: 481, endPoint y: 50, distance: 12.3
click at [481, 50] on div "Back With pricing Without pricing" at bounding box center [487, 51] width 80 height 55
click at [481, 50] on div "With pricing" at bounding box center [486, 51] width 65 height 12
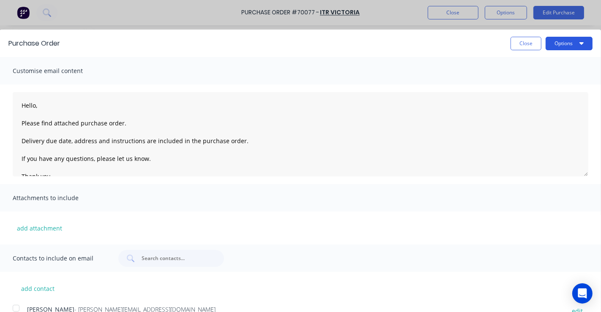
click at [558, 45] on button "Options" at bounding box center [569, 44] width 47 height 14
click at [536, 65] on div "Print" at bounding box center [552, 65] width 65 height 12
drag, startPoint x: 459, startPoint y: 13, endPoint x: 472, endPoint y: 22, distance: 15.7
click at [460, 13] on div "Purchase Order Close Options Customise email content Hello, Please find attache…" at bounding box center [300, 156] width 601 height 312
click at [511, 41] on button "Close" at bounding box center [526, 44] width 31 height 14
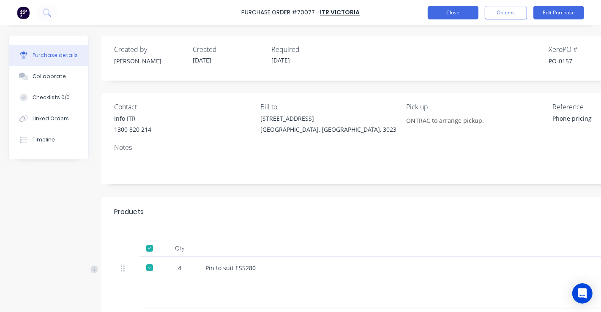
click at [457, 14] on button "Close" at bounding box center [453, 13] width 51 height 14
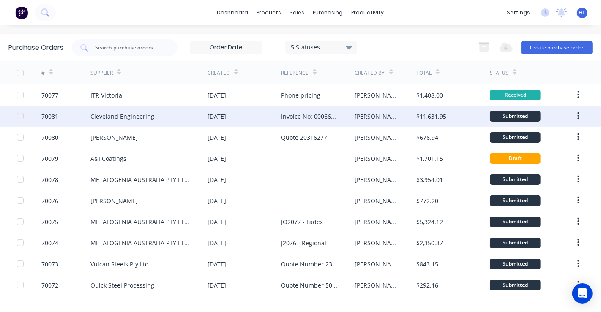
click at [140, 115] on div "Cleveland Engineering" at bounding box center [122, 116] width 64 height 9
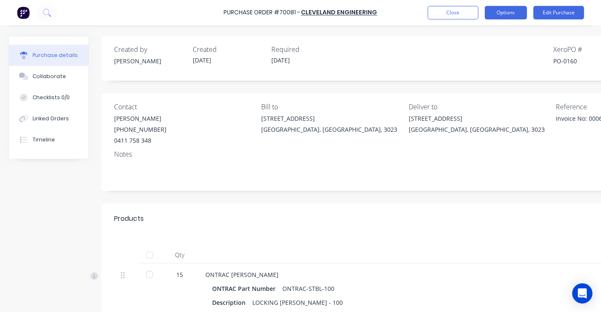
click at [512, 11] on button "Options" at bounding box center [506, 13] width 42 height 14
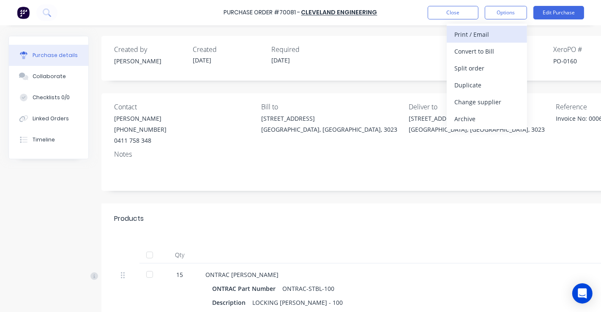
click at [499, 34] on div "Print / Email" at bounding box center [486, 34] width 65 height 12
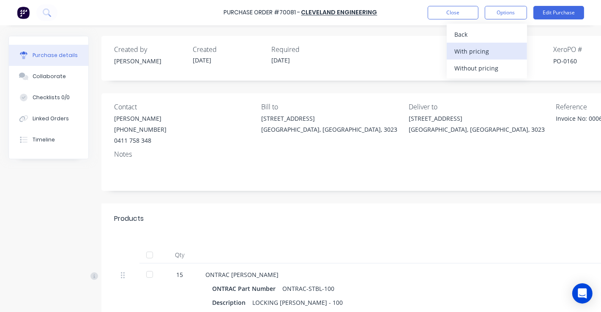
click at [489, 55] on div "With pricing" at bounding box center [486, 51] width 65 height 12
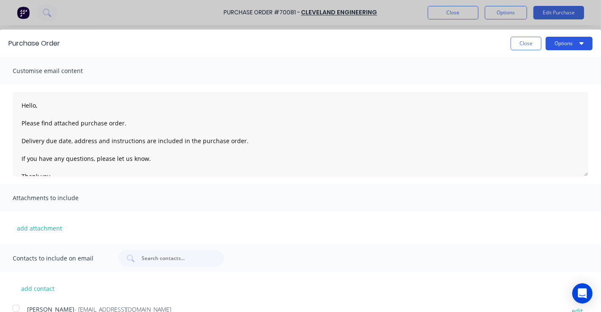
click at [562, 43] on button "Options" at bounding box center [569, 44] width 47 height 14
click at [543, 62] on div "Print" at bounding box center [552, 65] width 65 height 12
click at [523, 44] on button "Close" at bounding box center [526, 44] width 31 height 14
type textarea "x"
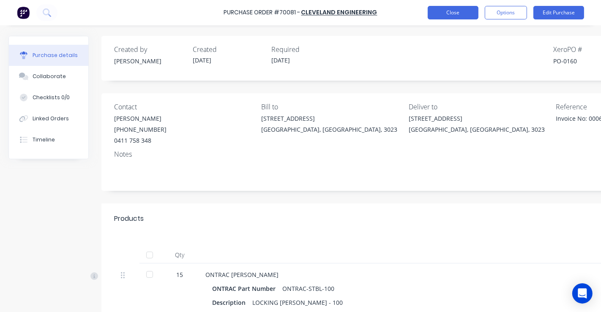
click at [463, 13] on button "Close" at bounding box center [453, 13] width 51 height 14
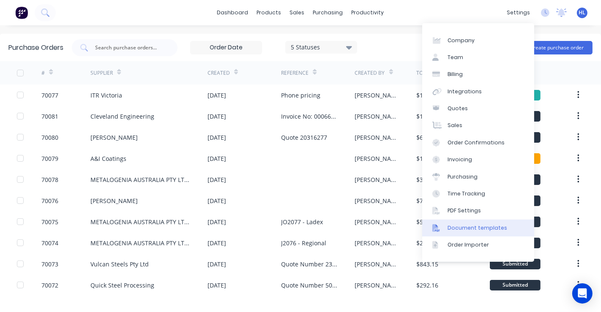
click at [457, 227] on div "Document templates" at bounding box center [478, 228] width 60 height 8
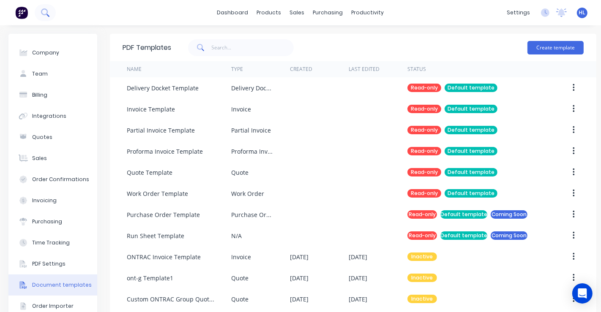
click at [47, 13] on icon at bounding box center [44, 11] width 7 height 7
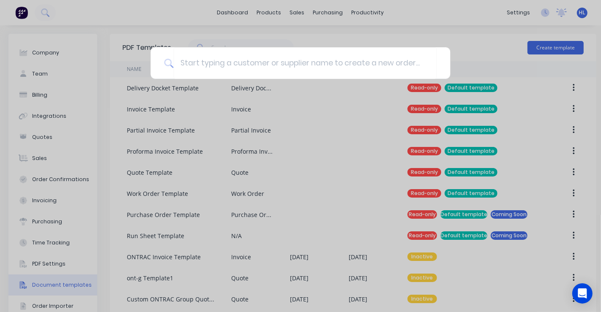
click at [298, 11] on div at bounding box center [300, 156] width 601 height 312
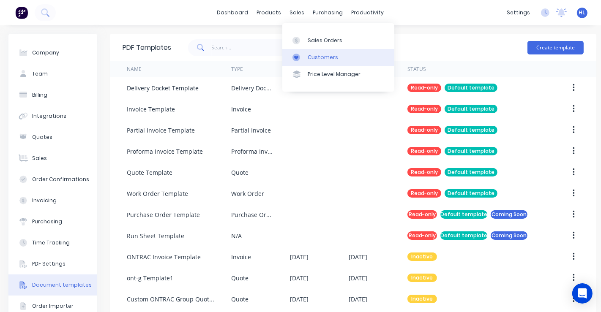
click at [314, 55] on div "Customers" at bounding box center [323, 58] width 30 height 8
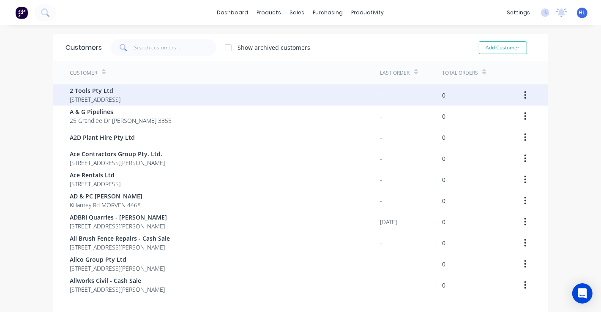
click at [92, 87] on span "2 Tools Pty Ltd" at bounding box center [95, 90] width 51 height 9
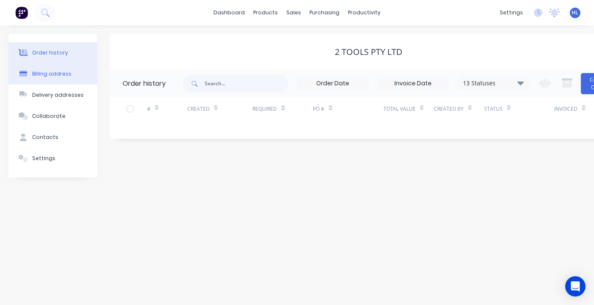
click at [52, 72] on div "Billing address" at bounding box center [51, 74] width 39 height 8
select select "AU"
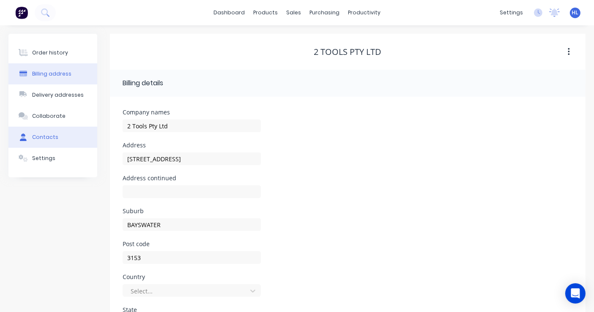
click at [65, 142] on button "Contacts" at bounding box center [52, 137] width 89 height 21
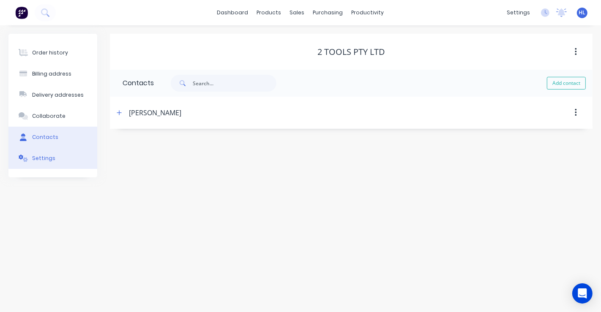
click at [65, 169] on button "Settings" at bounding box center [52, 158] width 89 height 21
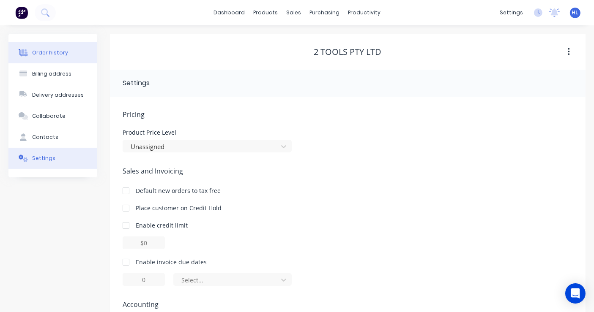
click at [46, 58] on button "Order history" at bounding box center [52, 52] width 89 height 21
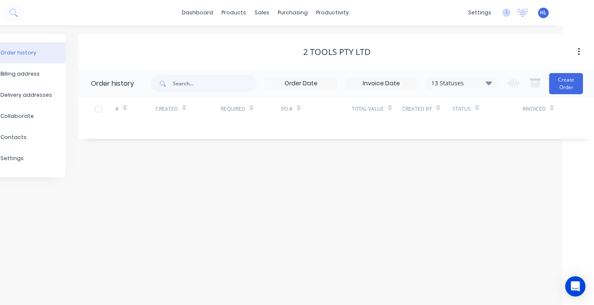
scroll to position [0, 33]
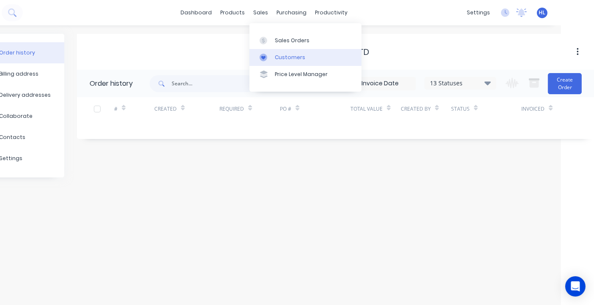
click at [288, 55] on div "Customers" at bounding box center [290, 58] width 30 height 8
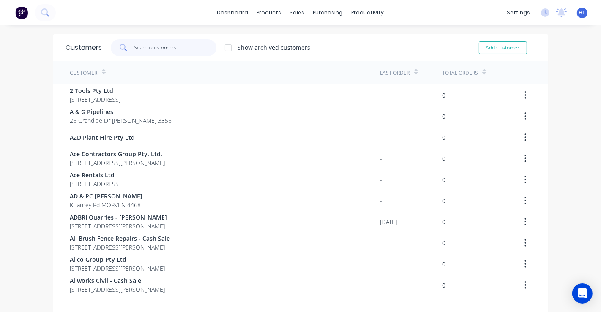
click at [150, 49] on input "text" at bounding box center [175, 47] width 82 height 17
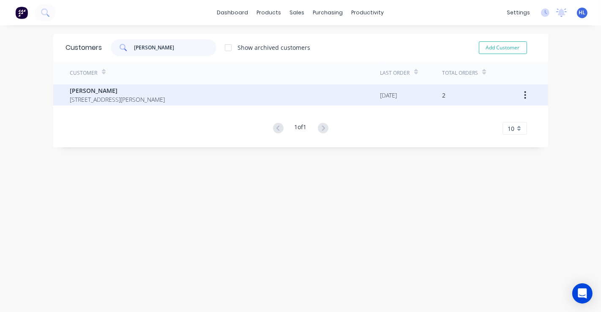
type input "[PERSON_NAME]"
click at [147, 95] on span "[STREET_ADDRESS][PERSON_NAME]" at bounding box center [117, 99] width 95 height 9
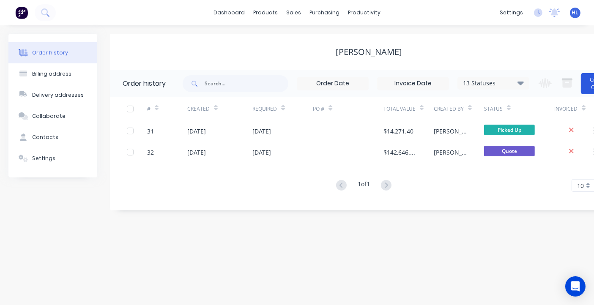
click at [589, 85] on button "Create Order" at bounding box center [598, 83] width 34 height 21
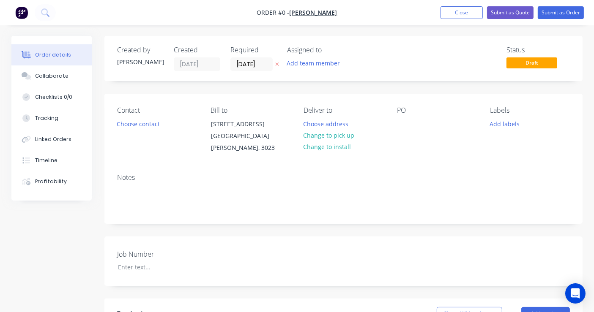
click at [278, 66] on icon at bounding box center [277, 64] width 4 height 5
drag, startPoint x: 262, startPoint y: 62, endPoint x: 325, endPoint y: 218, distance: 167.8
click at [325, 218] on div "Created by Hayden Created 03/09/25 Required Assigned to Add team member Status …" at bounding box center [343, 298] width 478 height 524
click at [322, 65] on button "Add team member" at bounding box center [313, 62] width 62 height 11
click at [440, 56] on div "Status Draft" at bounding box center [470, 58] width 198 height 25
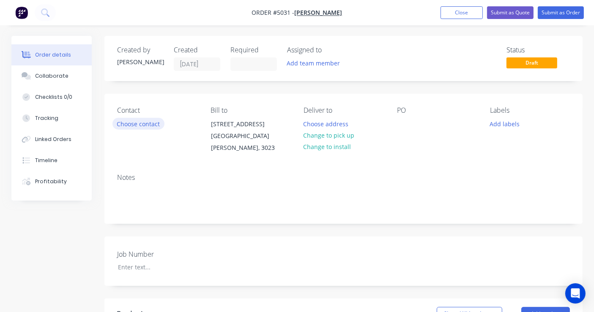
click at [146, 127] on button "Choose contact" at bounding box center [138, 123] width 52 height 11
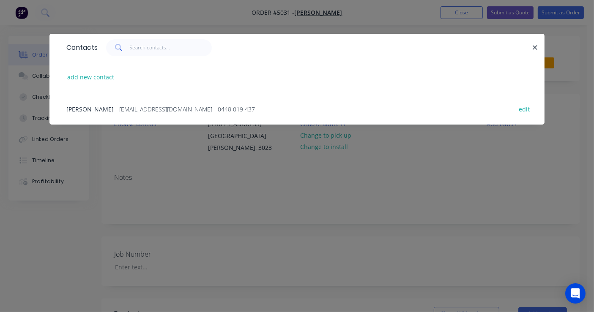
click at [154, 112] on span "- haydenlimontrac@gmail.com - 0448 019 437" at bounding box center [184, 109] width 139 height 8
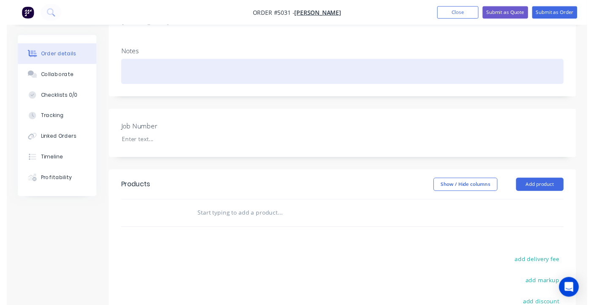
scroll to position [141, 0]
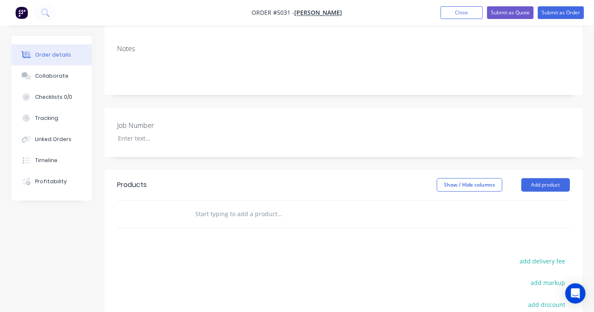
click at [222, 206] on input "text" at bounding box center [279, 214] width 169 height 17
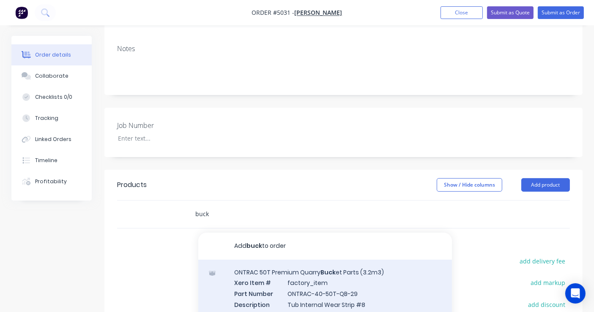
type input "buck"
click at [299, 285] on div "ONTRAC 50T Premium Quarry Buck et Parts (3.2m3) Xero Item # factory_item Part N…" at bounding box center [325, 305] width 254 height 90
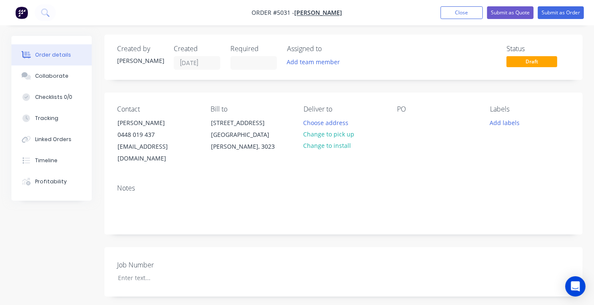
scroll to position [0, 0]
click at [499, 15] on button "Submit as Quote" at bounding box center [510, 12] width 46 height 13
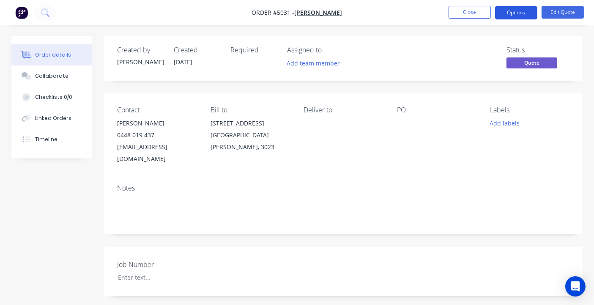
click at [523, 13] on button "Options" at bounding box center [516, 13] width 42 height 14
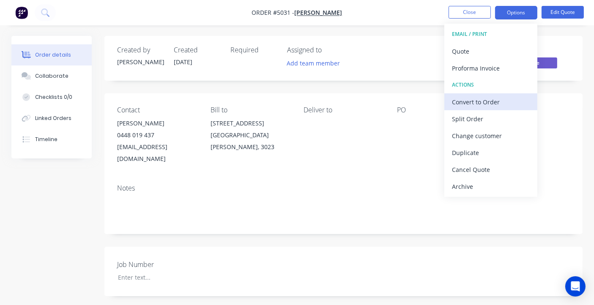
click at [480, 99] on div "Convert to Order" at bounding box center [491, 102] width 78 height 12
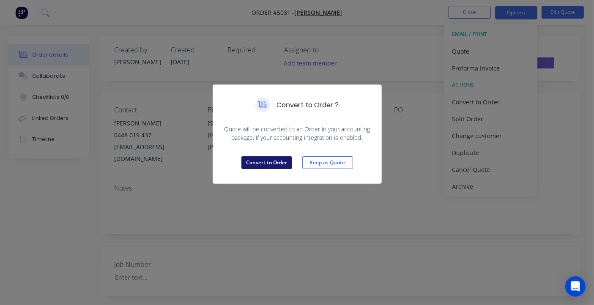
click at [263, 164] on button "Convert to Order" at bounding box center [266, 162] width 51 height 13
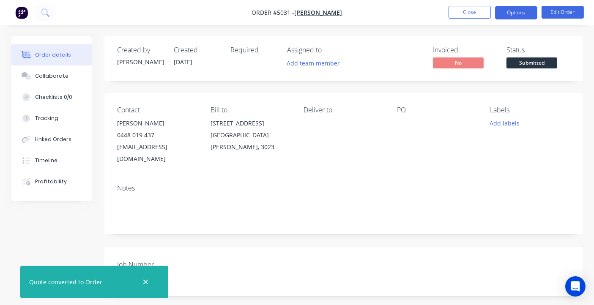
click at [506, 11] on button "Options" at bounding box center [516, 13] width 42 height 14
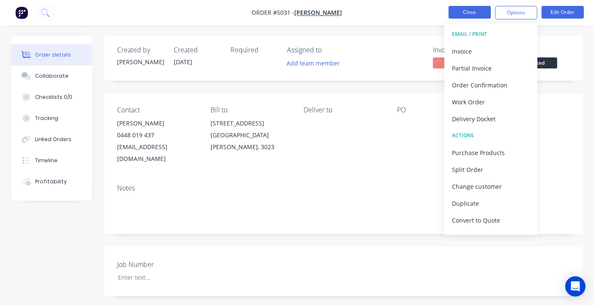
click at [471, 10] on button "Close" at bounding box center [469, 12] width 42 height 13
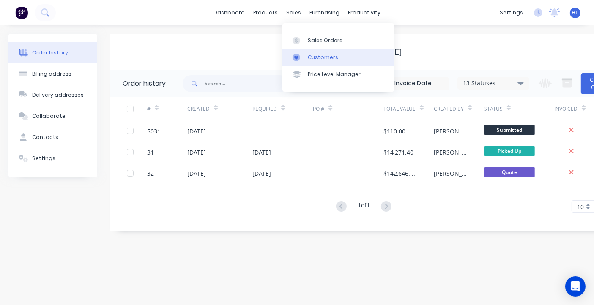
click at [322, 54] on div "Customers" at bounding box center [323, 58] width 30 height 8
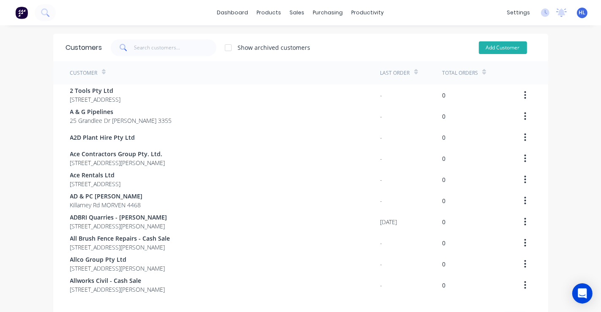
click at [489, 49] on button "Add Customer" at bounding box center [503, 47] width 48 height 13
select select "AU"
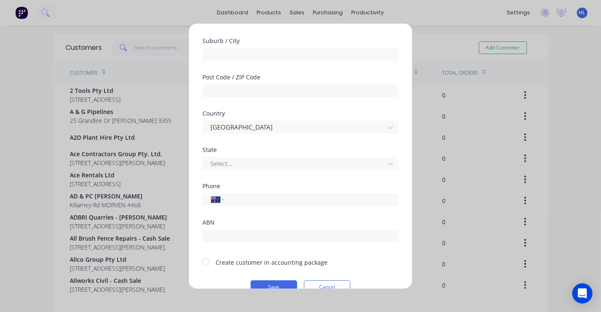
scroll to position [146, 0]
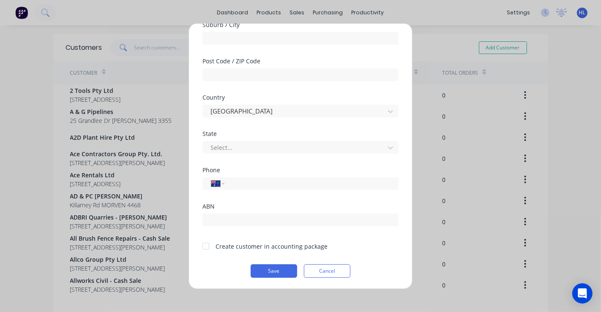
click at [226, 245] on div "Create customer in accounting package" at bounding box center [272, 246] width 112 height 9
drag, startPoint x: 226, startPoint y: 245, endPoint x: 277, endPoint y: 240, distance: 51.3
click at [277, 240] on div "Create customer in accounting package" at bounding box center [264, 245] width 125 height 11
click at [308, 274] on button "Cancel" at bounding box center [327, 271] width 46 height 14
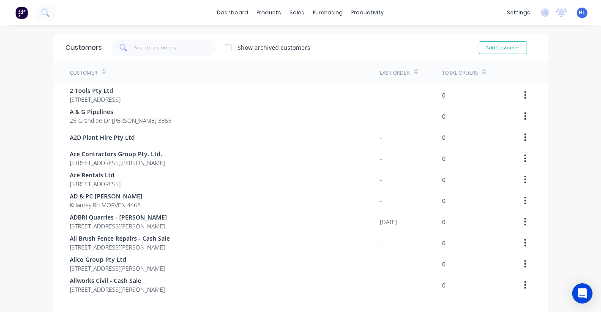
drag, startPoint x: 456, startPoint y: 4, endPoint x: 407, endPoint y: 13, distance: 50.7
click at [407, 13] on div "dashboard products sales purchasing productivity dashboard products Product Cat…" at bounding box center [300, 12] width 601 height 25
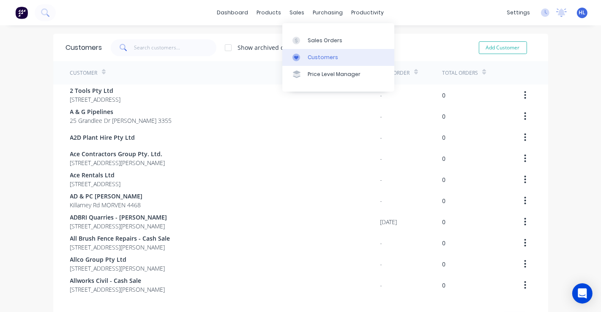
click at [310, 58] on div "Customers" at bounding box center [323, 58] width 30 height 8
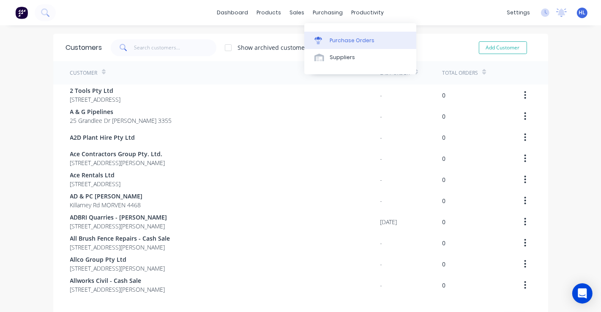
click at [333, 40] on div "Purchase Orders" at bounding box center [352, 41] width 45 height 8
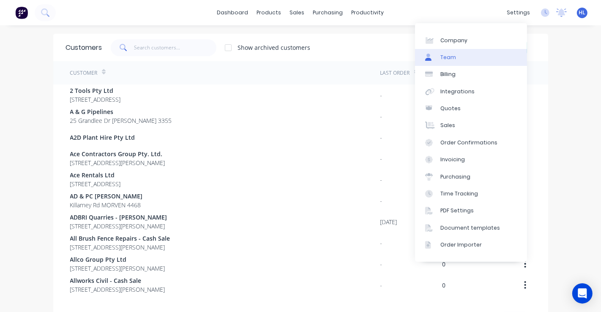
click at [478, 58] on link "Team" at bounding box center [471, 57] width 112 height 17
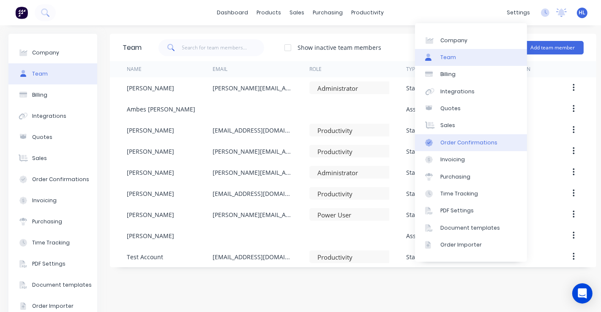
click at [484, 142] on div "Order Confirmations" at bounding box center [468, 143] width 57 height 8
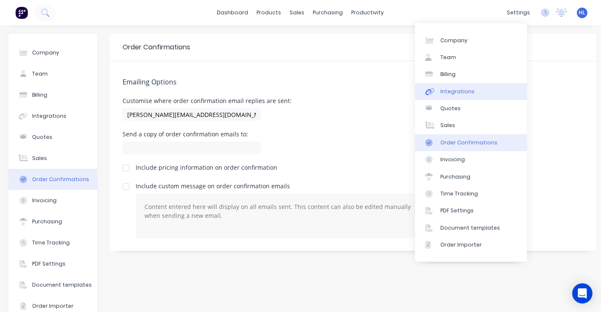
click at [468, 85] on link "Integrations" at bounding box center [471, 91] width 112 height 17
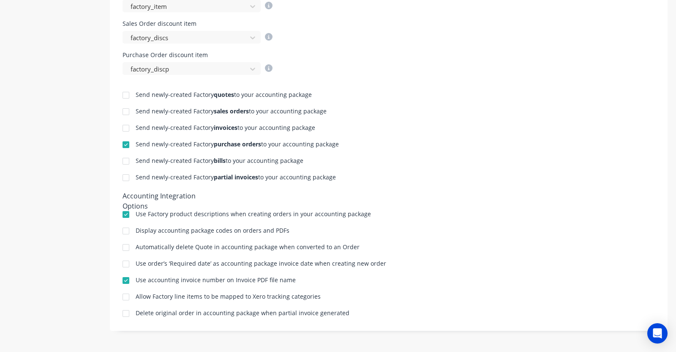
scroll to position [293, 0]
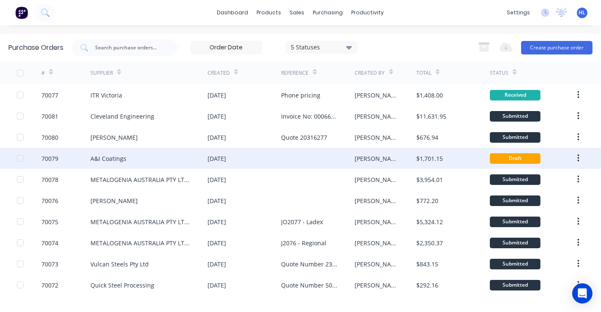
click at [124, 155] on div "A&I Coatings" at bounding box center [108, 158] width 36 height 9
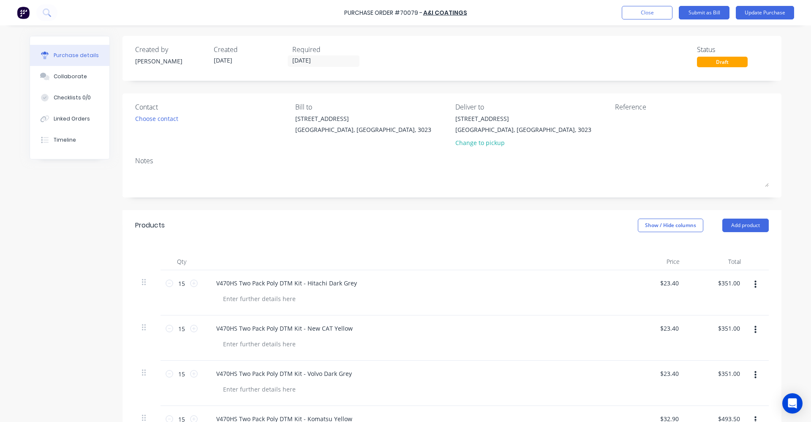
click at [601, 33] on div "Purchase details Collaborate Checklists 0/0 Linked Orders Timeline Created by A…" at bounding box center [405, 198] width 769 height 380
click at [601, 15] on button "Update Purchase" at bounding box center [765, 13] width 58 height 14
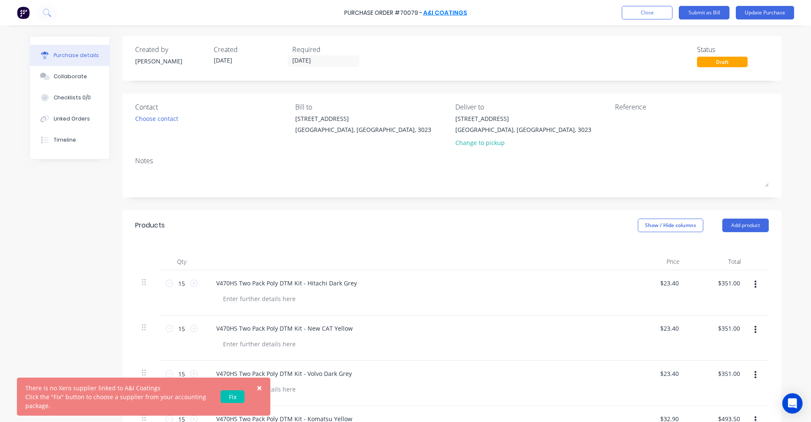
click at [458, 13] on link "A&I Coatings" at bounding box center [445, 12] width 44 height 8
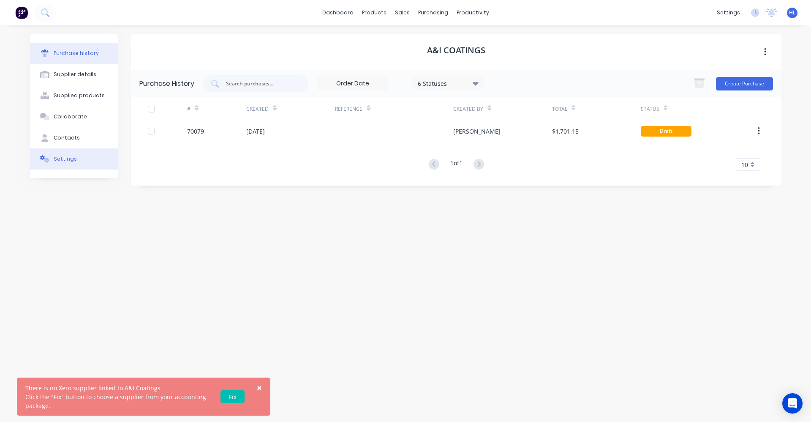
click at [60, 159] on div "Settings" at bounding box center [65, 159] width 23 height 8
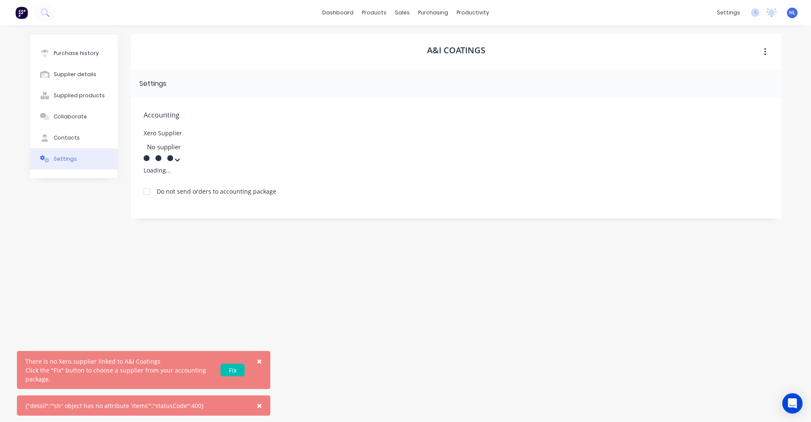
click at [195, 145] on div at bounding box center [207, 147] width 122 height 11
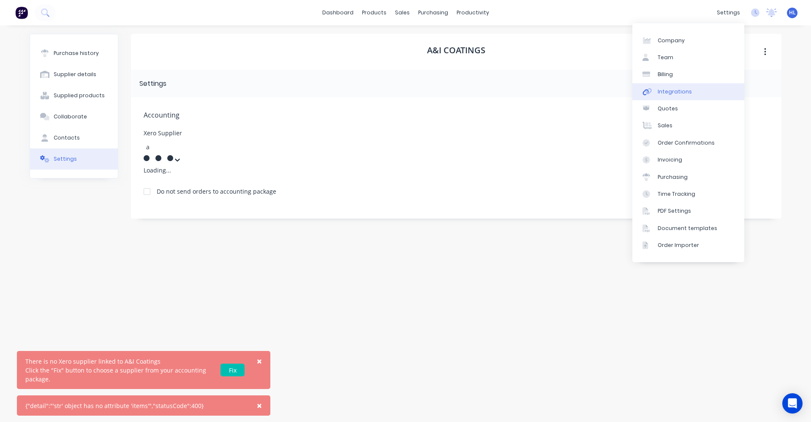
type input "a"
click at [601, 89] on div "Integrations" at bounding box center [675, 92] width 34 height 8
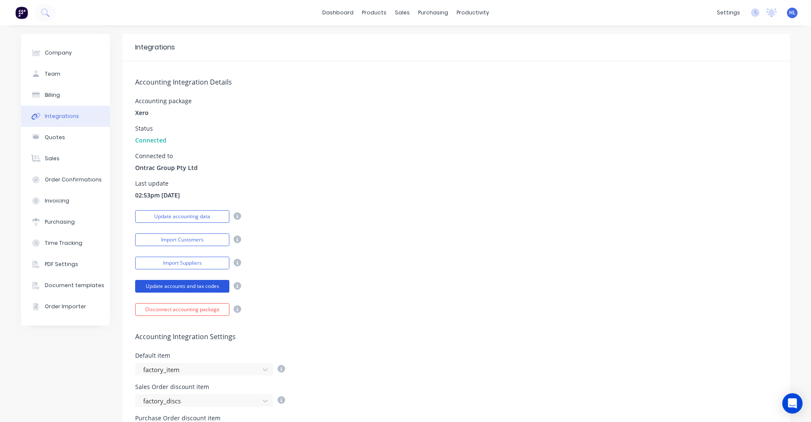
click at [174, 287] on button "Update accounts and tax codes" at bounding box center [182, 286] width 94 height 13
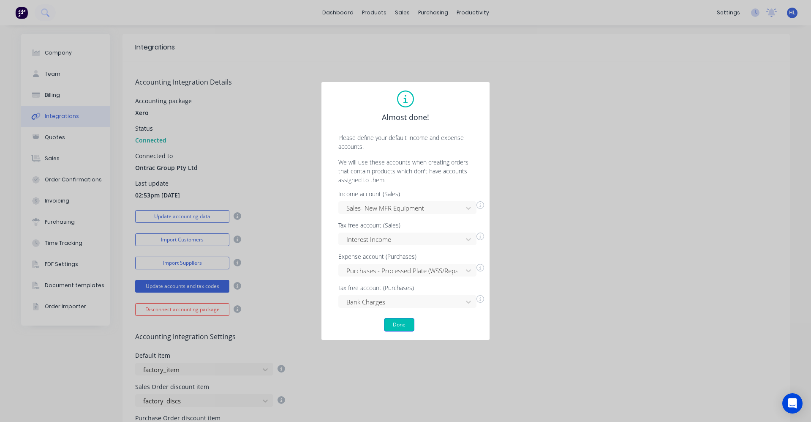
click at [397, 328] on button "Done" at bounding box center [399, 325] width 30 height 14
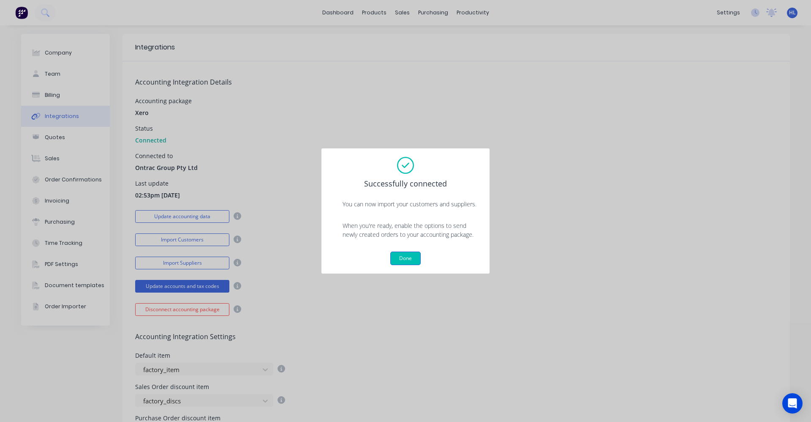
click at [397, 253] on button "Done" at bounding box center [405, 258] width 30 height 14
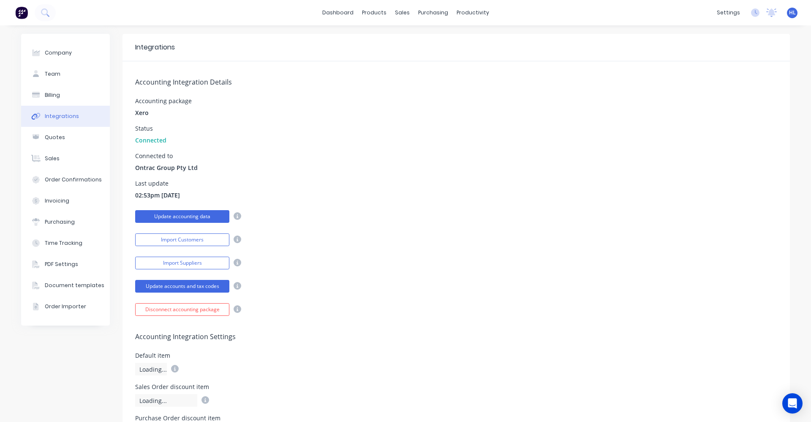
click at [149, 217] on button "Update accounting data" at bounding box center [182, 216] width 94 height 13
click at [185, 264] on button "Import Suppliers" at bounding box center [182, 263] width 94 height 13
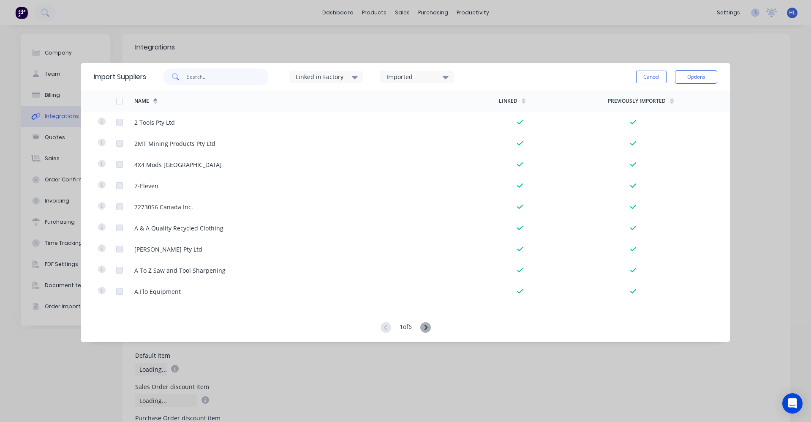
click at [196, 78] on input "text" at bounding box center [228, 76] width 82 height 17
type input "a&"
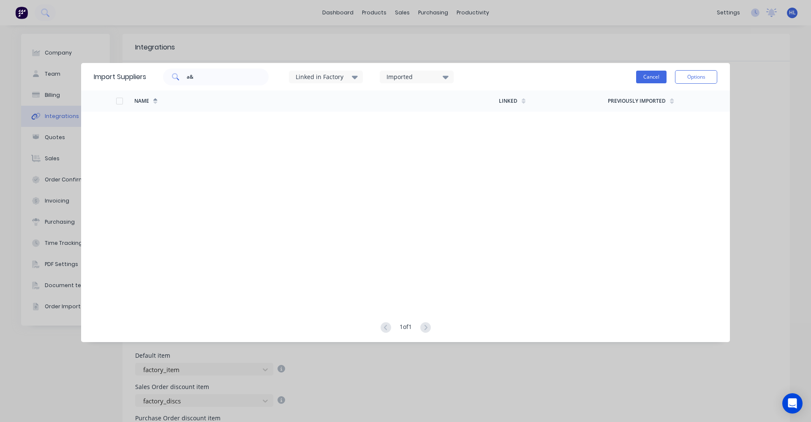
click at [649, 76] on button "Cancel" at bounding box center [651, 77] width 30 height 13
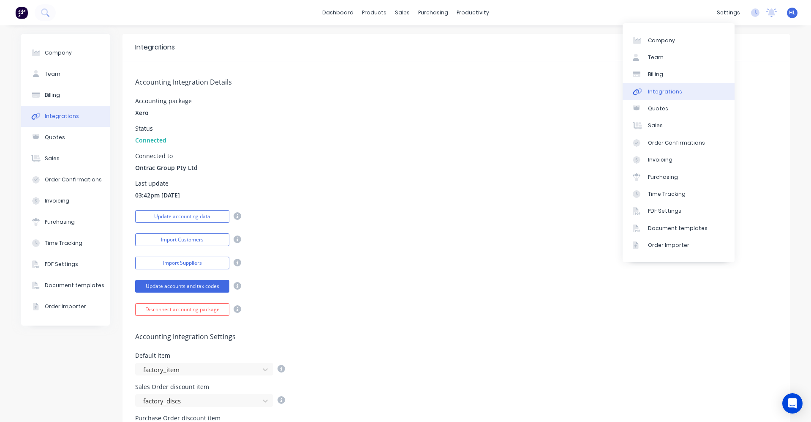
click at [687, 96] on link "Integrations" at bounding box center [679, 91] width 112 height 17
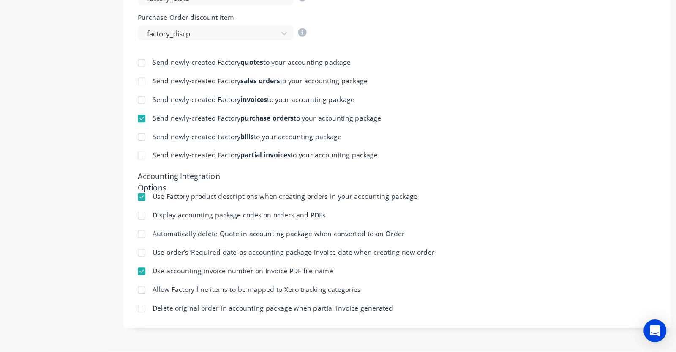
scroll to position [363, 0]
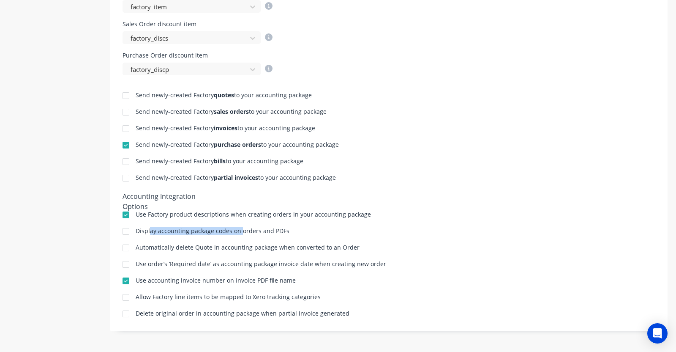
drag, startPoint x: 150, startPoint y: 229, endPoint x: 241, endPoint y: 224, distance: 91.0
click at [241, 224] on div "Send newly-created Factory quotes to your accounting package Send newly-created…" at bounding box center [389, 196] width 558 height 243
click at [269, 222] on div "Send newly-created Factory quotes to your accounting package Send newly-created…" at bounding box center [389, 196] width 558 height 243
click at [185, 228] on div "Display accounting package codes on orders and PDFs" at bounding box center [213, 231] width 154 height 6
click at [189, 228] on div "Display accounting package codes on orders and PDFs" at bounding box center [213, 231] width 154 height 6
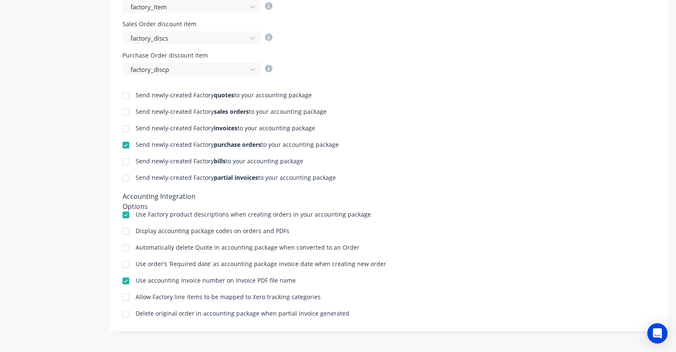
click at [191, 233] on div "Display accounting package codes on orders and PDFs" at bounding box center [213, 231] width 154 height 6
drag, startPoint x: 149, startPoint y: 232, endPoint x: 202, endPoint y: 231, distance: 52.8
click at [202, 231] on div "Display accounting package codes on orders and PDFs" at bounding box center [213, 231] width 154 height 6
drag, startPoint x: 145, startPoint y: 244, endPoint x: 340, endPoint y: 242, distance: 195.3
click at [340, 244] on div "Automatically delete Quote in accounting package when converted to an Order" at bounding box center [248, 247] width 224 height 6
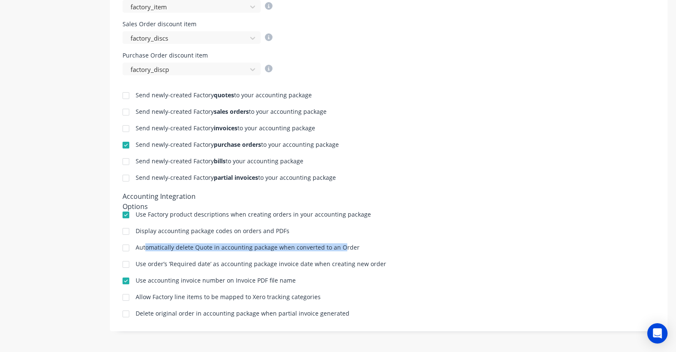
click at [129, 248] on div at bounding box center [125, 247] width 17 height 17
click at [128, 96] on div at bounding box center [125, 95] width 17 height 17
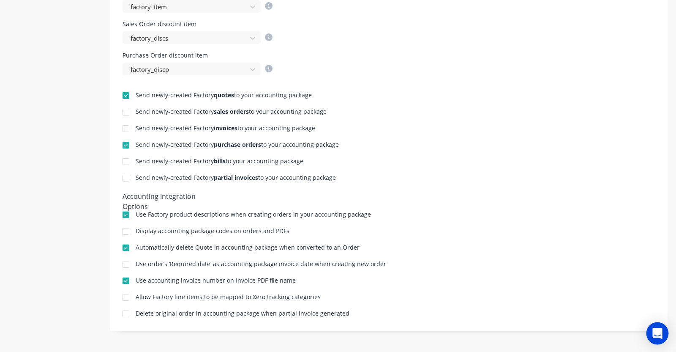
click at [652, 330] on div "Open Intercom Messenger" at bounding box center [658, 333] width 22 height 22
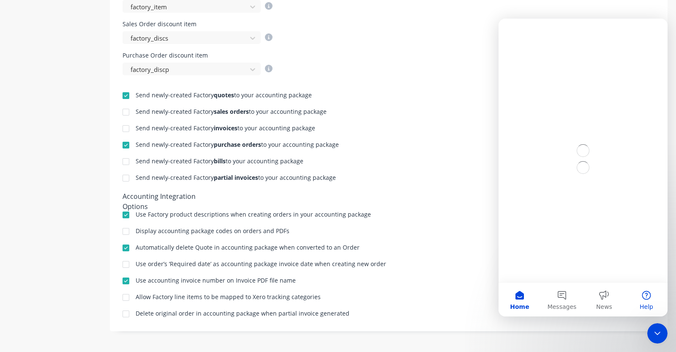
scroll to position [0, 0]
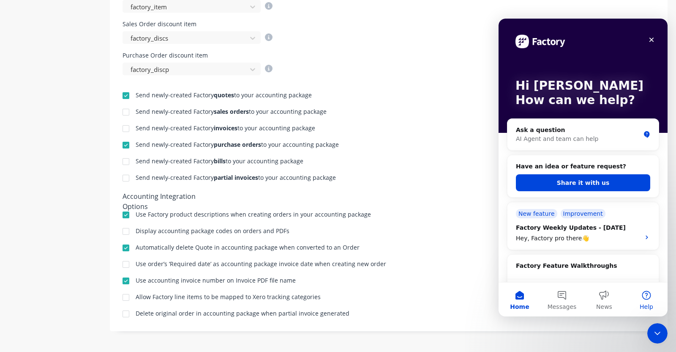
click at [645, 298] on button "Help" at bounding box center [646, 299] width 42 height 34
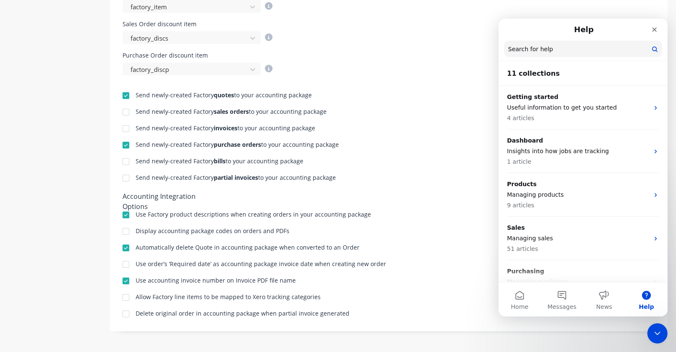
click at [516, 45] on input "Search for help" at bounding box center [583, 49] width 158 height 16
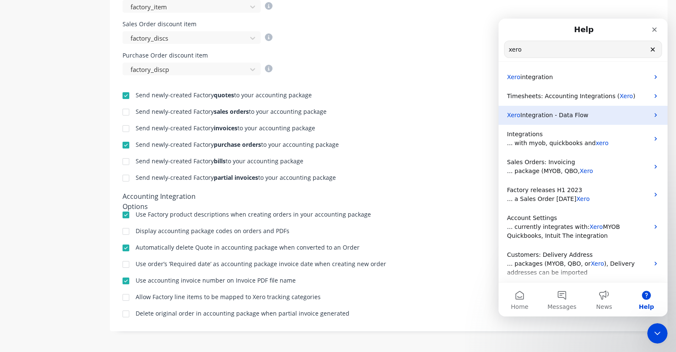
type input "xero"
click at [559, 113] on span "Integration - Data Flow" at bounding box center [555, 115] width 68 height 7
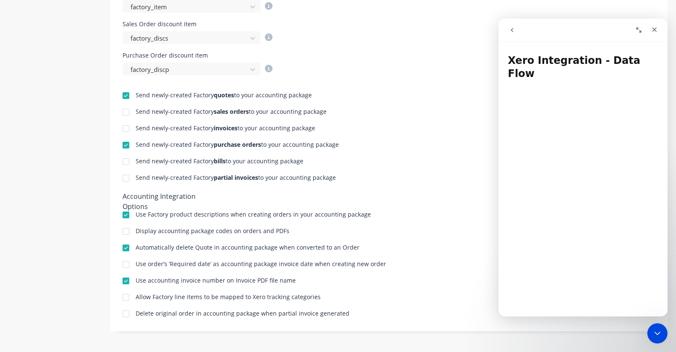
scroll to position [52, 0]
click at [125, 113] on div at bounding box center [125, 112] width 17 height 17
click at [126, 129] on div at bounding box center [125, 128] width 17 height 17
click at [126, 177] on div at bounding box center [125, 177] width 17 height 17
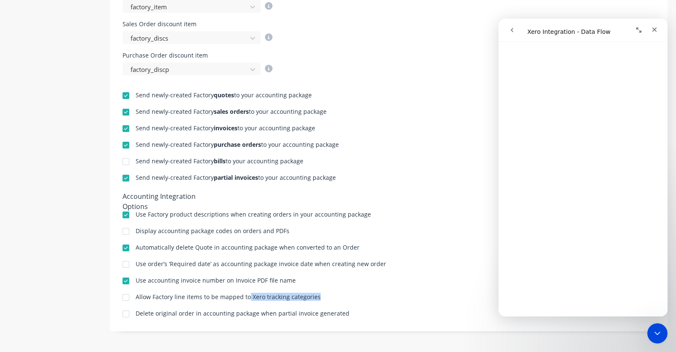
drag, startPoint x: 248, startPoint y: 295, endPoint x: 315, endPoint y: 295, distance: 67.2
click at [315, 295] on div "Allow Factory line items to be mapped to Xero tracking categories" at bounding box center [228, 297] width 185 height 6
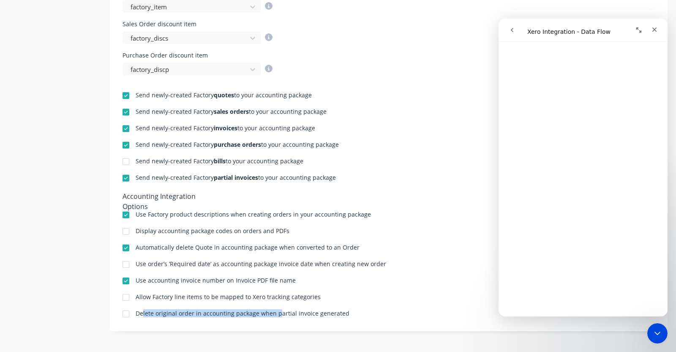
drag, startPoint x: 143, startPoint y: 314, endPoint x: 276, endPoint y: 314, distance: 133.5
click at [276, 314] on div "Delete original order in accounting package when partial invoice generated" at bounding box center [243, 313] width 214 height 6
click at [127, 314] on div at bounding box center [125, 313] width 17 height 17
click at [196, 298] on div "Allow Factory line items to be mapped to Xero tracking categories" at bounding box center [228, 297] width 185 height 6
click at [254, 295] on div "Allow Factory line items to be mapped to Xero tracking categories" at bounding box center [228, 297] width 185 height 6
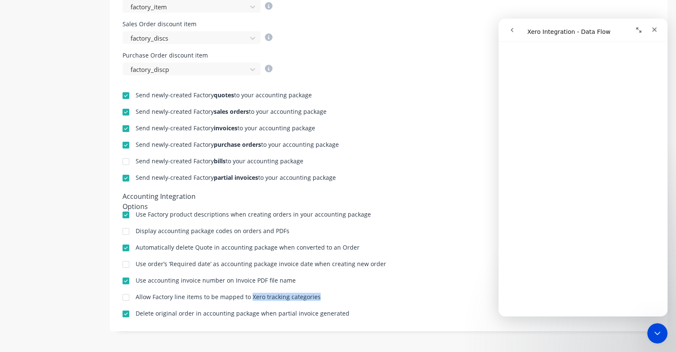
drag, startPoint x: 254, startPoint y: 295, endPoint x: 306, endPoint y: 293, distance: 52.9
click at [306, 294] on div "Allow Factory line items to be mapped to Xero tracking categories" at bounding box center [228, 297] width 185 height 6
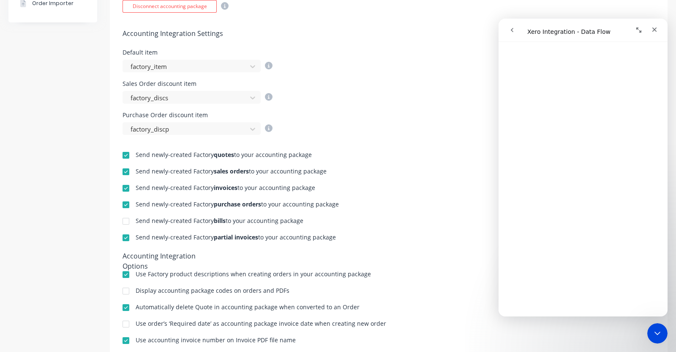
scroll to position [363, 0]
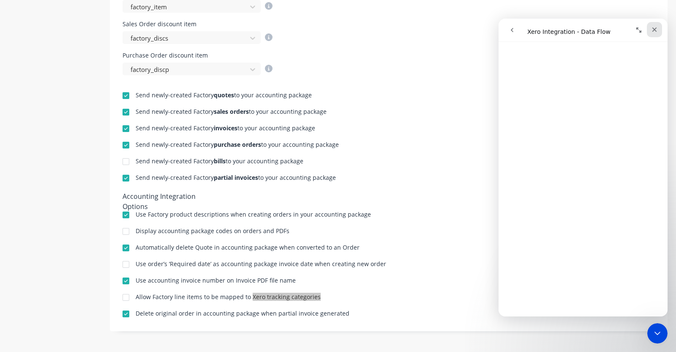
click at [652, 33] on div "Close" at bounding box center [654, 29] width 15 height 15
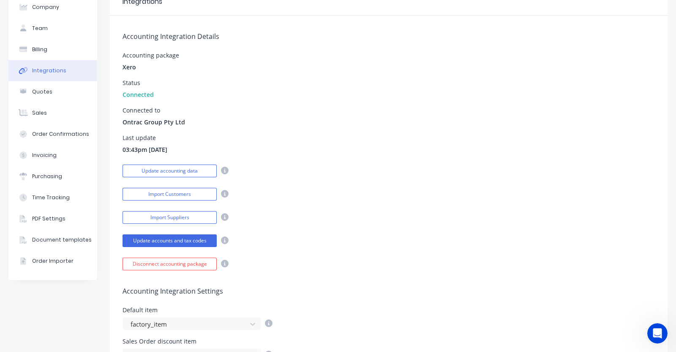
scroll to position [0, 0]
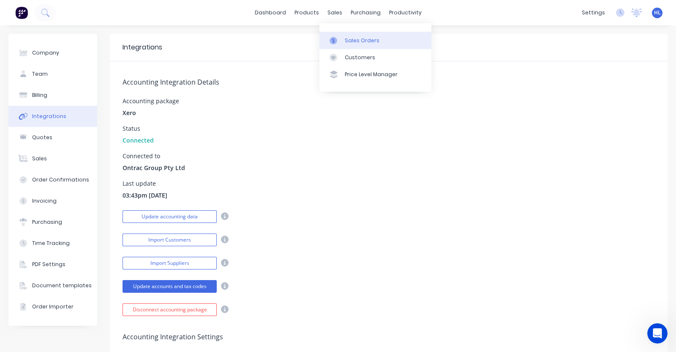
click at [353, 37] on div "Sales Orders" at bounding box center [362, 41] width 35 height 8
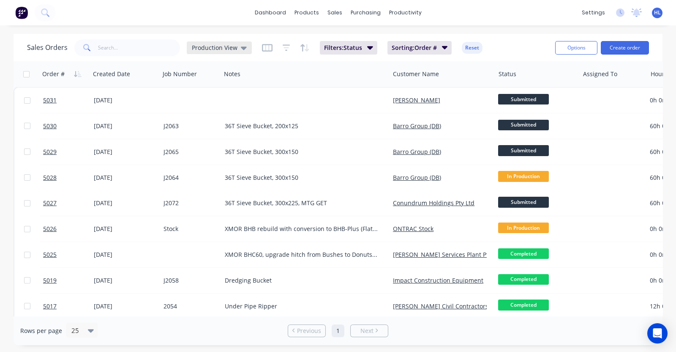
click at [242, 51] on icon at bounding box center [244, 47] width 6 height 9
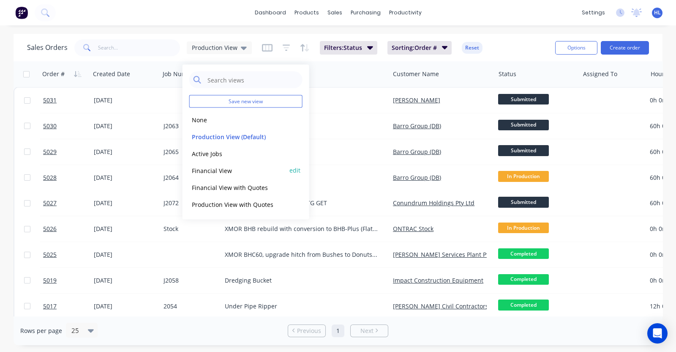
click at [219, 168] on button "Financial View" at bounding box center [237, 170] width 96 height 10
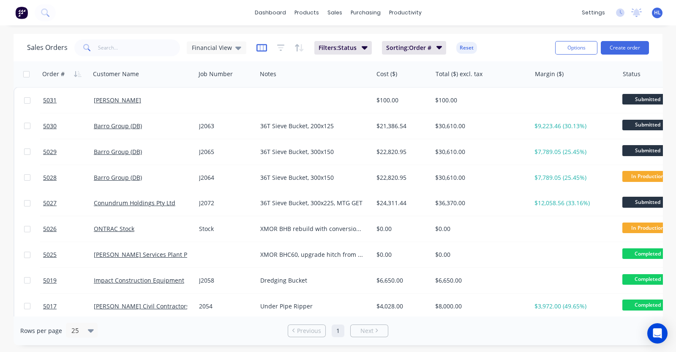
click at [259, 48] on icon "button" at bounding box center [262, 48] width 11 height 8
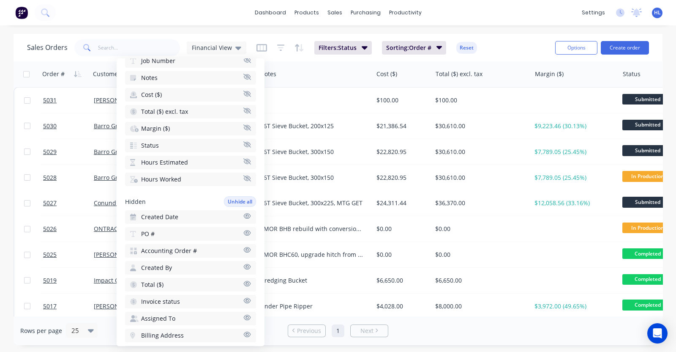
scroll to position [105, 0]
click at [243, 246] on icon "button" at bounding box center [247, 249] width 8 height 6
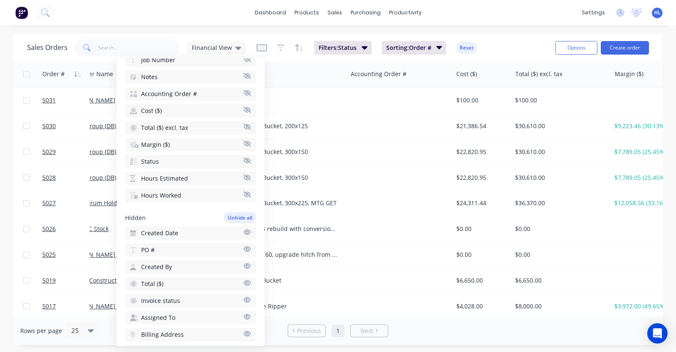
scroll to position [0, 0]
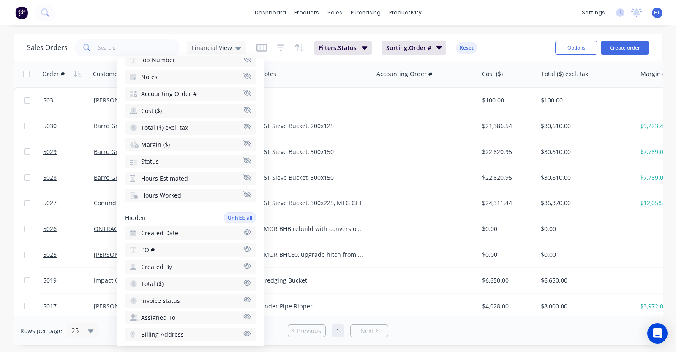
click at [233, 30] on div "dashboard products sales purchasing productivity dashboard products Product Cat…" at bounding box center [338, 176] width 676 height 352
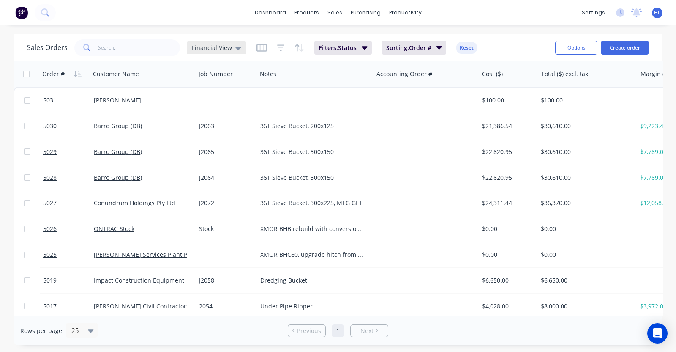
click at [223, 47] on span "Financial View" at bounding box center [212, 47] width 40 height 9
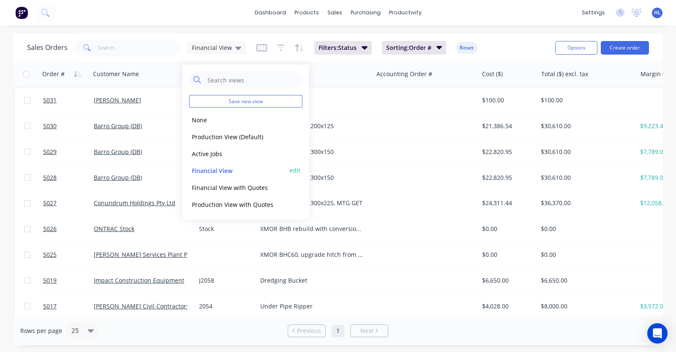
click at [294, 172] on button "edit" at bounding box center [294, 170] width 11 height 9
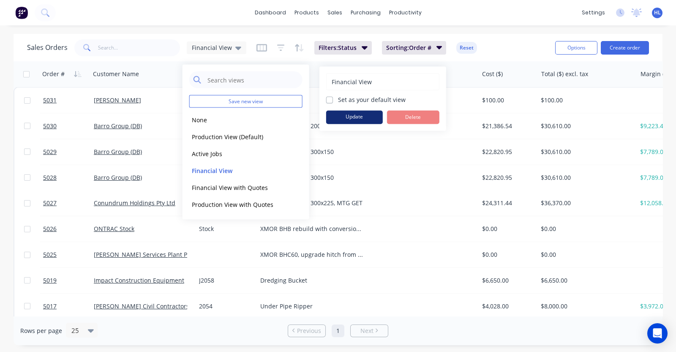
click at [344, 119] on button "Update" at bounding box center [354, 117] width 57 height 14
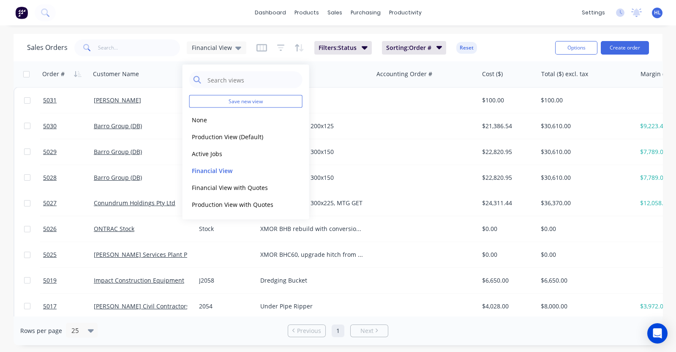
click at [511, 20] on div "dashboard products sales purchasing productivity dashboard products Product Cat…" at bounding box center [338, 12] width 676 height 25
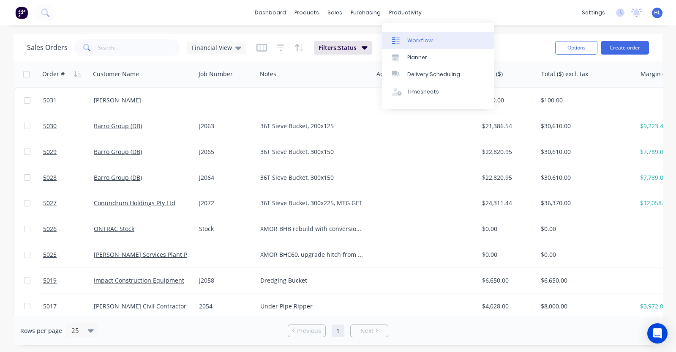
click at [417, 34] on link "Workflow" at bounding box center [438, 40] width 112 height 17
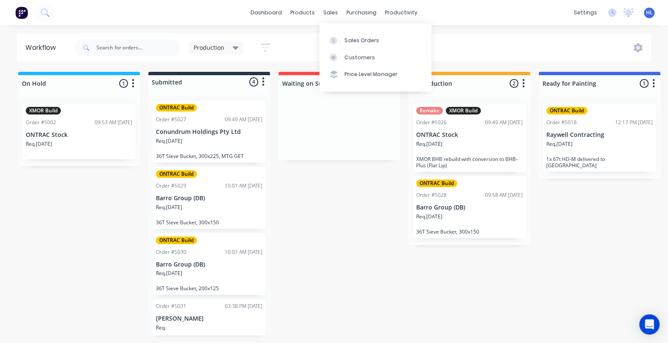
click at [347, 30] on div "Sales Orders Customers Price Level Manager" at bounding box center [375, 57] width 112 height 68
click at [349, 34] on link "Sales Orders" at bounding box center [375, 40] width 112 height 17
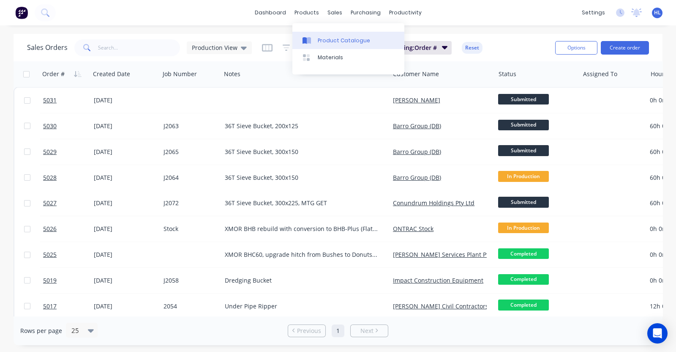
click at [328, 34] on link "Product Catalogue" at bounding box center [348, 40] width 112 height 17
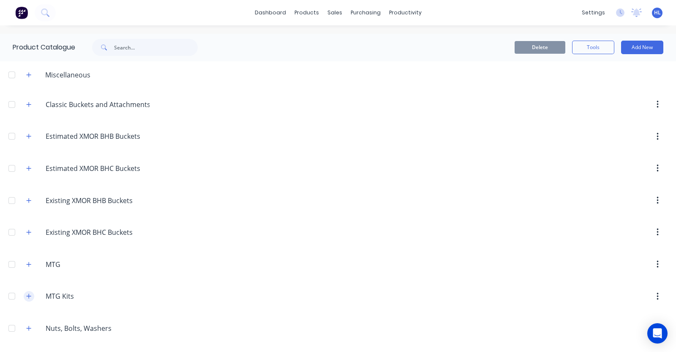
click at [27, 294] on icon "button" at bounding box center [28, 296] width 5 height 6
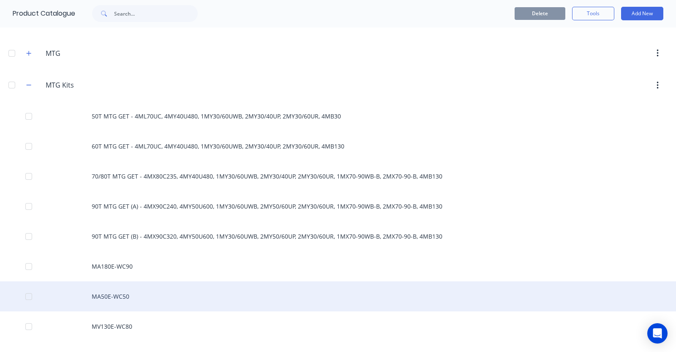
click at [161, 301] on div "MA50E-WC50" at bounding box center [338, 296] width 676 height 30
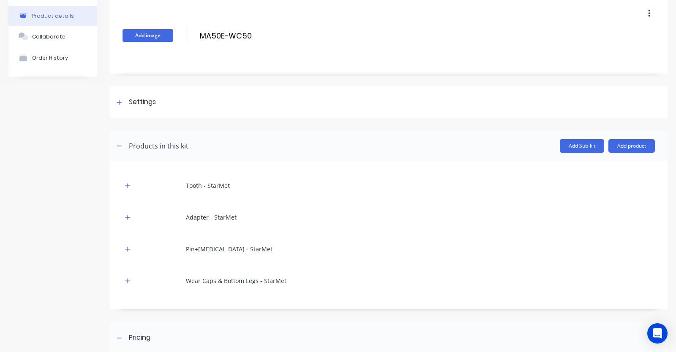
scroll to position [52, 0]
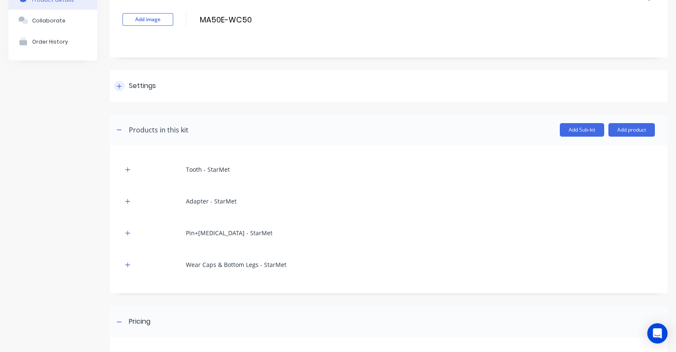
click at [133, 85] on div "Settings" at bounding box center [142, 86] width 27 height 11
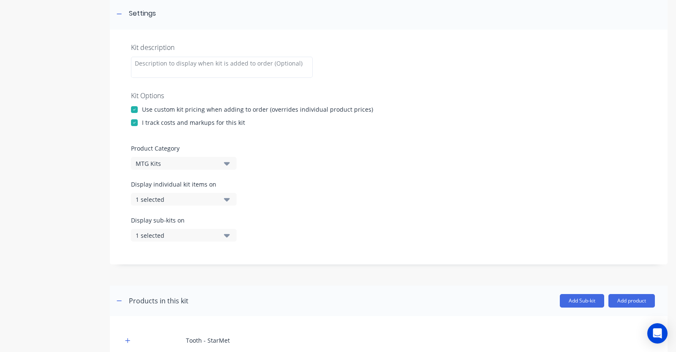
scroll to position [158, 0]
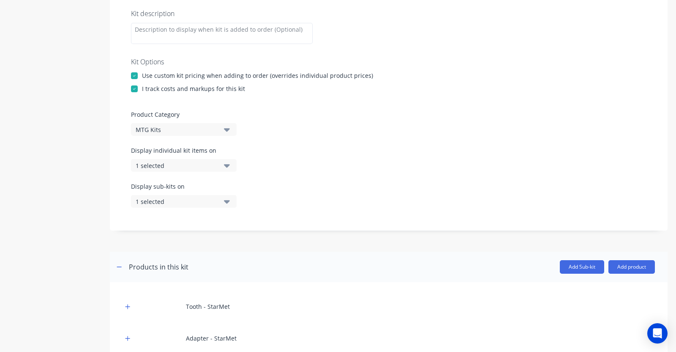
click at [183, 204] on div "1 selected" at bounding box center [177, 201] width 82 height 9
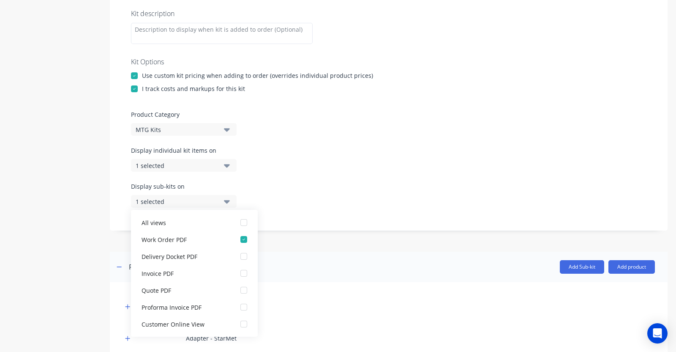
click at [183, 204] on div "1 selected" at bounding box center [177, 201] width 82 height 9
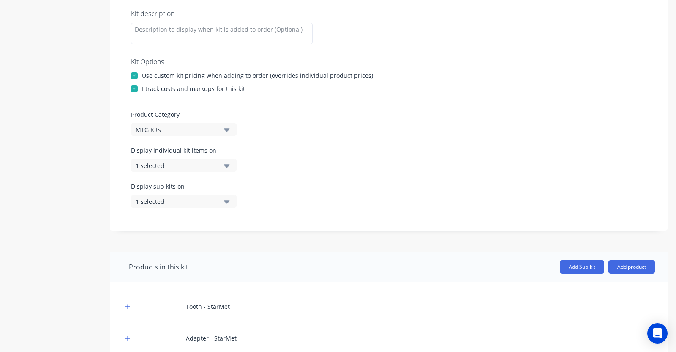
click at [85, 191] on div "Product details Collaborate Order History" at bounding box center [52, 238] width 89 height 726
click at [157, 177] on div "Display individual kit items on 1 selected" at bounding box center [389, 164] width 516 height 36
click at [161, 170] on button "1 selected" at bounding box center [184, 165] width 106 height 13
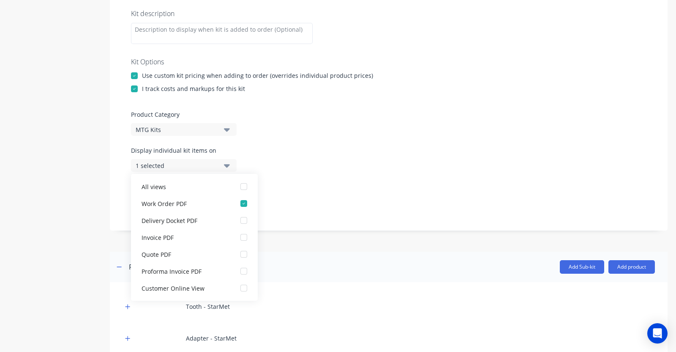
click at [161, 170] on button "1 selected" at bounding box center [184, 165] width 106 height 13
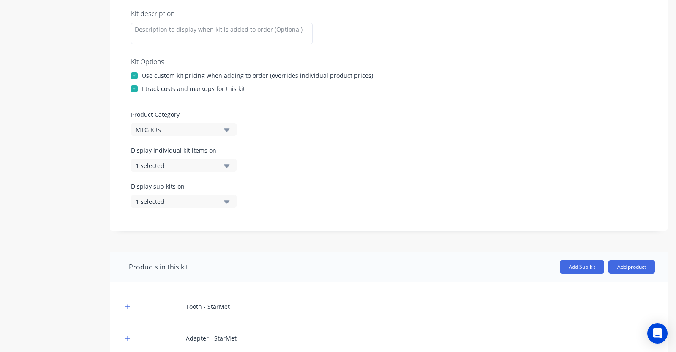
click at [72, 190] on div "Product details Collaborate Order History" at bounding box center [52, 238] width 89 height 726
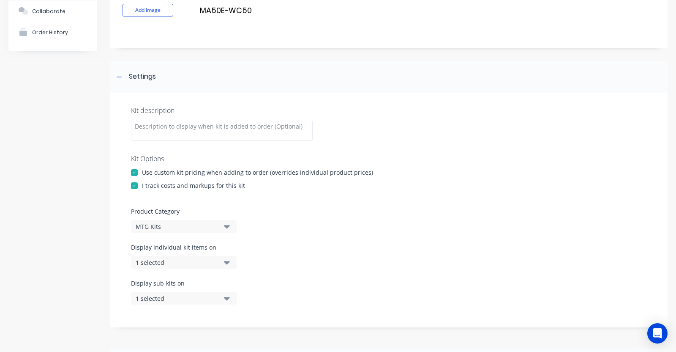
scroll to position [105, 0]
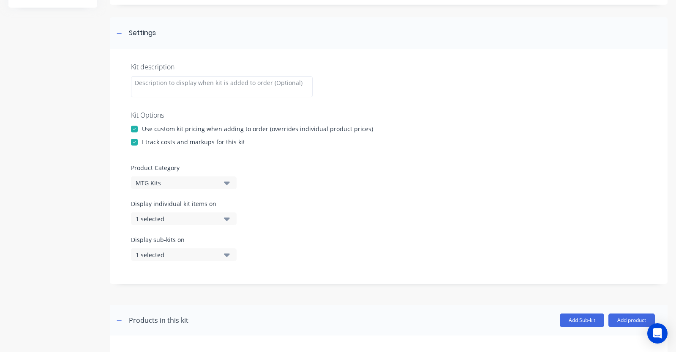
click at [188, 221] on div "1 selected" at bounding box center [177, 218] width 82 height 9
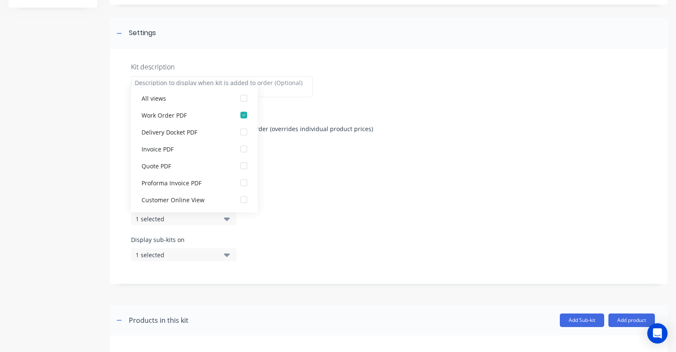
click at [32, 185] on div "Product details Collaborate Order History" at bounding box center [52, 292] width 89 height 726
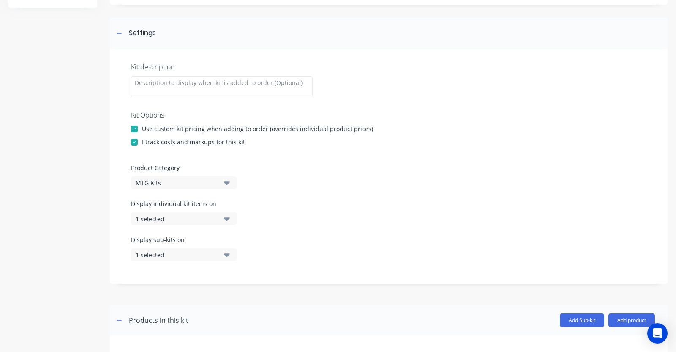
click at [118, 222] on div "Kit description Kit Options Use custom kit pricing when adding to order (overri…" at bounding box center [389, 166] width 558 height 235
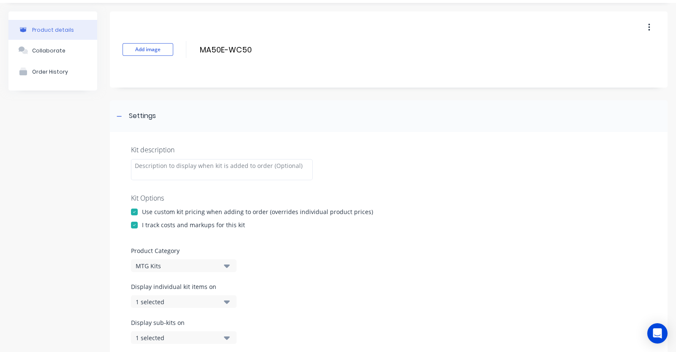
scroll to position [0, 0]
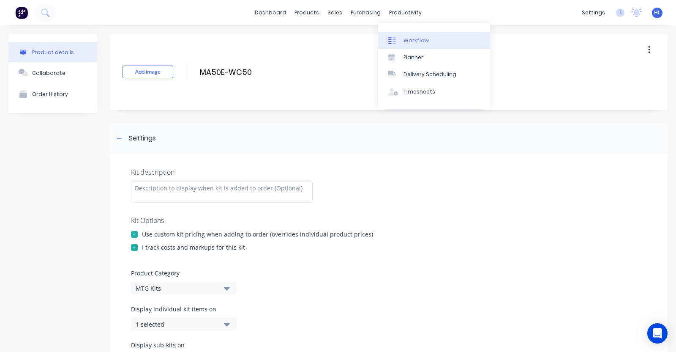
click at [425, 40] on div "Workflow" at bounding box center [416, 41] width 25 height 8
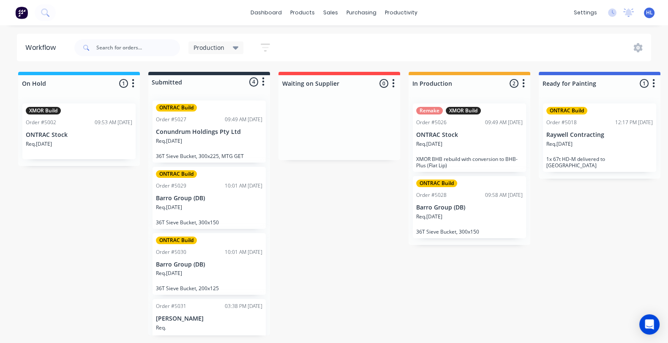
click at [558, 257] on div "On Hold 1 Status colour #1FB6FF hex #1FB6FF Save Cancel Notifications Email SMS…" at bounding box center [515, 205] width 1042 height 267
click at [468, 44] on div "Production Save new view None edit Production (Default) edit Show/Hide statuses…" at bounding box center [362, 47] width 579 height 25
